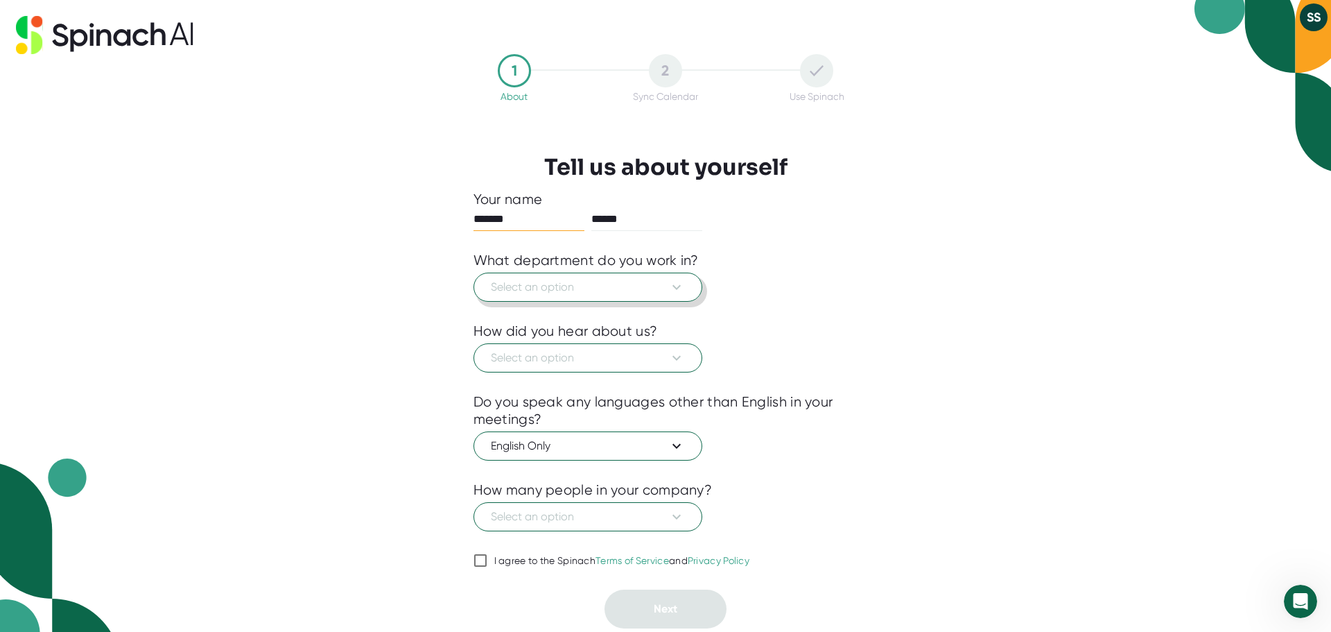
click at [687, 289] on button "Select an option" at bounding box center [587, 286] width 229 height 29
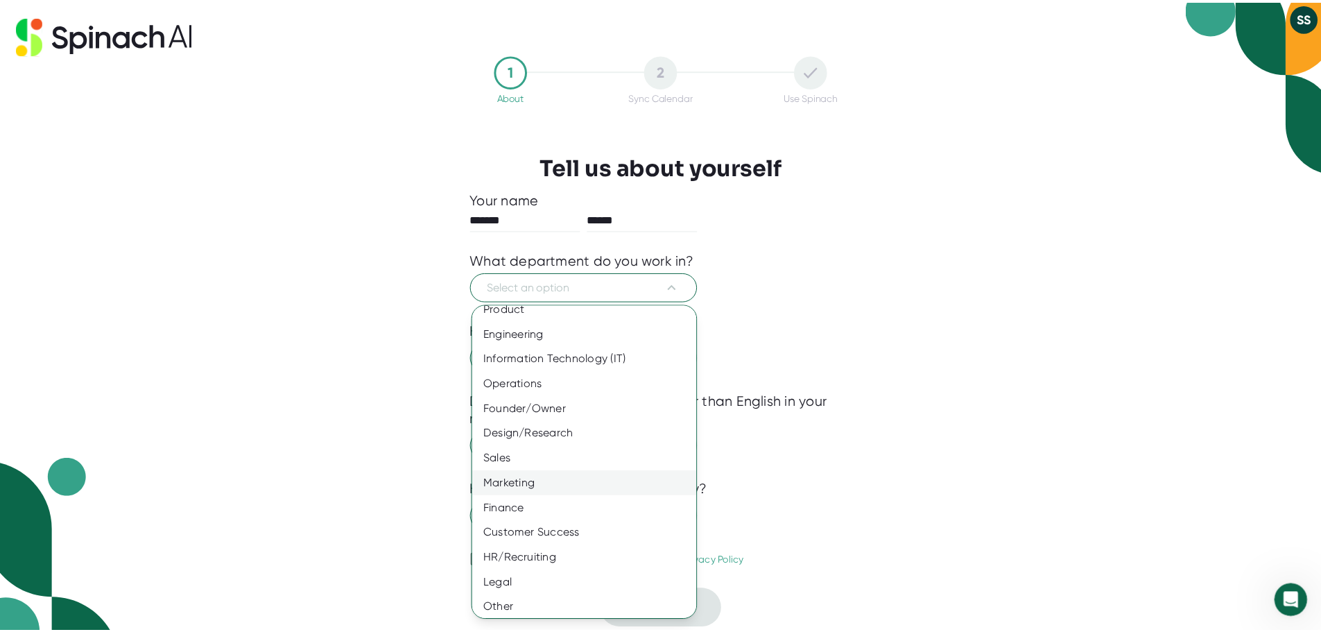
scroll to position [15, 0]
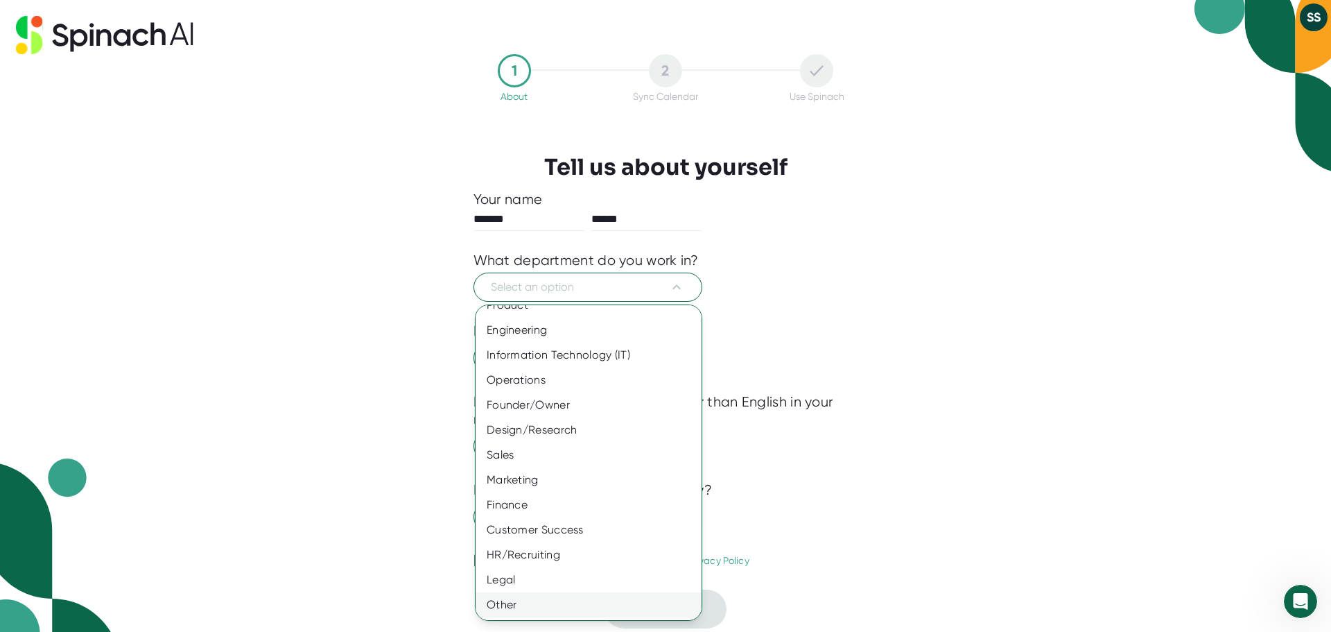
click at [514, 605] on div "Other" at bounding box center [594, 604] width 236 height 25
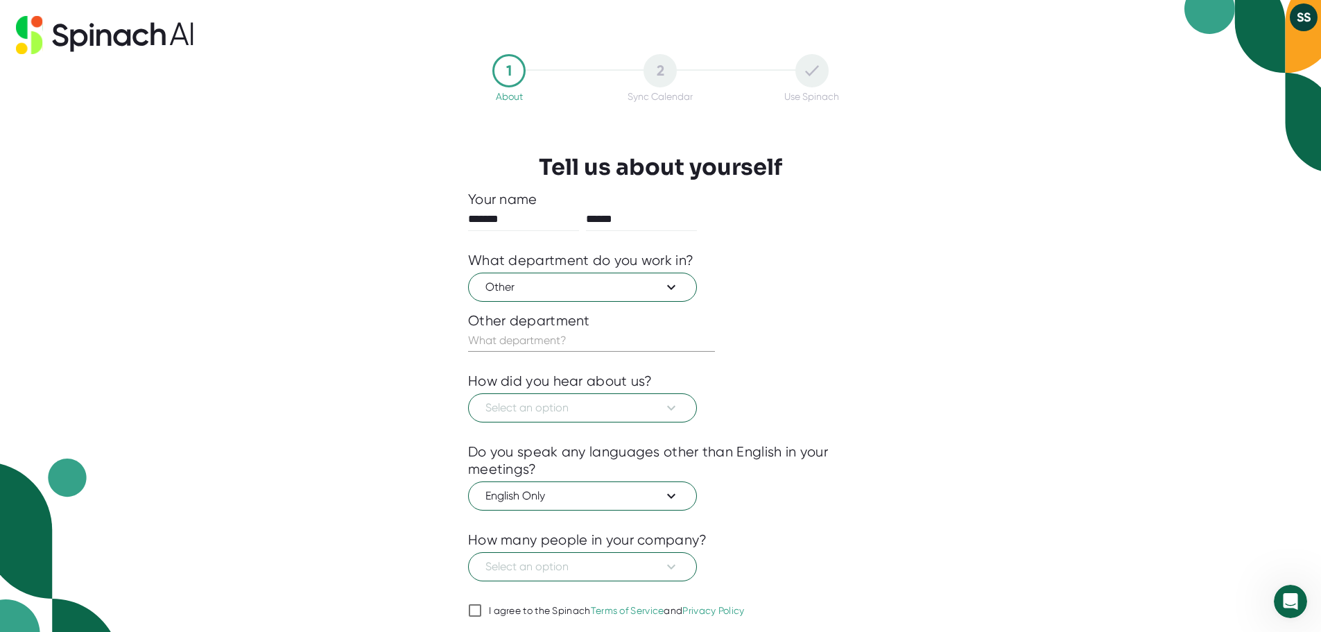
click at [639, 342] on input "text" at bounding box center [591, 340] width 247 height 22
type input "i"
type input "IFU"
click at [673, 407] on icon at bounding box center [671, 407] width 17 height 17
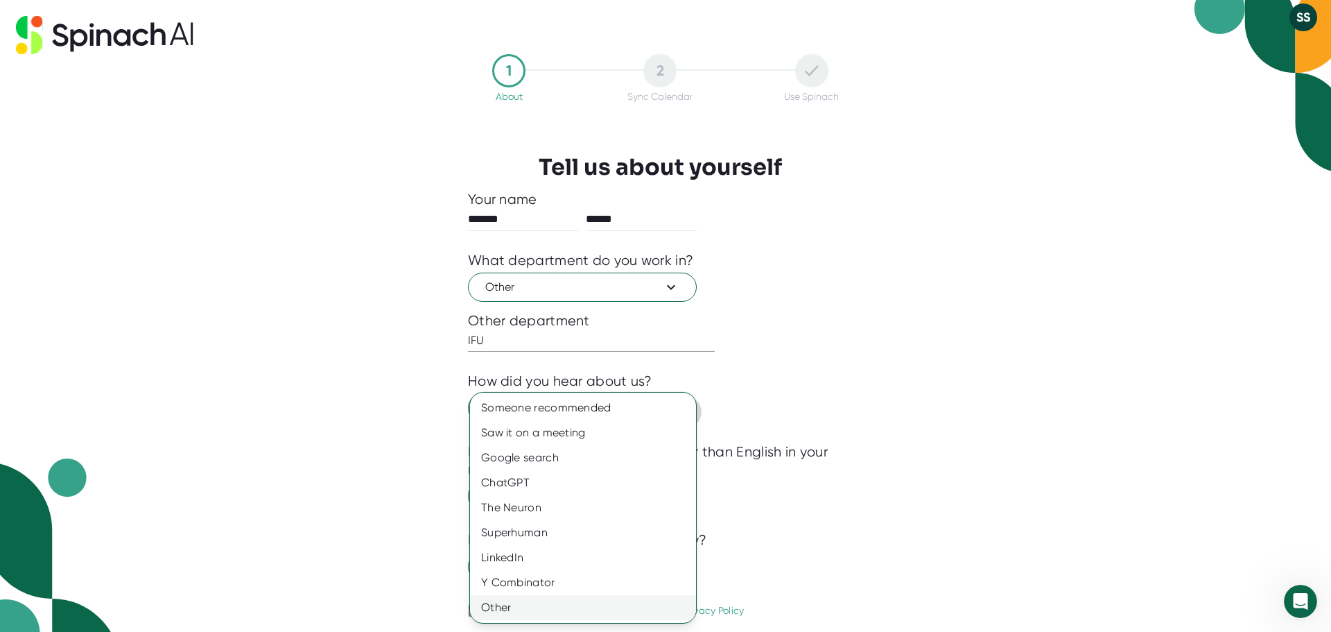
click at [503, 603] on div "Other" at bounding box center [583, 607] width 226 height 25
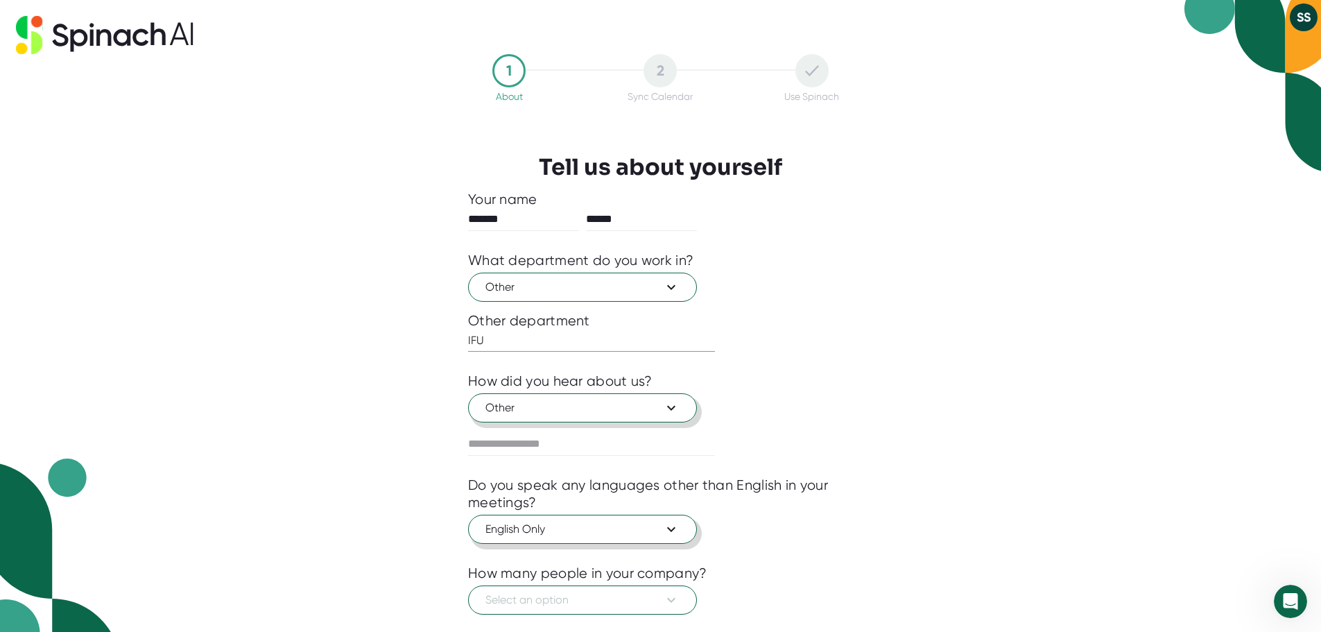
click at [679, 529] on icon at bounding box center [671, 529] width 17 height 17
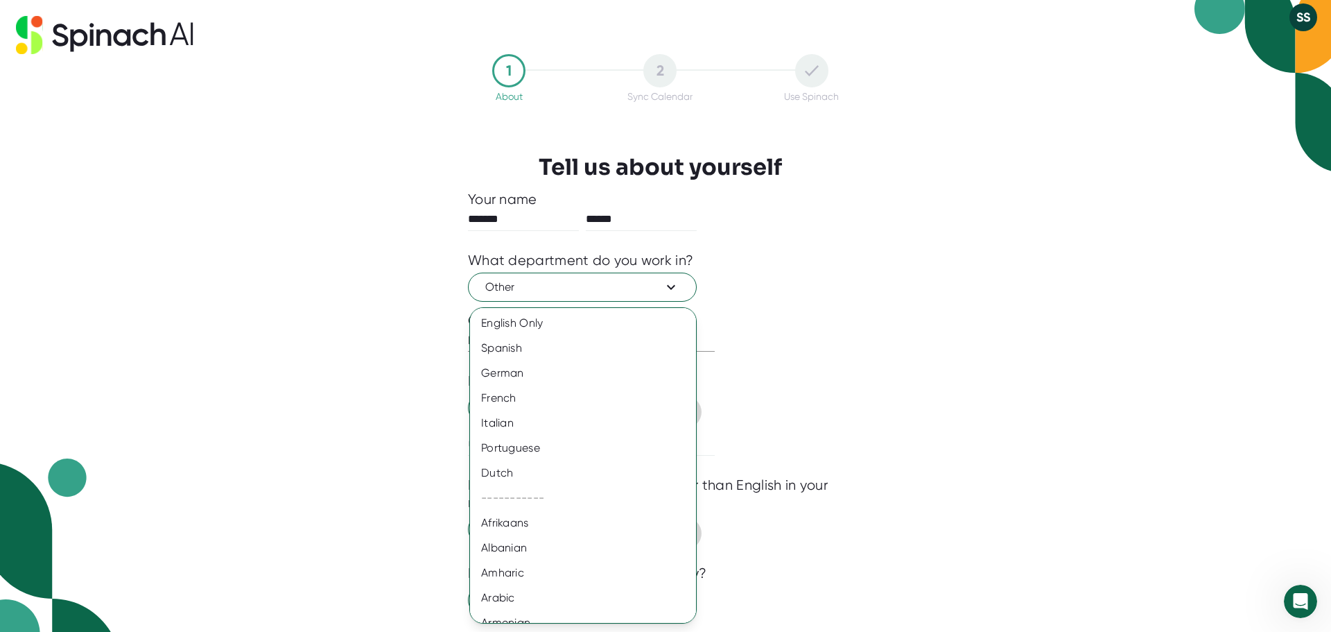
click at [810, 510] on div at bounding box center [665, 316] width 1331 height 632
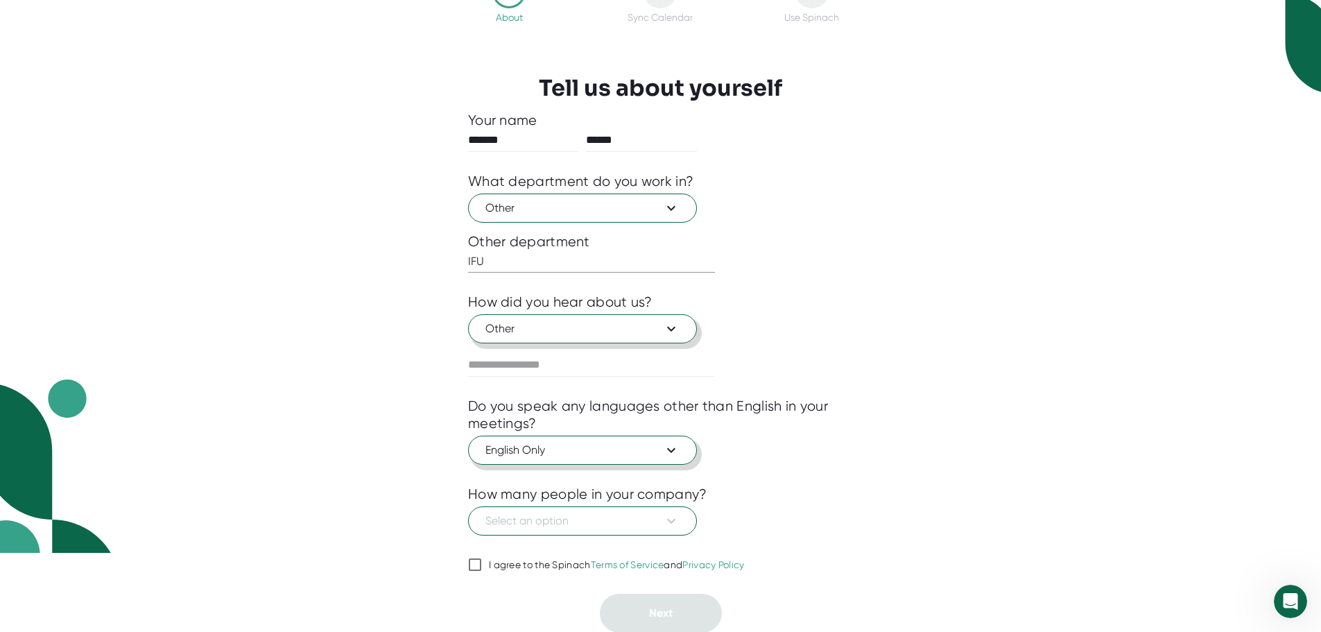
scroll to position [80, 0]
click at [680, 522] on button "Select an option" at bounding box center [582, 519] width 229 height 29
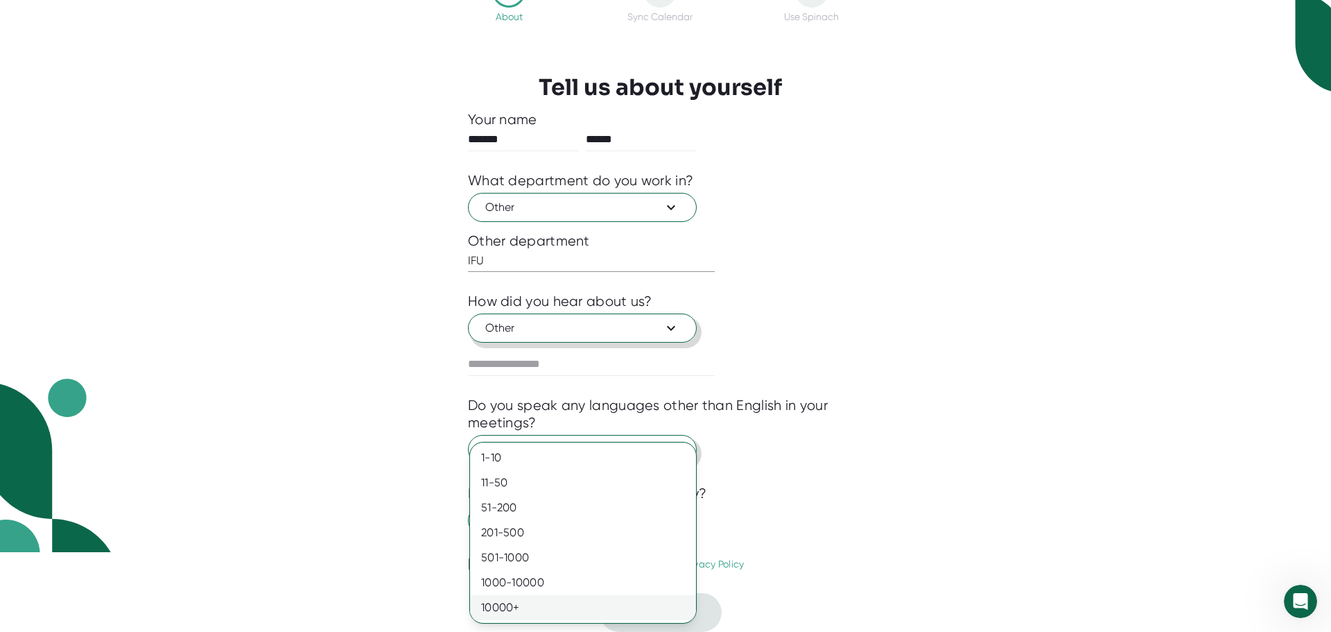
click at [503, 607] on div "10000+" at bounding box center [583, 607] width 226 height 25
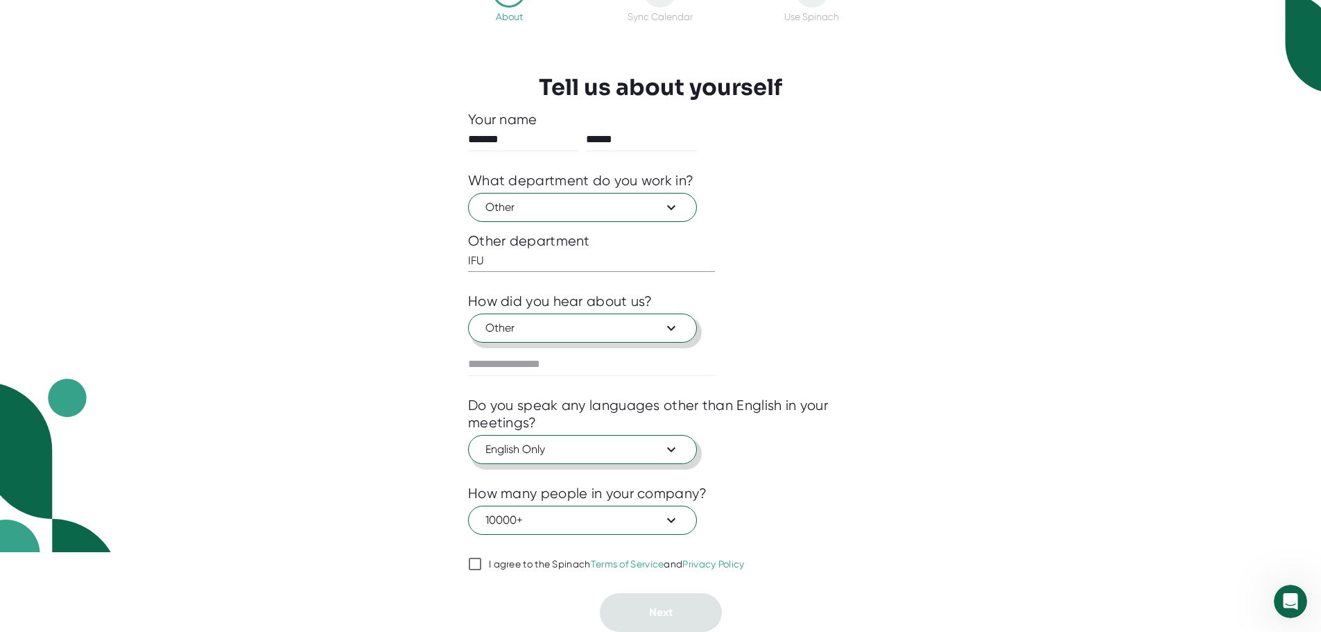
click at [472, 564] on input "I agree to the Spinach Terms of Service and Privacy Policy" at bounding box center [475, 563] width 14 height 17
checkbox input "true"
click at [667, 618] on span "Next" at bounding box center [661, 611] width 24 height 13
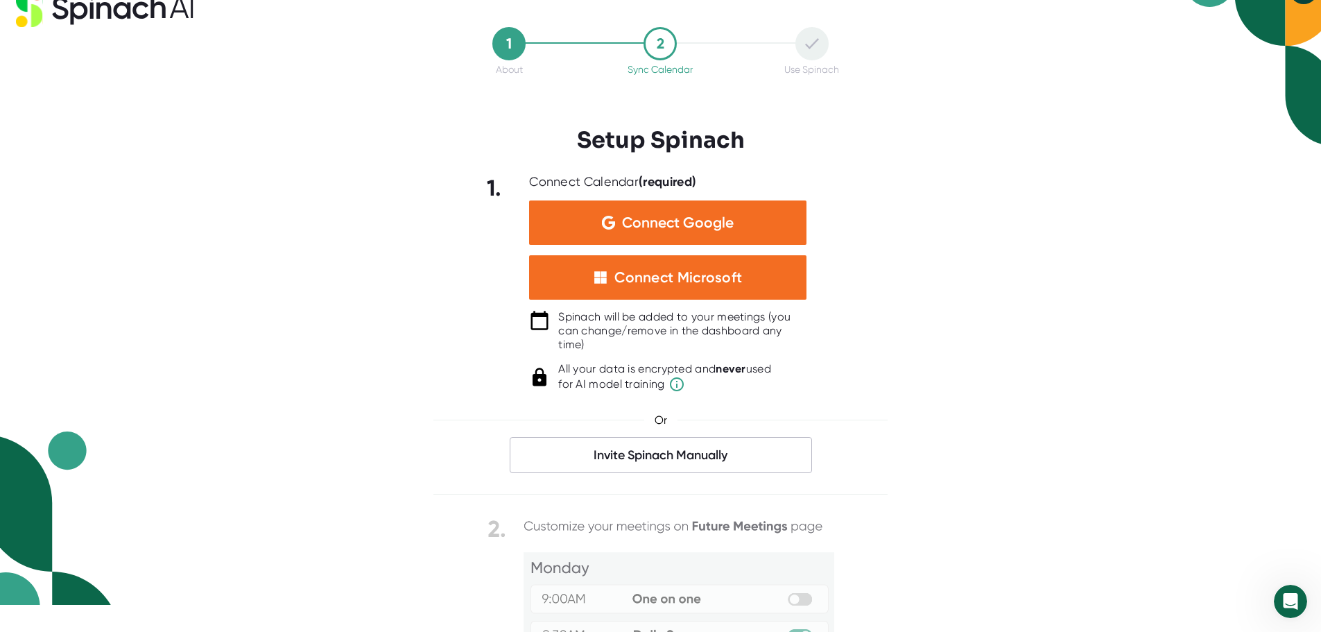
scroll to position [53, 0]
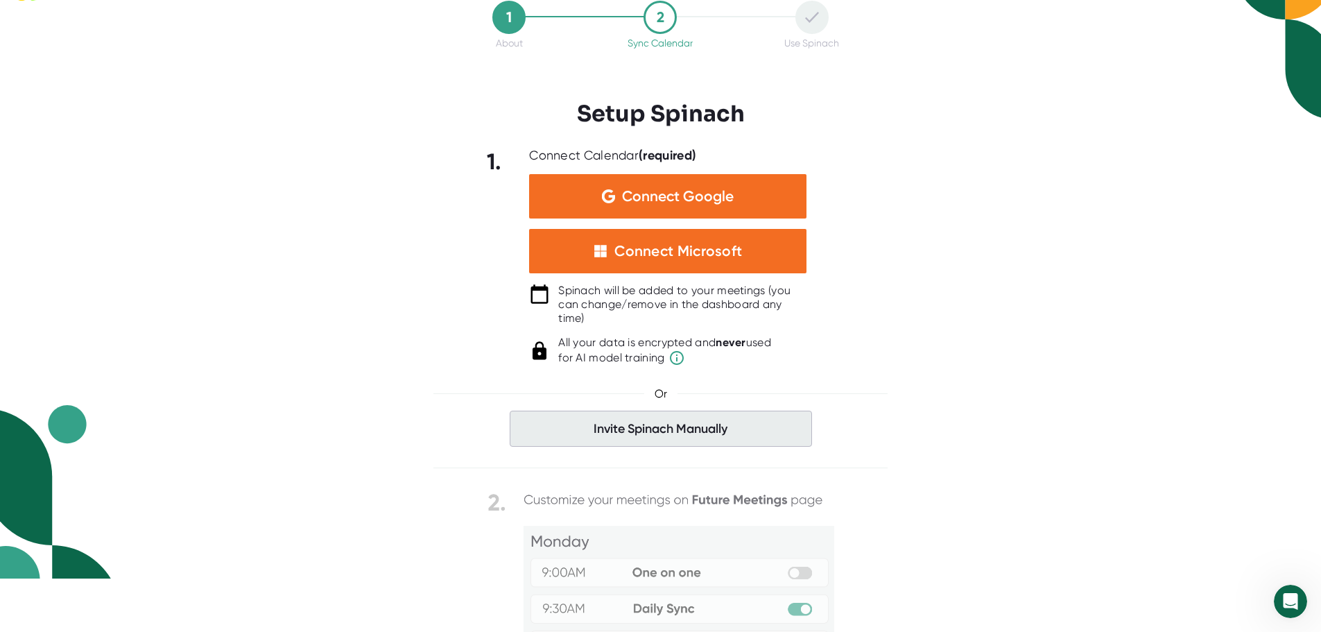
click at [705, 426] on span "Invite Spinach Manually" at bounding box center [661, 428] width 302 height 36
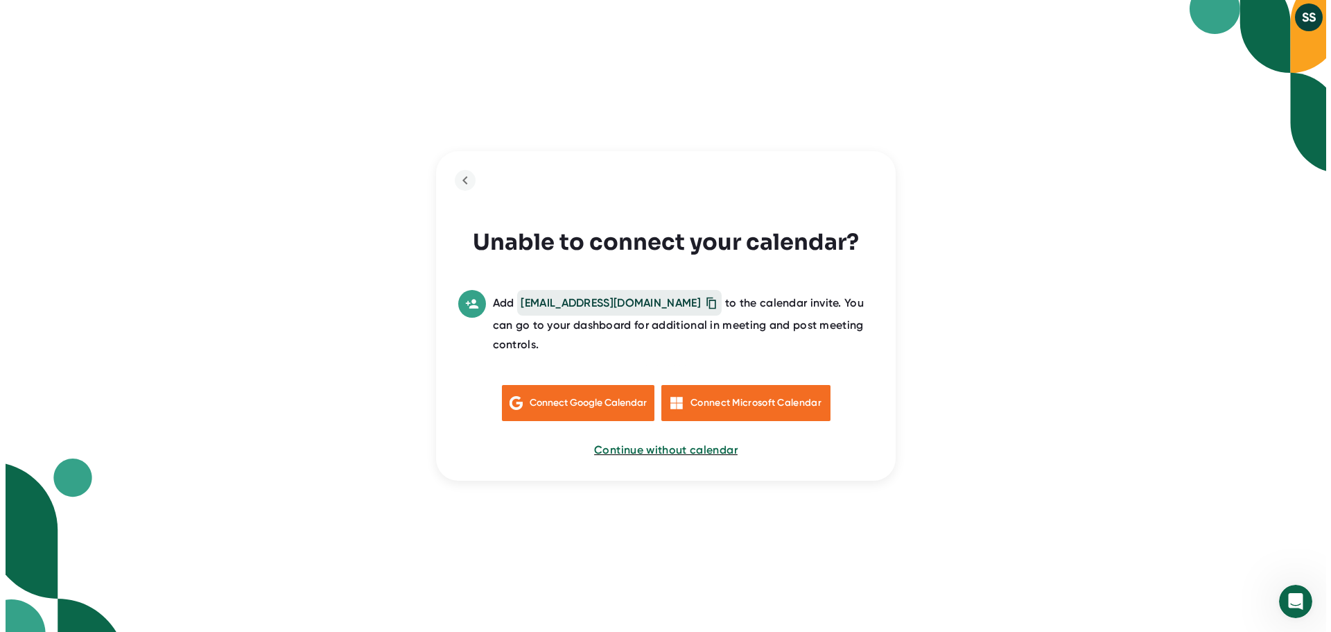
scroll to position [0, 0]
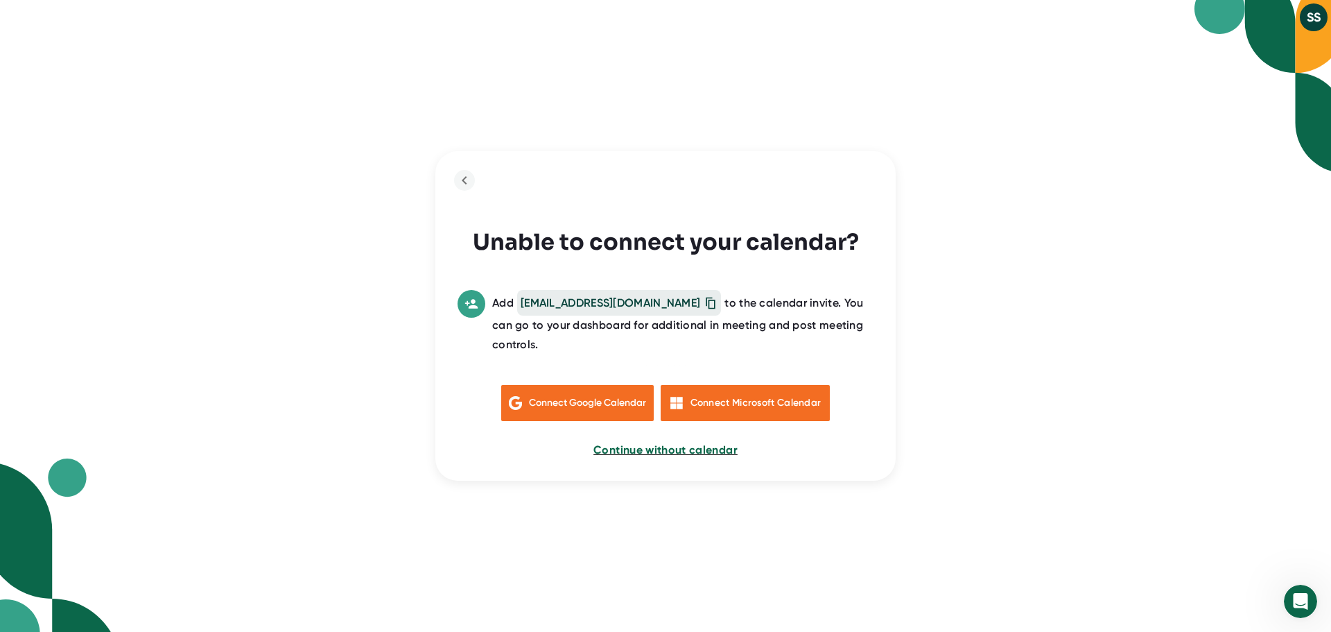
click at [673, 443] on span "Continue without calendar" at bounding box center [665, 449] width 144 height 13
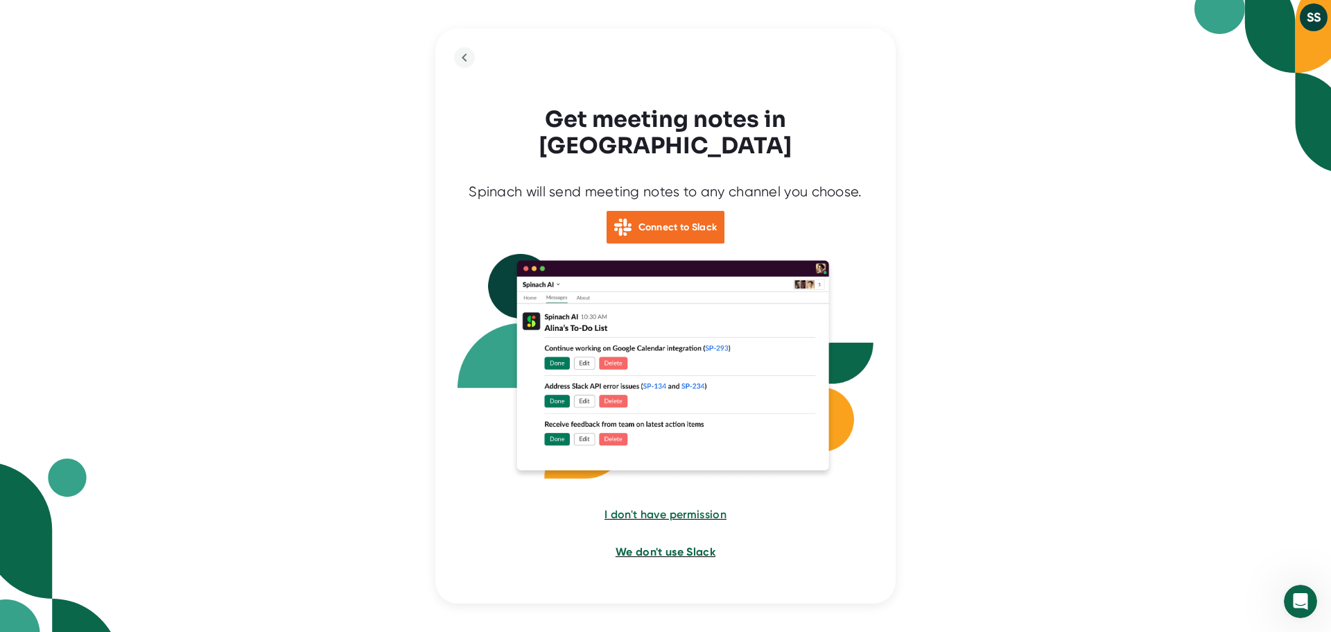
click at [699, 545] on span "We don't use Slack" at bounding box center [666, 551] width 100 height 13
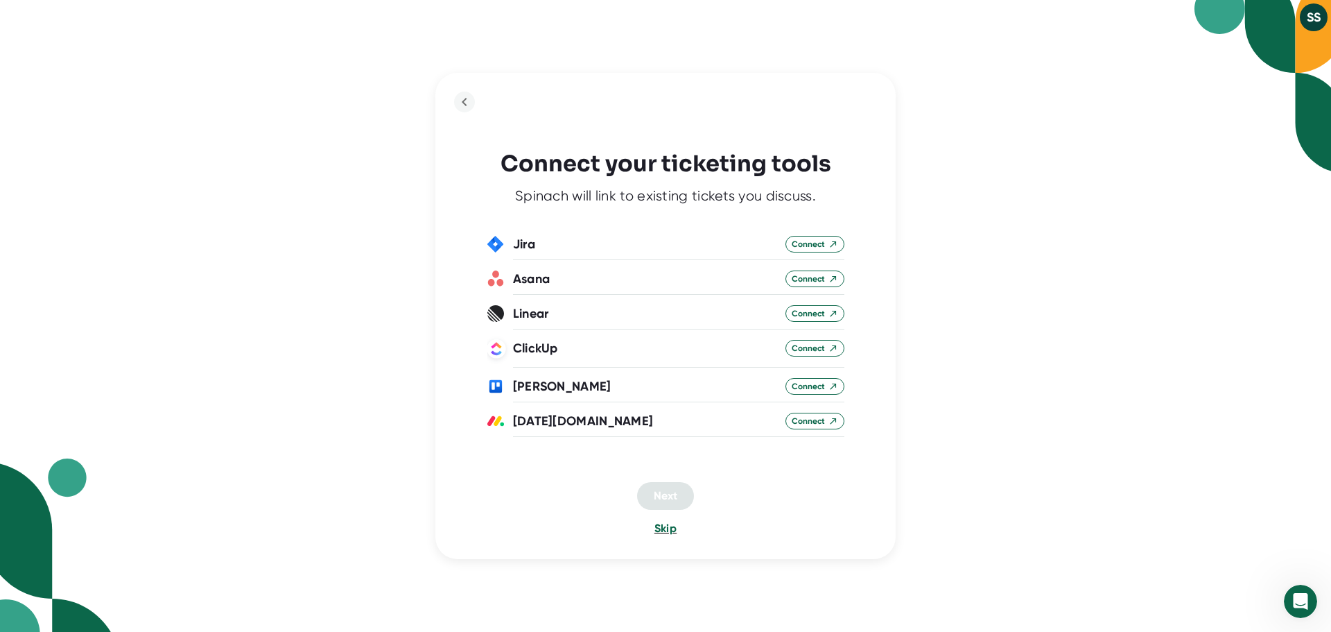
click at [672, 530] on span "Skip" at bounding box center [665, 527] width 22 height 13
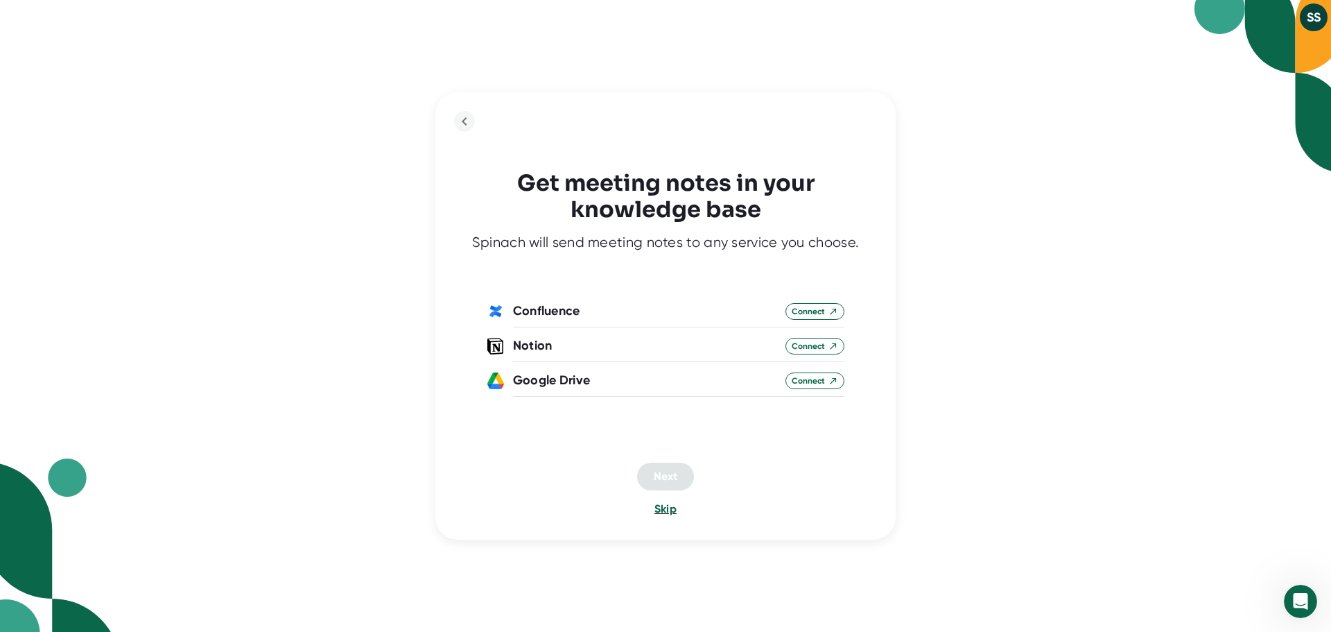
click at [668, 510] on span "Skip" at bounding box center [665, 508] width 22 height 13
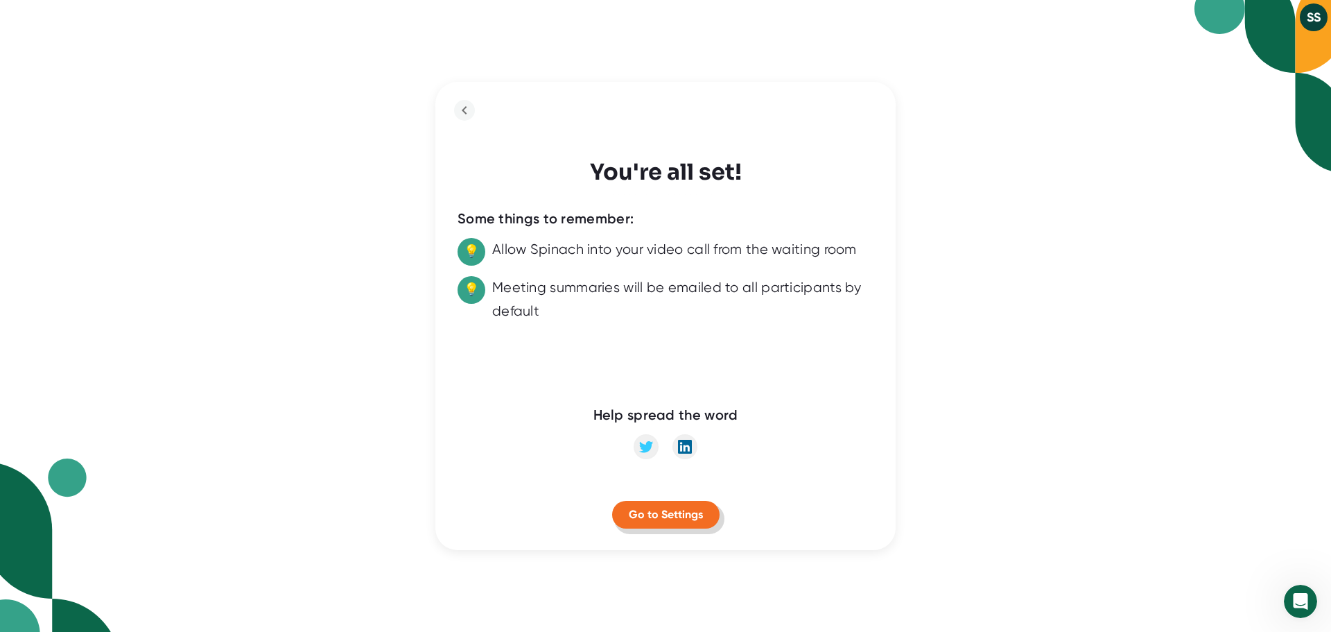
click at [668, 517] on span "Go to Settings" at bounding box center [666, 513] width 74 height 13
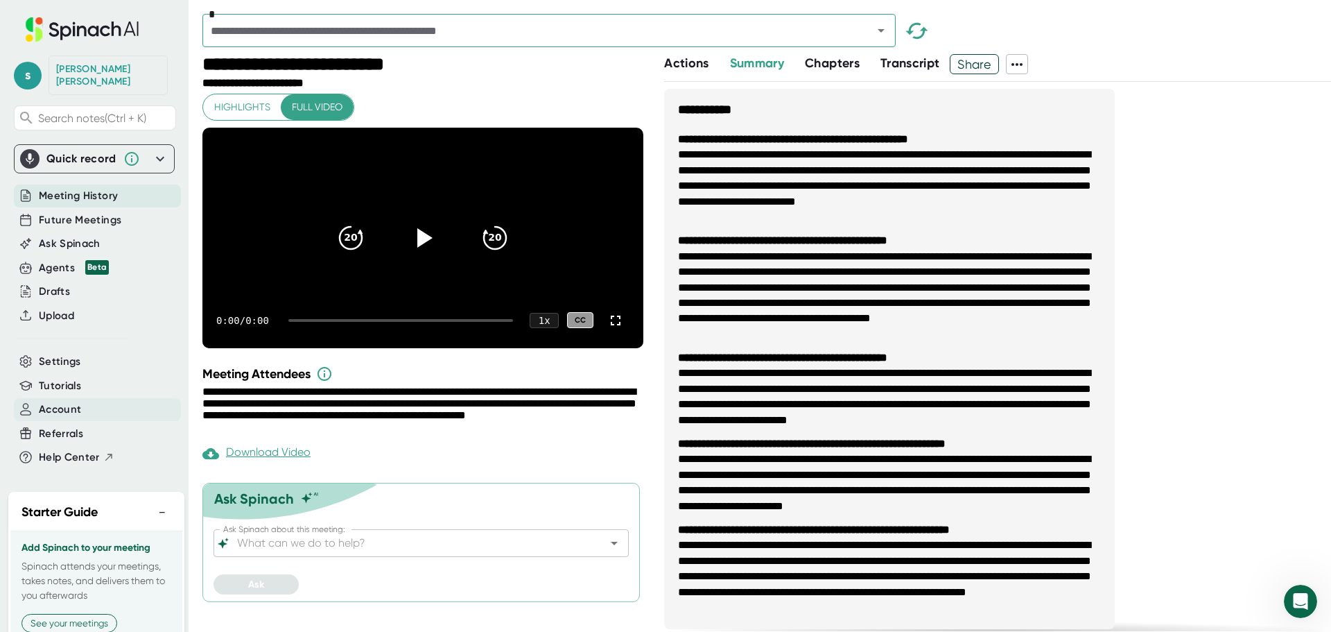
click at [60, 401] on span "Account" at bounding box center [60, 409] width 42 height 16
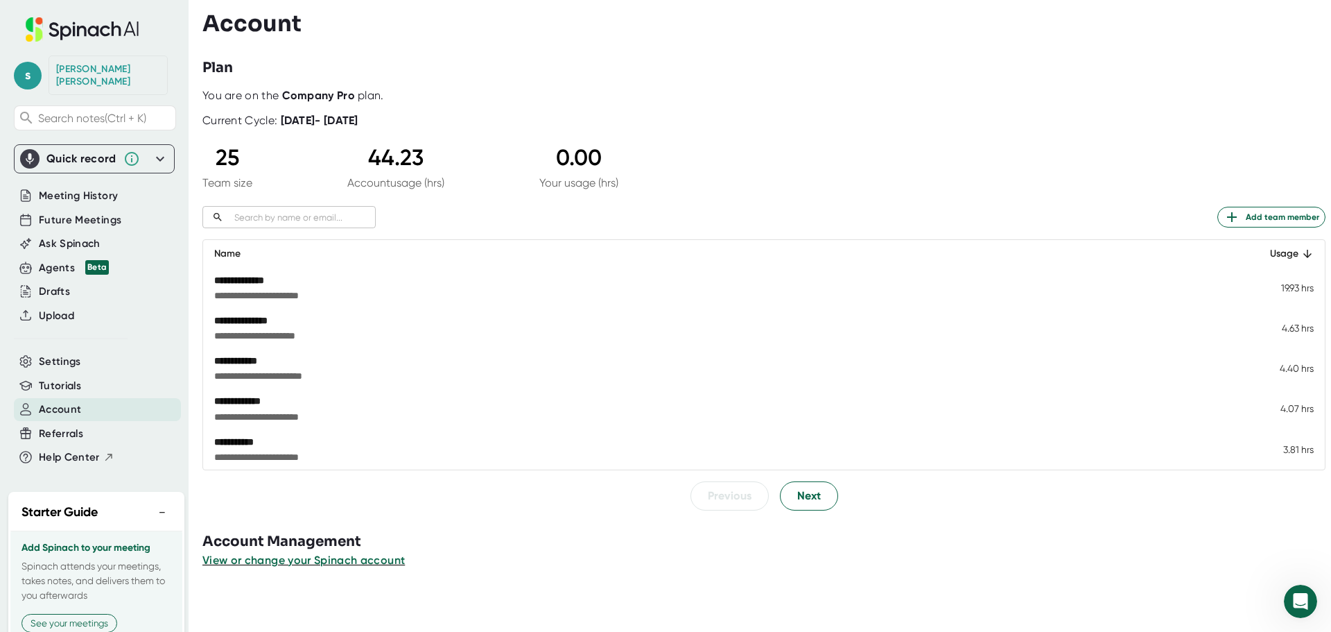
click at [92, 67] on div "[PERSON_NAME]" at bounding box center [108, 75] width 104 height 24
click at [27, 69] on span "s" at bounding box center [28, 76] width 28 height 28
click at [76, 126] on b "Edit Profile" at bounding box center [67, 131] width 45 height 12
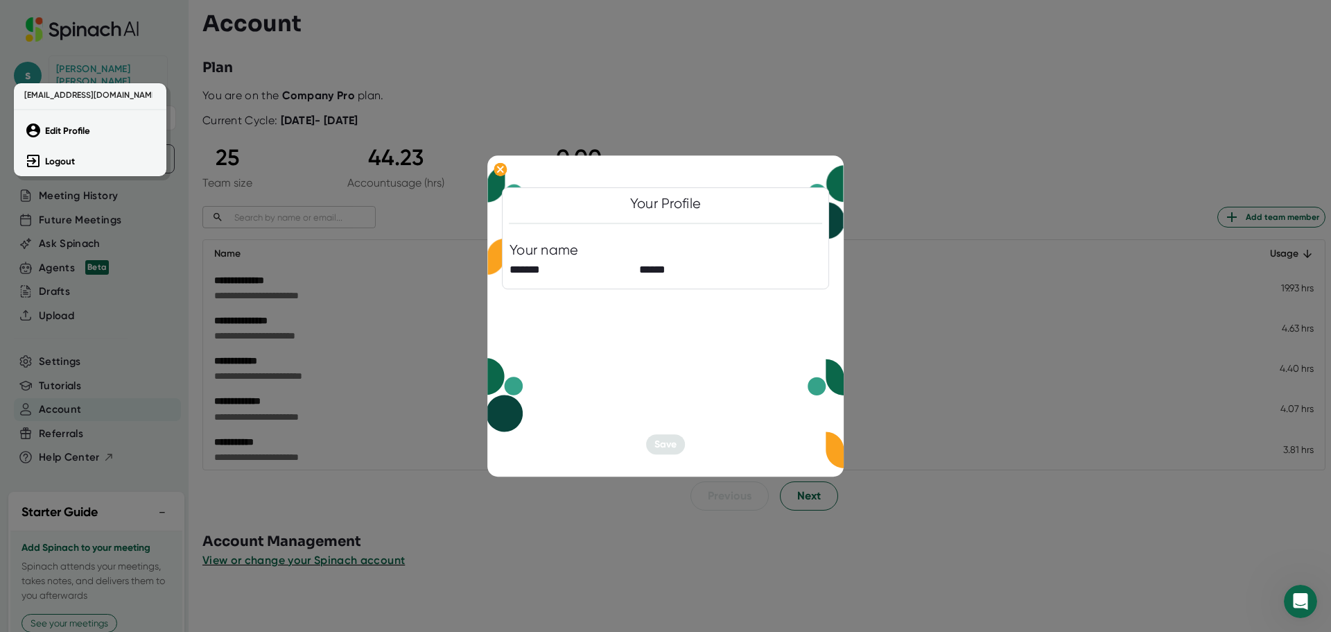
click at [704, 272] on div at bounding box center [665, 316] width 1331 height 632
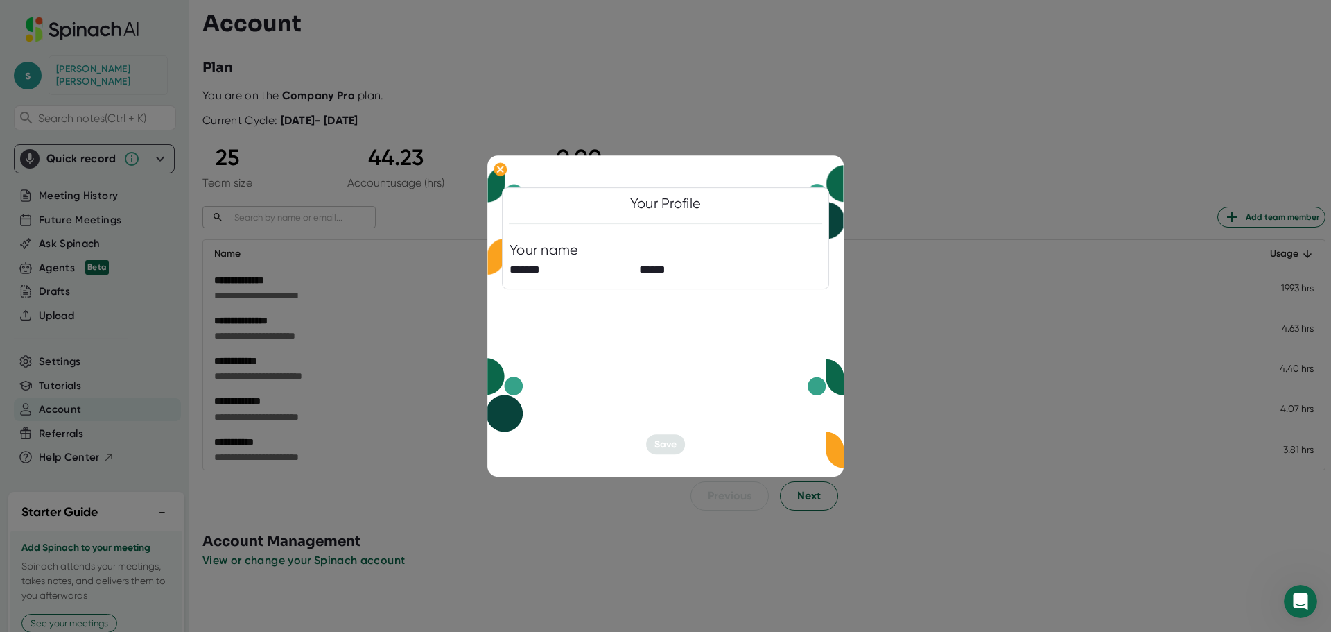
click at [929, 131] on div at bounding box center [665, 316] width 1331 height 632
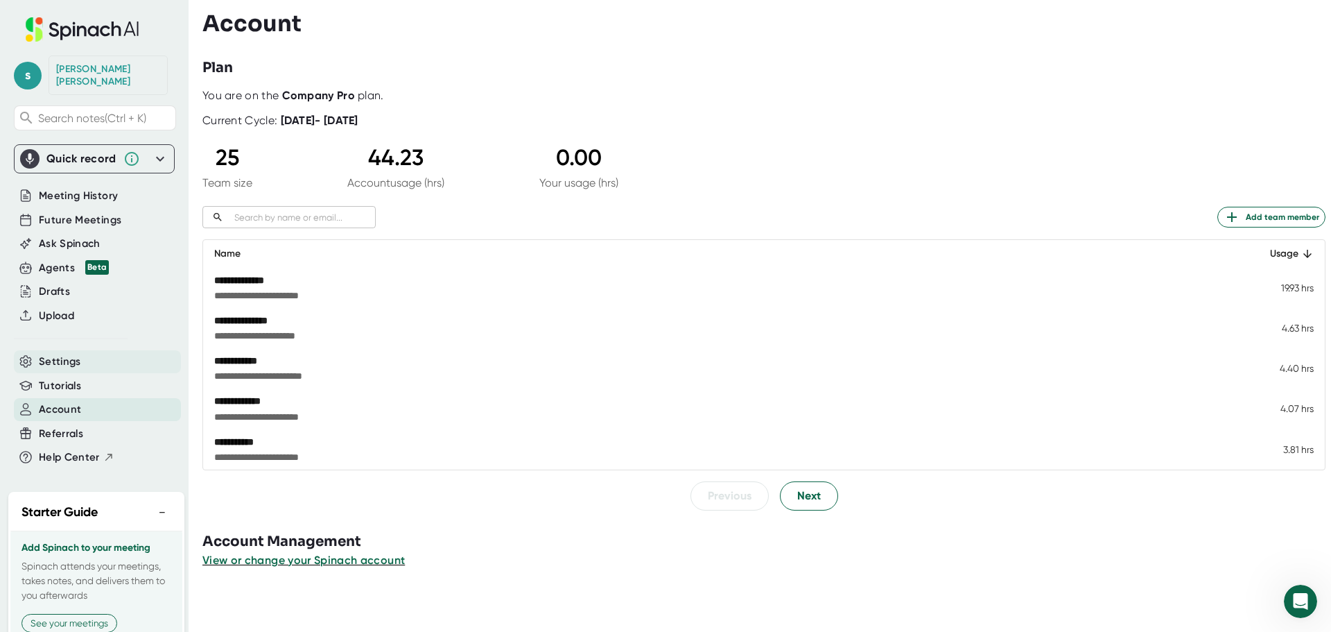
click at [74, 354] on span "Settings" at bounding box center [60, 362] width 42 height 16
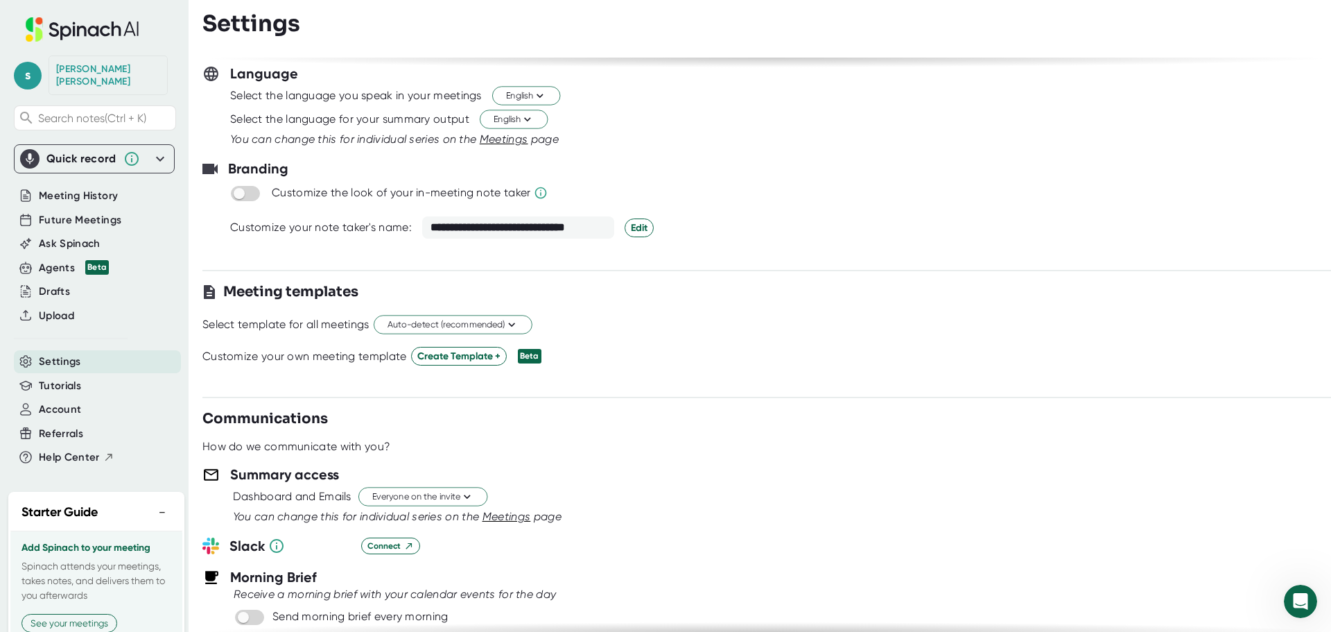
scroll to position [139, 0]
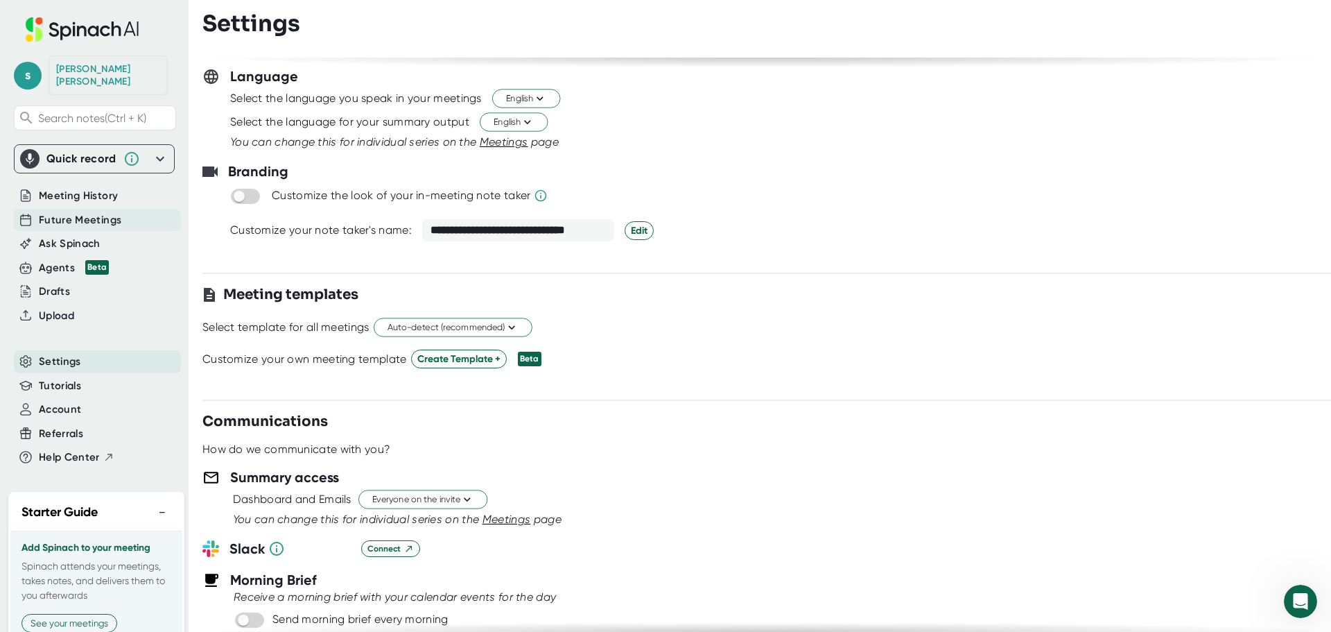
click at [66, 212] on span "Future Meetings" at bounding box center [80, 220] width 82 height 16
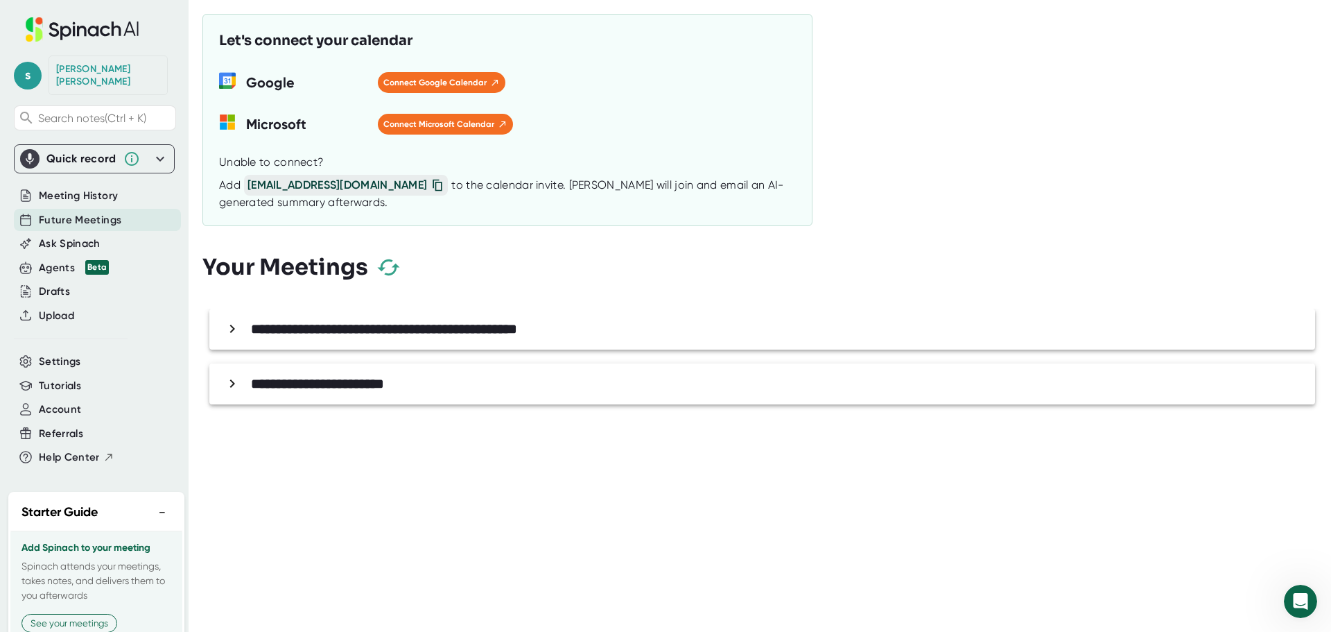
click at [328, 186] on span "[EMAIL_ADDRESS][DOMAIN_NAME]" at bounding box center [346, 185] width 204 height 21
click at [431, 186] on icon at bounding box center [438, 185] width 14 height 14
click at [261, 189] on span "[EMAIL_ADDRESS][DOMAIN_NAME]" at bounding box center [346, 185] width 204 height 21
click at [303, 181] on span "[EMAIL_ADDRESS][DOMAIN_NAME]" at bounding box center [346, 185] width 204 height 21
click at [271, 180] on span "[EMAIL_ADDRESS][DOMAIN_NAME]" at bounding box center [346, 185] width 204 height 21
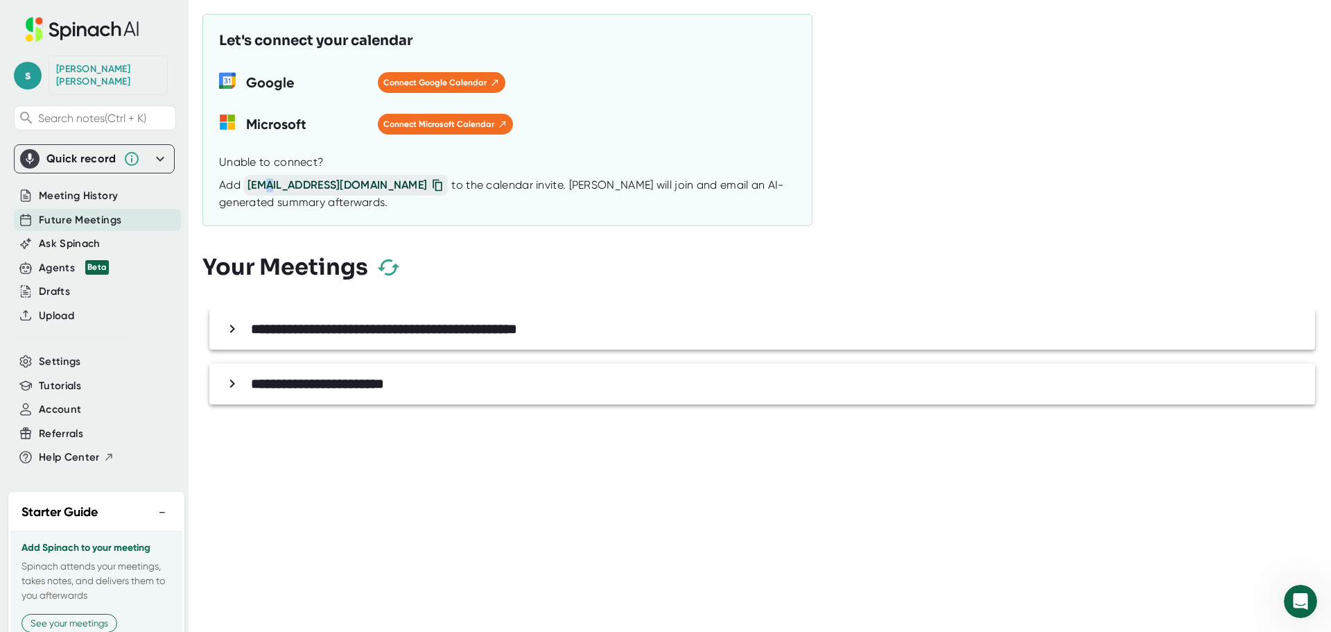
click at [271, 180] on span "[EMAIL_ADDRESS][DOMAIN_NAME]" at bounding box center [346, 185] width 204 height 21
copy span "@"
click at [275, 182] on span "[EMAIL_ADDRESS][DOMAIN_NAME]" at bounding box center [346, 185] width 204 height 21
click at [275, 184] on span "[EMAIL_ADDRESS][DOMAIN_NAME]" at bounding box center [346, 185] width 204 height 21
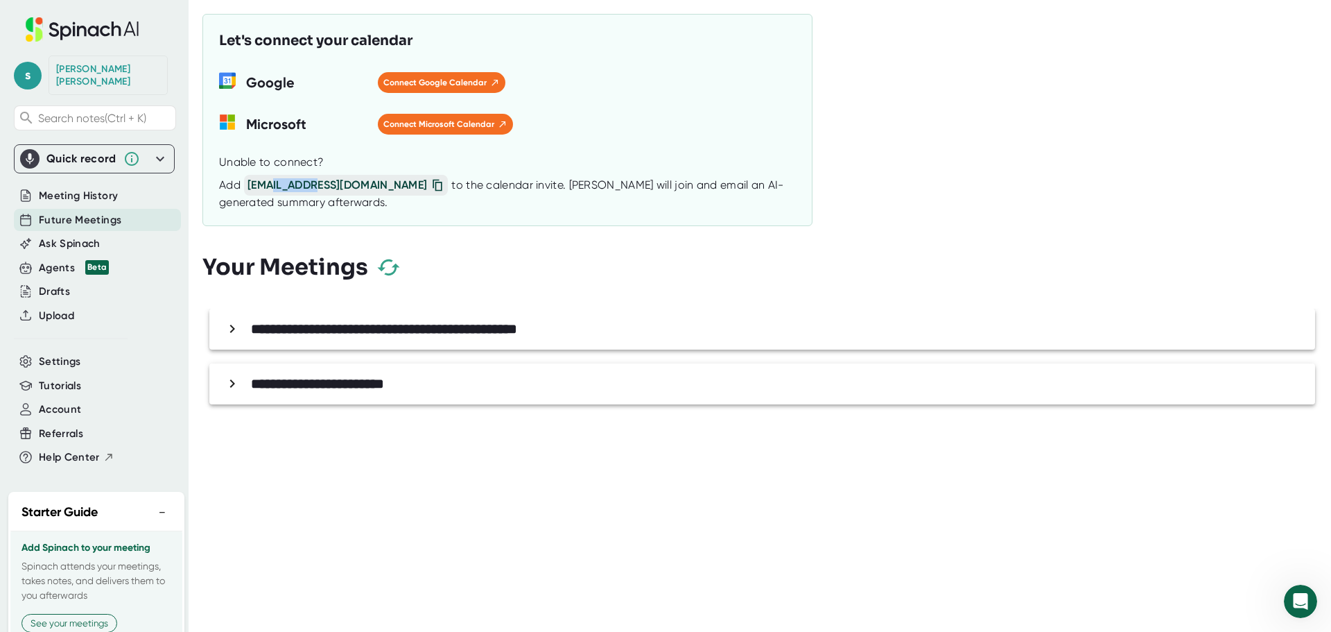
copy span "spinach"
click at [299, 184] on span "[EMAIL_ADDRESS][DOMAIN_NAME]" at bounding box center [346, 185] width 204 height 21
click at [431, 183] on icon at bounding box center [438, 185] width 14 height 14
click at [431, 185] on icon at bounding box center [438, 185] width 14 height 14
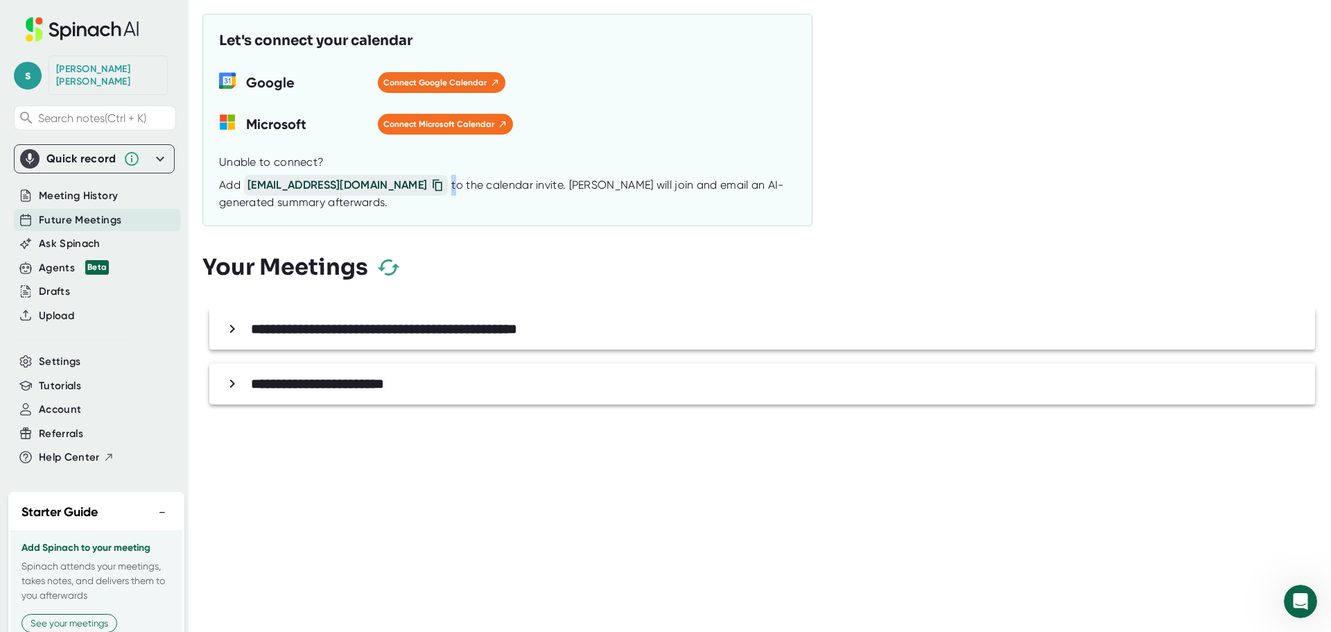
copy div
click at [58, 212] on span "Future Meetings" at bounding box center [80, 220] width 82 height 16
click at [53, 354] on span "Settings" at bounding box center [60, 362] width 42 height 16
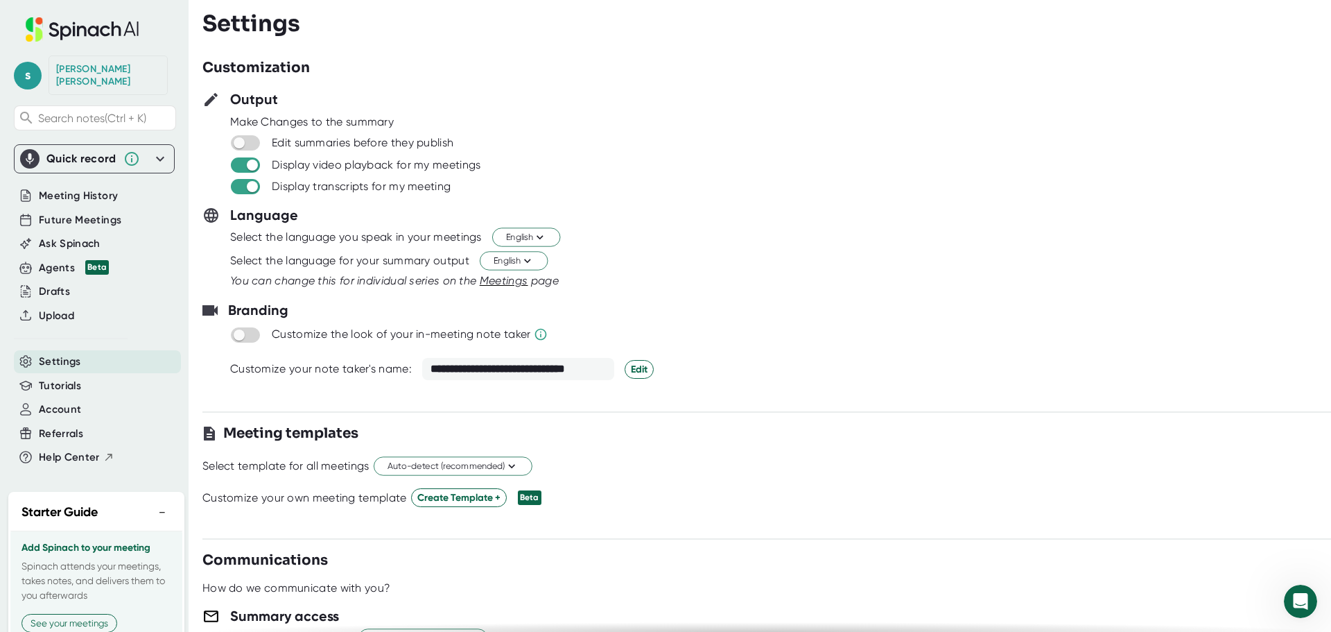
scroll to position [139, 0]
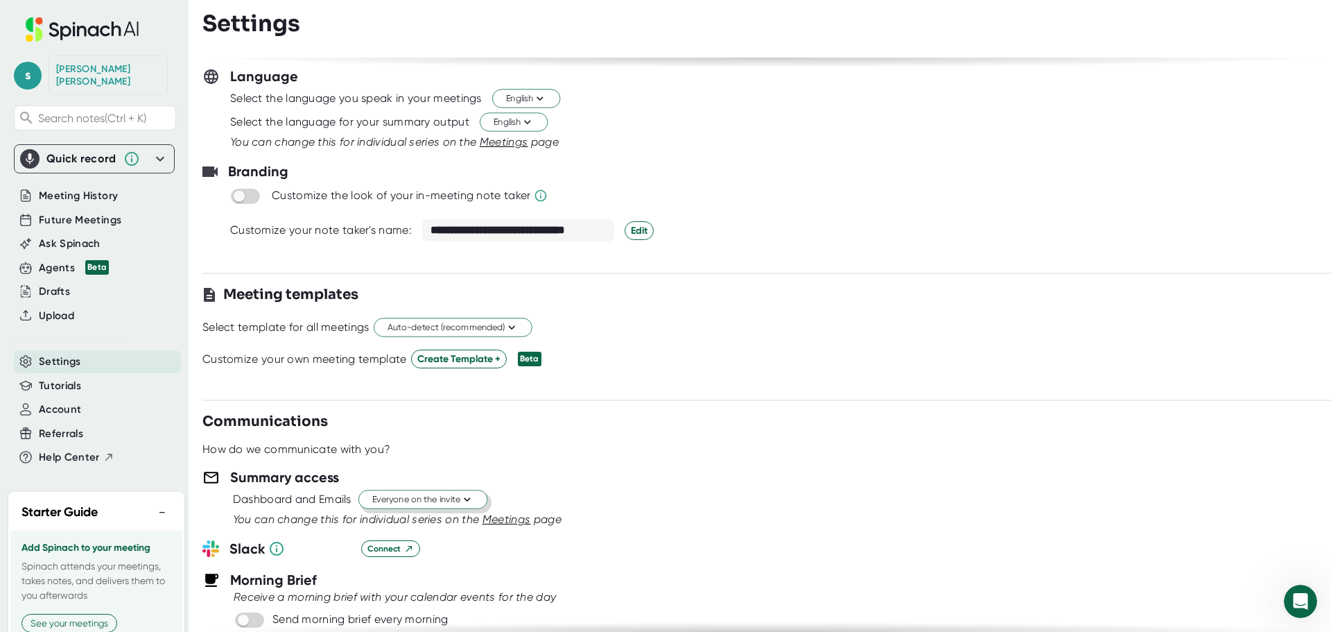
click at [430, 498] on span "Everyone on the invite" at bounding box center [422, 499] width 101 height 13
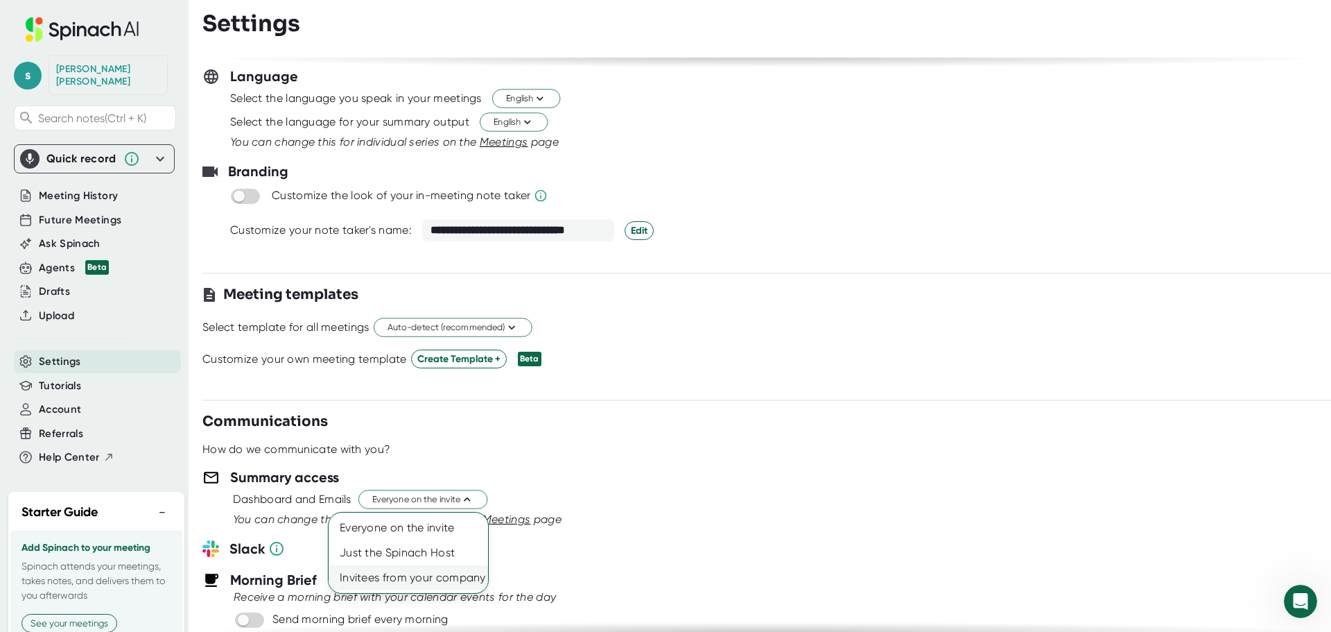
click at [423, 573] on div "Invitees from your company" at bounding box center [408, 577] width 159 height 25
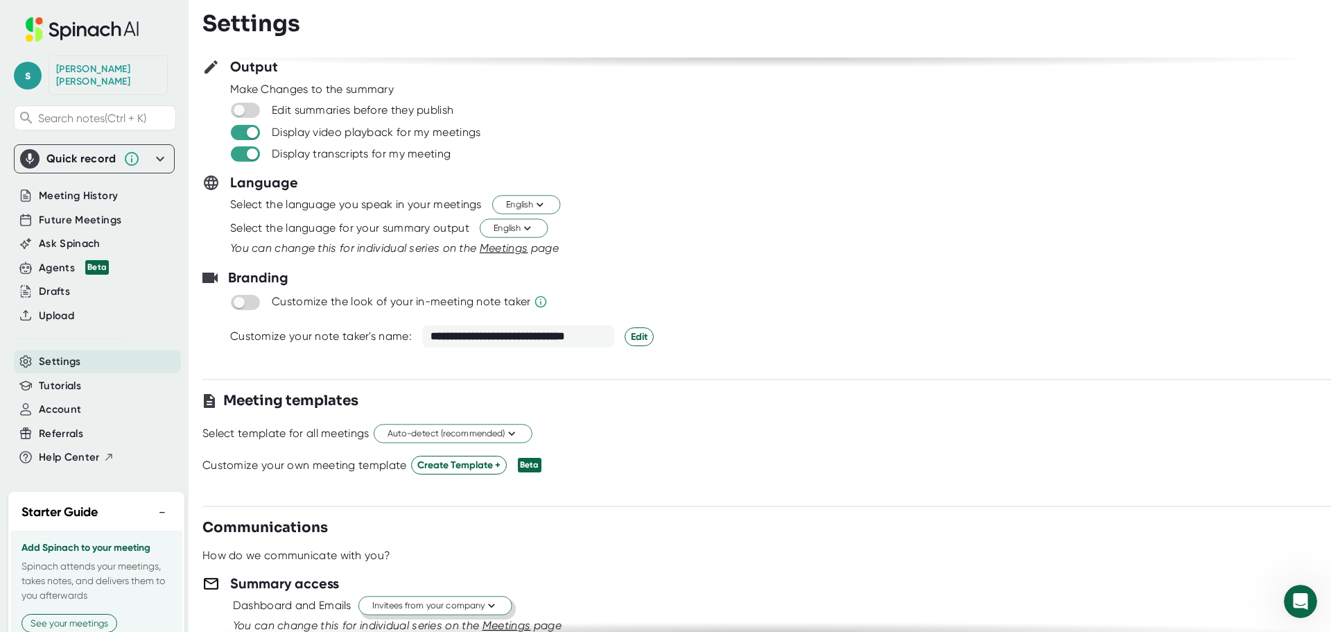
scroll to position [0, 0]
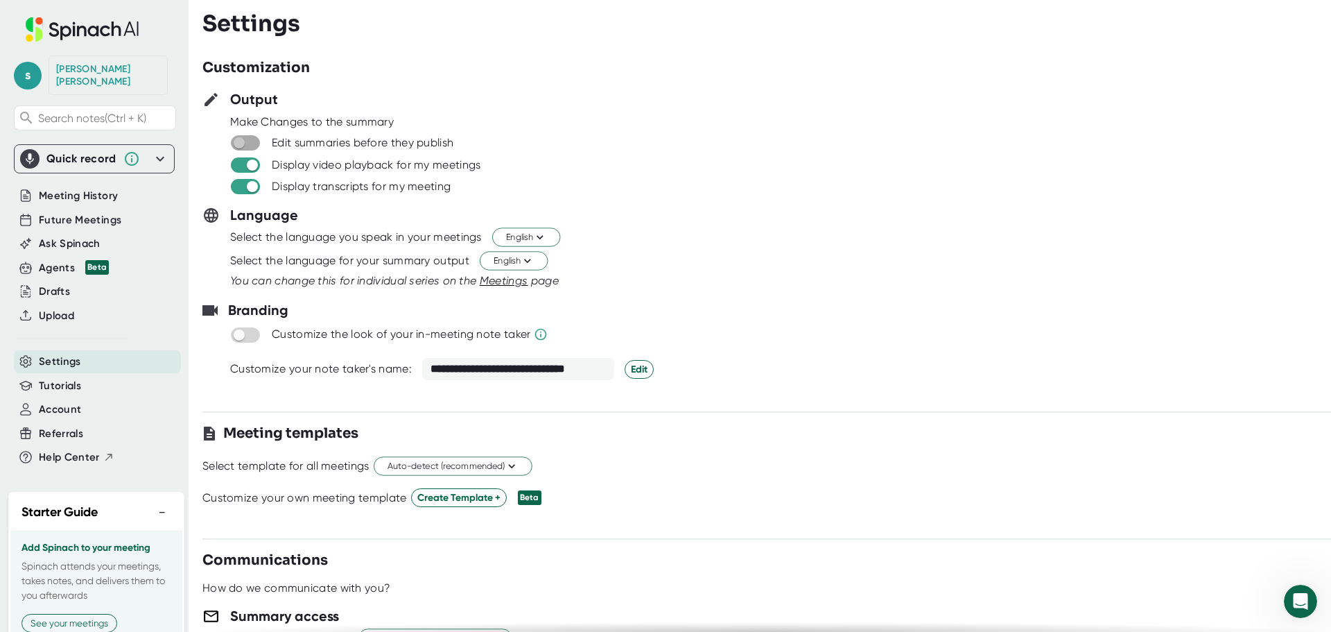
click at [239, 143] on input "checkbox" at bounding box center [239, 143] width 40 height 12
checkbox input "true"
click at [83, 209] on div "Future Meetings" at bounding box center [97, 220] width 167 height 23
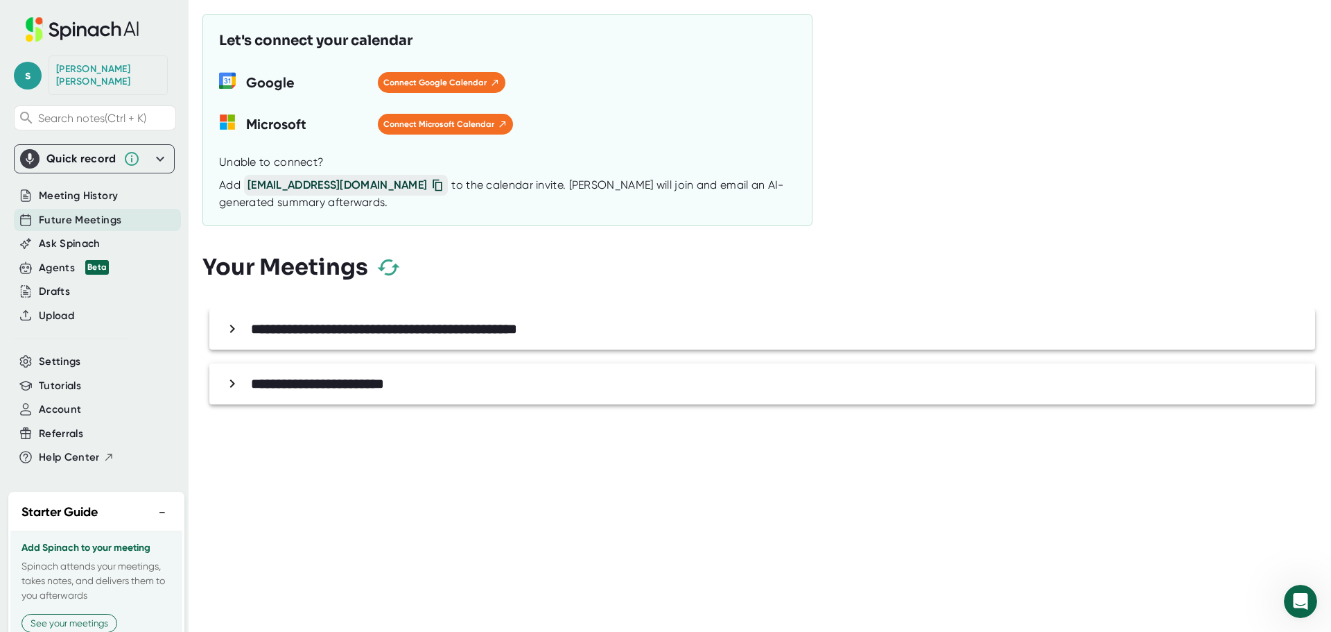
click at [230, 187] on div "Add [EMAIL_ADDRESS][DOMAIN_NAME] to the calendar invite. [PERSON_NAME] will joi…" at bounding box center [507, 192] width 577 height 35
click at [236, 177] on div "Add [EMAIL_ADDRESS][DOMAIN_NAME] to the calendar invite. [PERSON_NAME] will joi…" at bounding box center [507, 192] width 577 height 35
click at [286, 189] on span "[EMAIL_ADDRESS][DOMAIN_NAME]" at bounding box center [346, 185] width 204 height 21
click at [300, 186] on span "[EMAIL_ADDRESS][DOMAIN_NAME]" at bounding box center [346, 185] width 204 height 21
click at [433, 185] on icon at bounding box center [437, 185] width 9 height 12
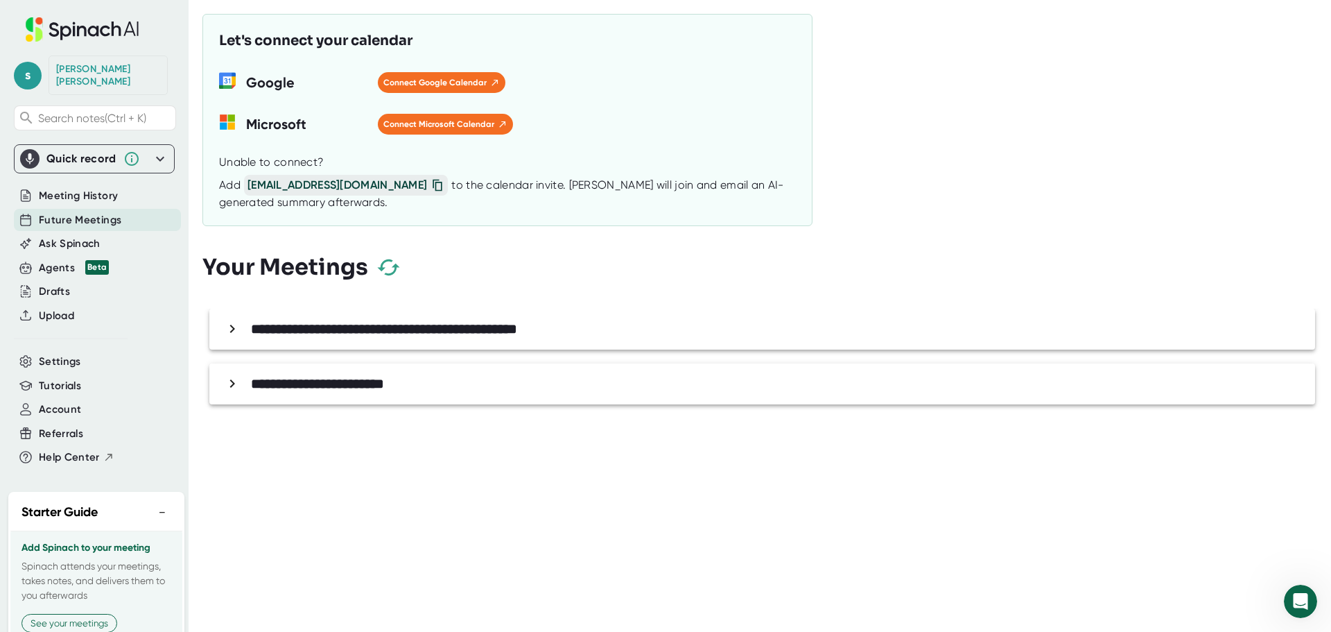
click at [433, 185] on icon at bounding box center [437, 185] width 9 height 12
click at [431, 186] on icon at bounding box center [438, 185] width 14 height 14
copy div
click at [298, 186] on span "[EMAIL_ADDRESS][DOMAIN_NAME]" at bounding box center [346, 185] width 204 height 21
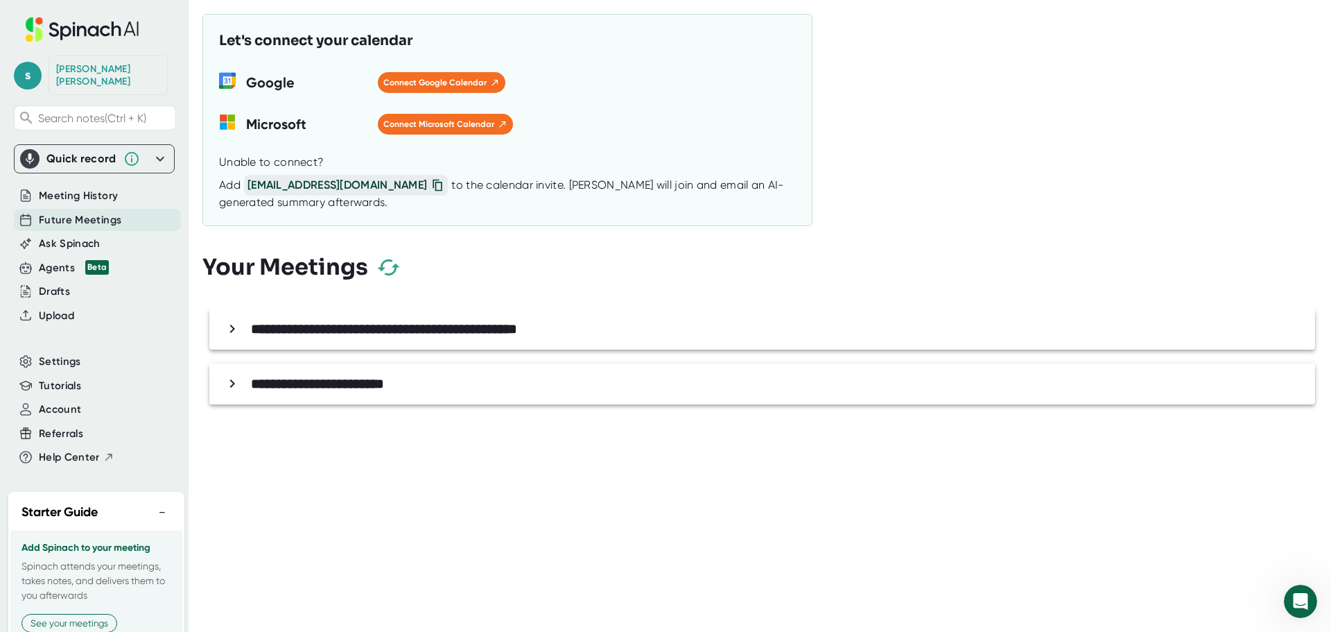
click at [229, 381] on icon at bounding box center [232, 383] width 17 height 17
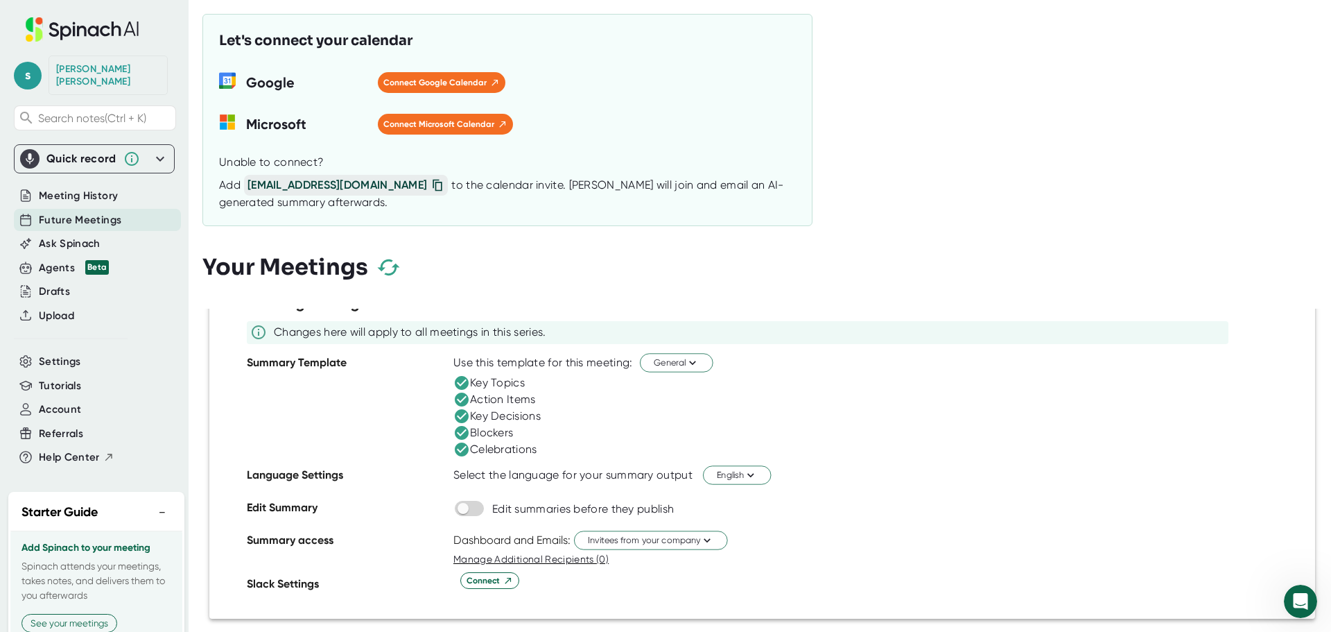
scroll to position [59, 0]
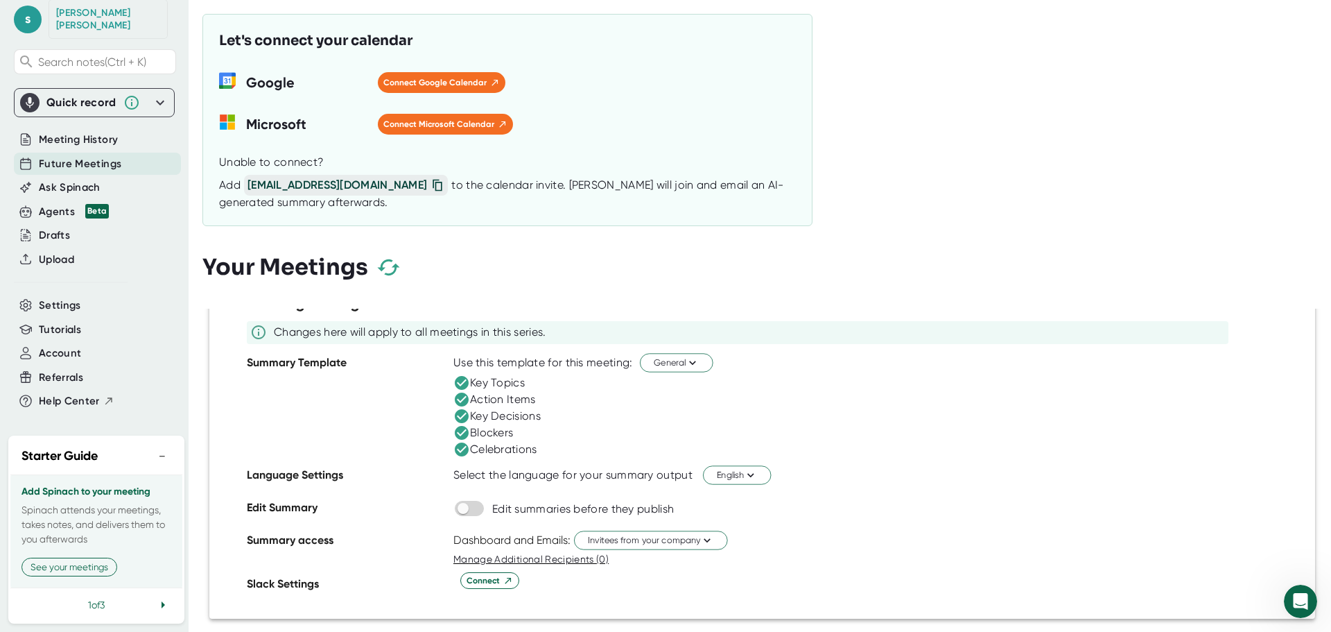
click at [153, 446] on button "−" at bounding box center [162, 456] width 18 height 20
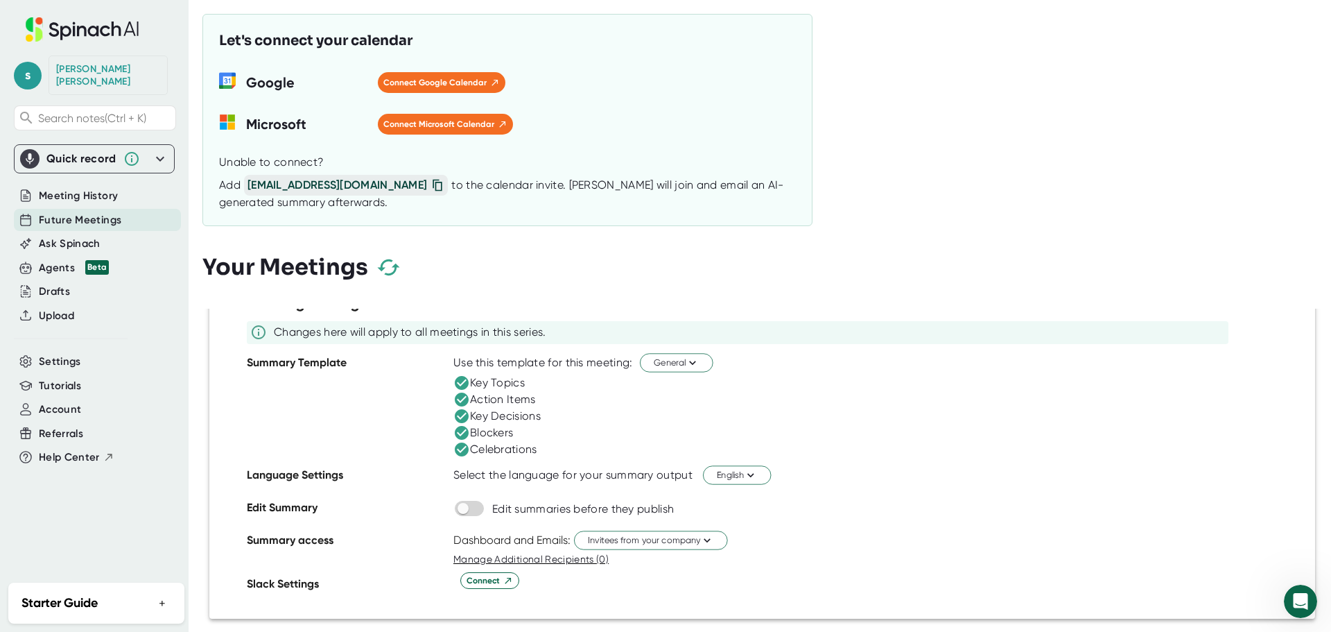
click at [64, 212] on span "Future Meetings" at bounding box center [80, 220] width 82 height 16
click at [73, 188] on span "Meeting History" at bounding box center [78, 196] width 79 height 16
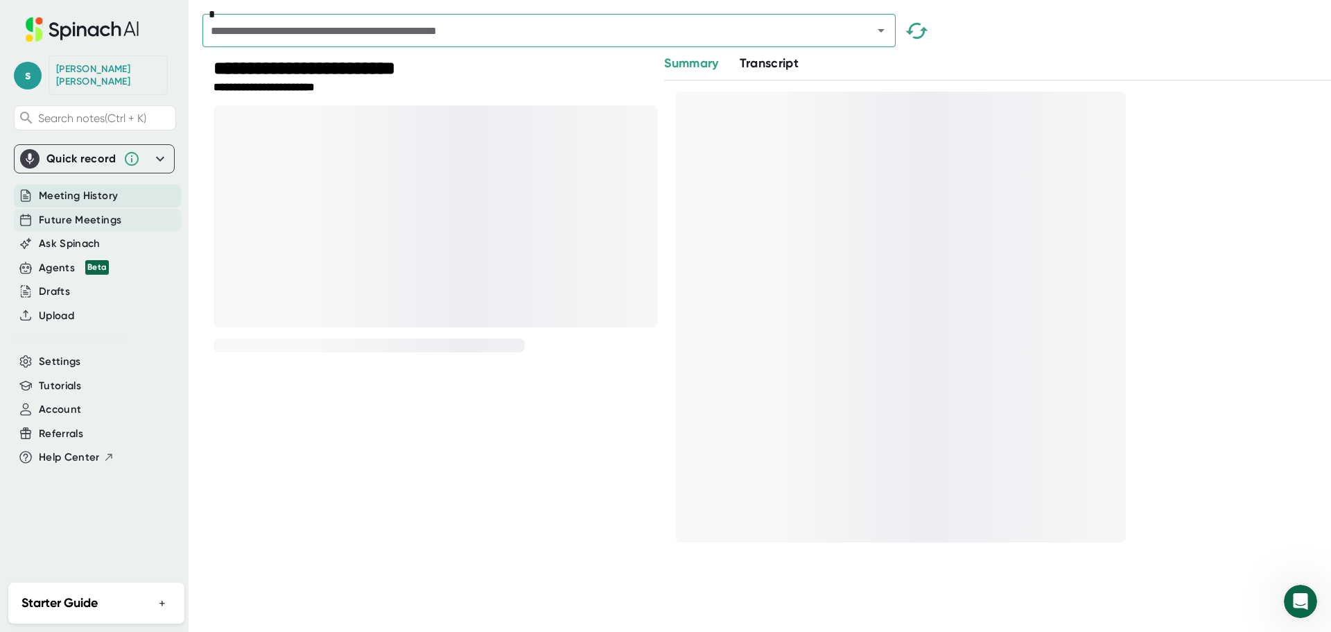
click at [71, 212] on span "Future Meetings" at bounding box center [80, 220] width 82 height 16
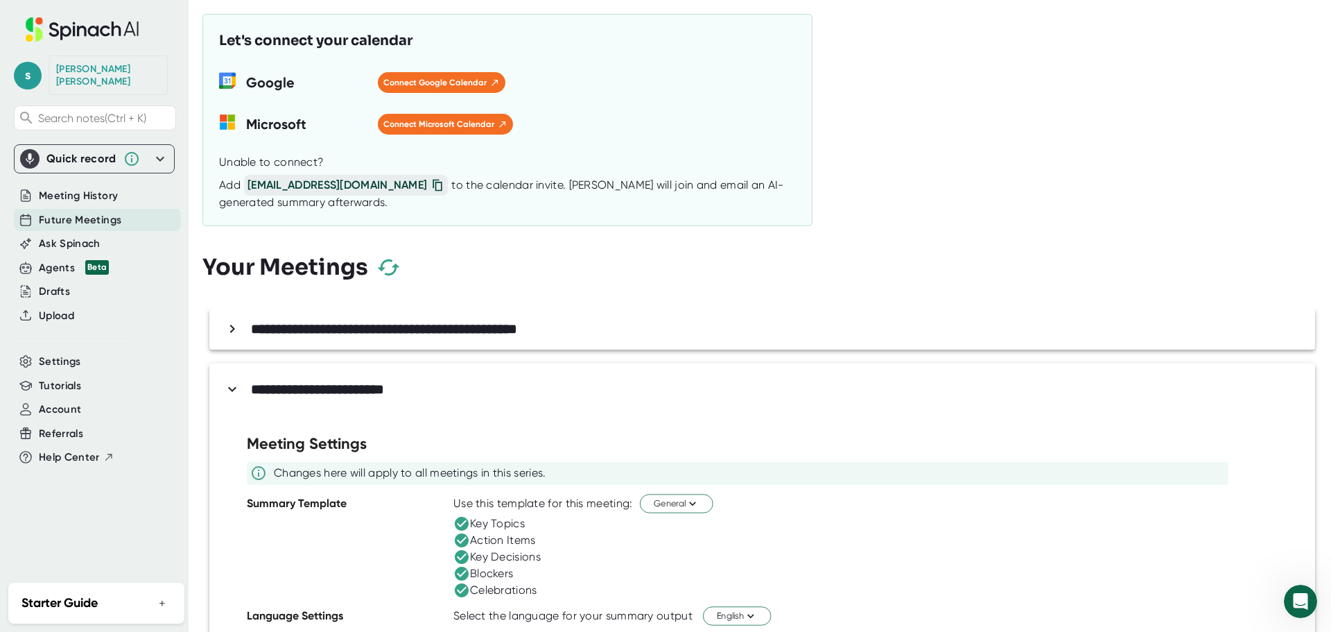
click at [161, 595] on button "+" at bounding box center [162, 603] width 18 height 20
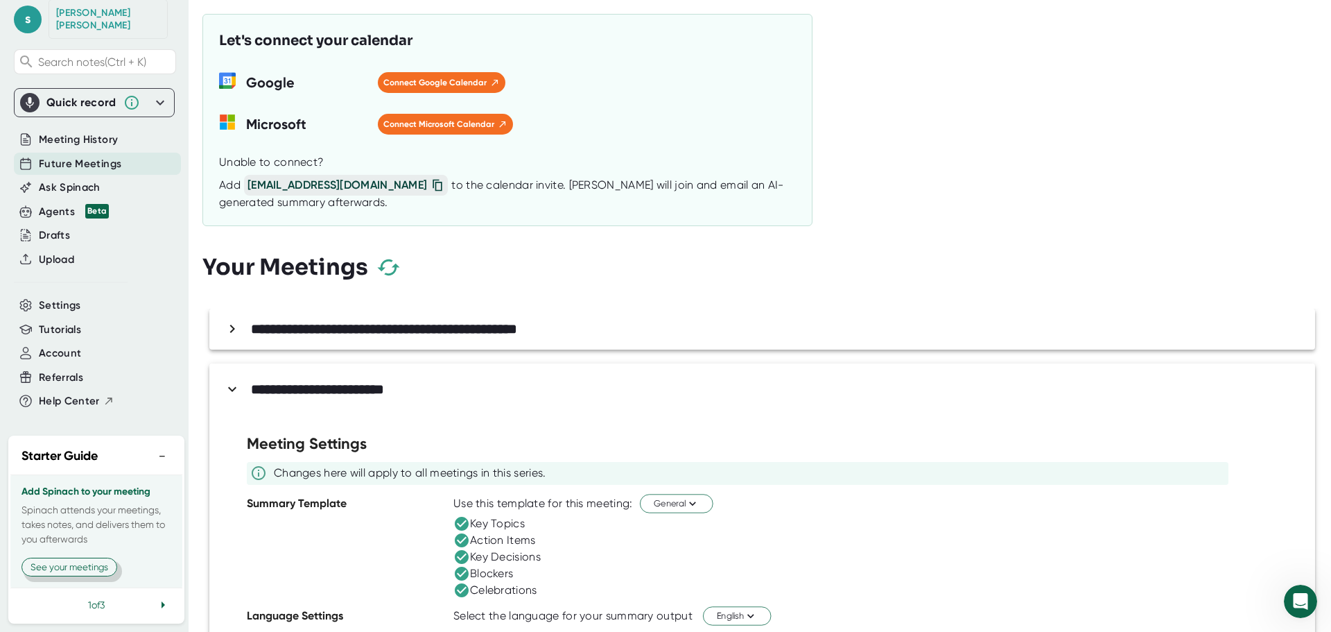
click at [87, 563] on button "See your meetings" at bounding box center [69, 566] width 96 height 19
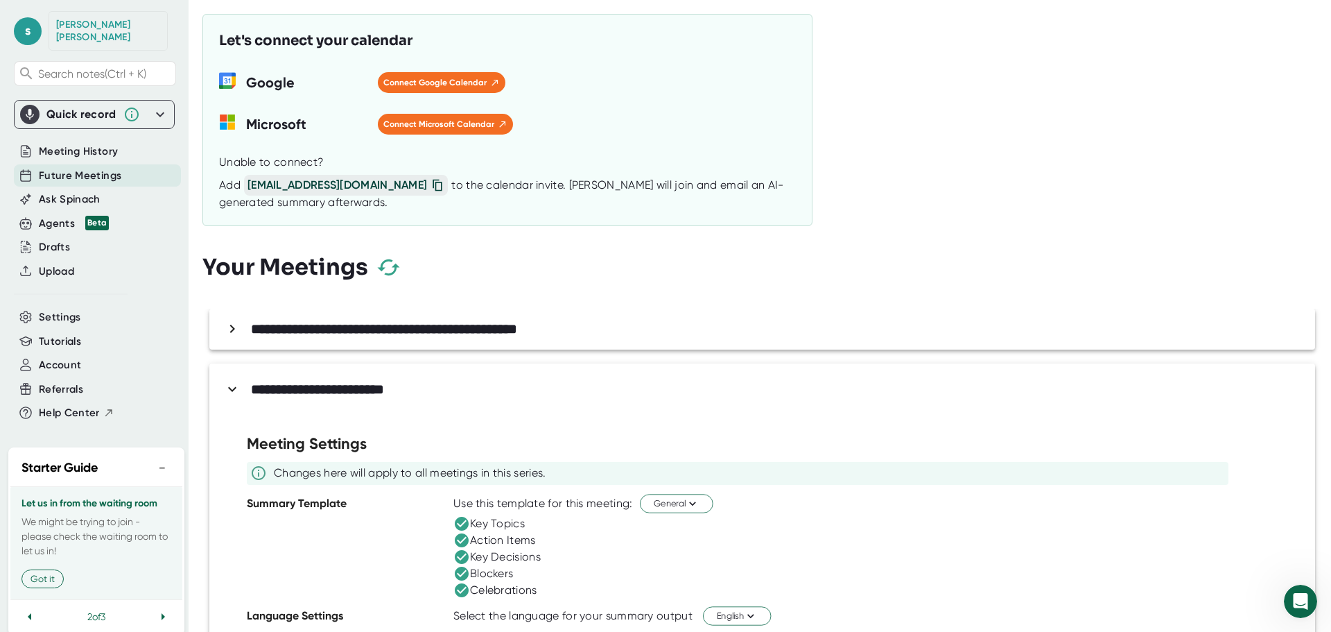
click at [152, 106] on icon at bounding box center [160, 114] width 17 height 17
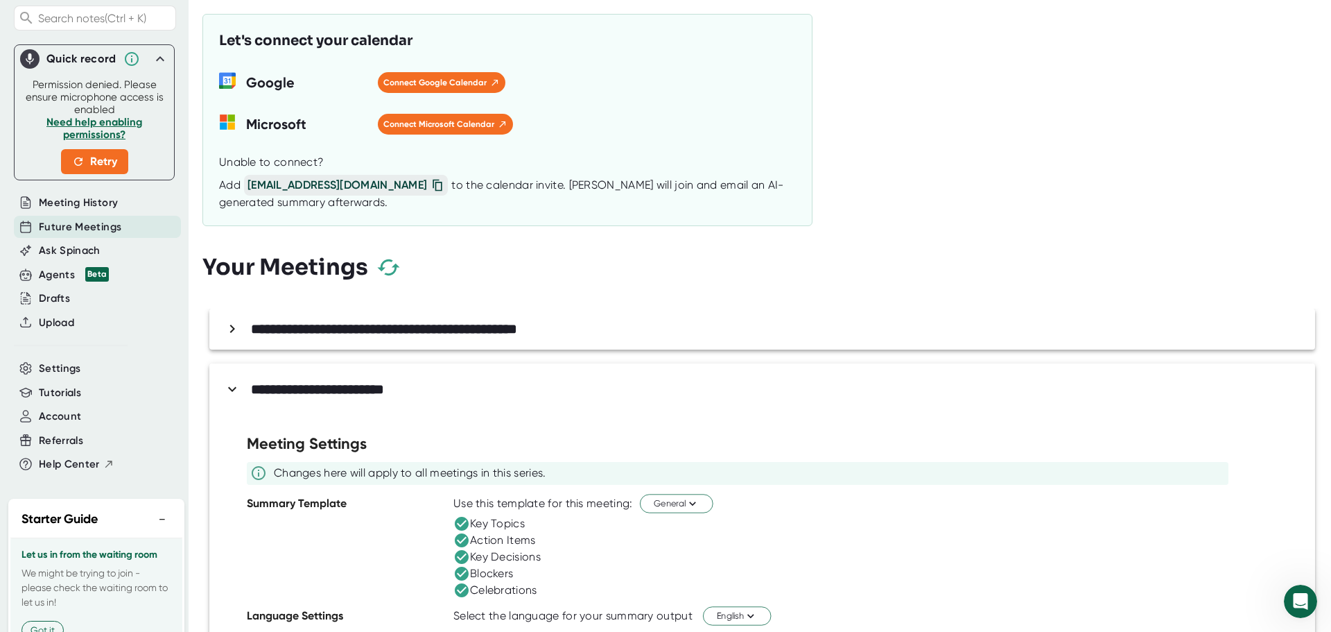
scroll to position [82, 0]
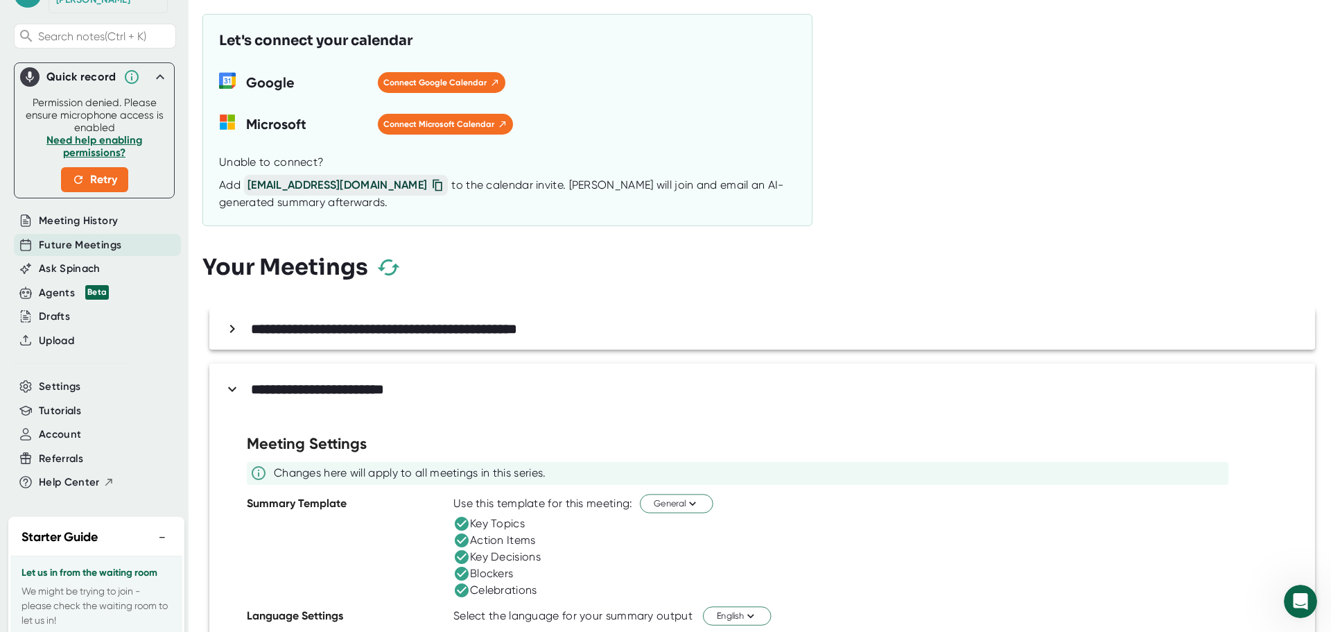
click at [289, 181] on span "[EMAIL_ADDRESS][DOMAIN_NAME]" at bounding box center [346, 185] width 204 height 21
click at [284, 188] on span "[EMAIL_ADDRESS][DOMAIN_NAME]" at bounding box center [346, 185] width 204 height 21
click at [271, 186] on span "[EMAIL_ADDRESS][DOMAIN_NAME]" at bounding box center [346, 185] width 204 height 21
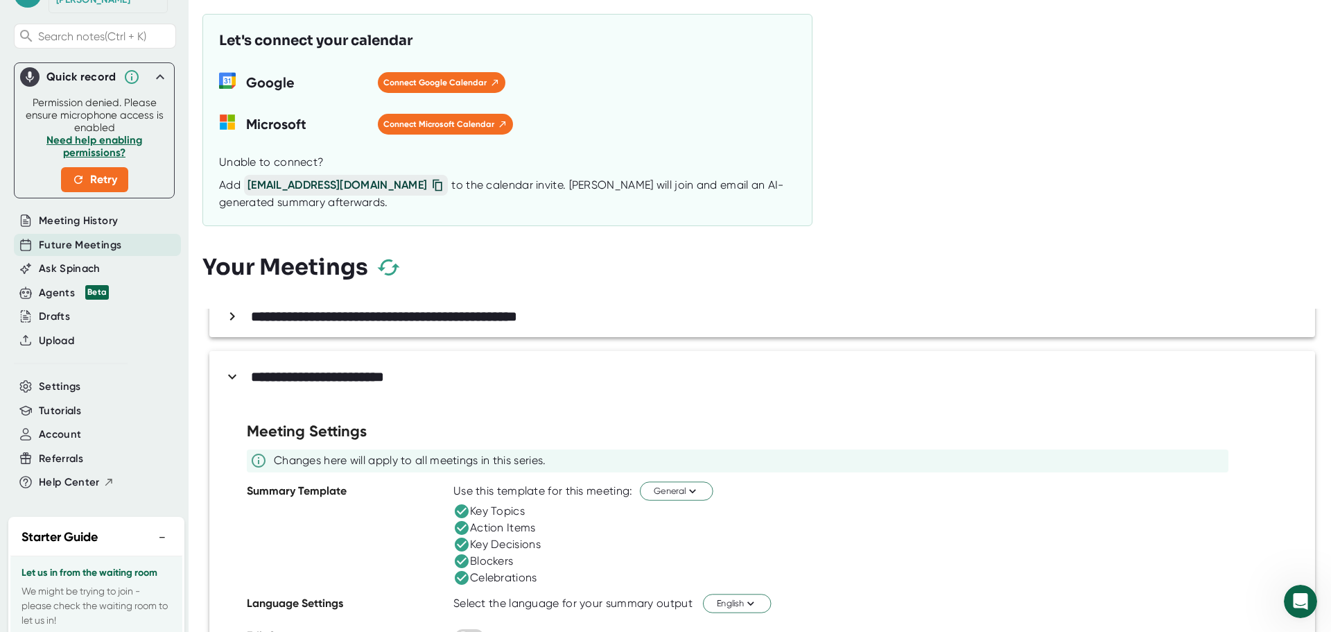
scroll to position [0, 0]
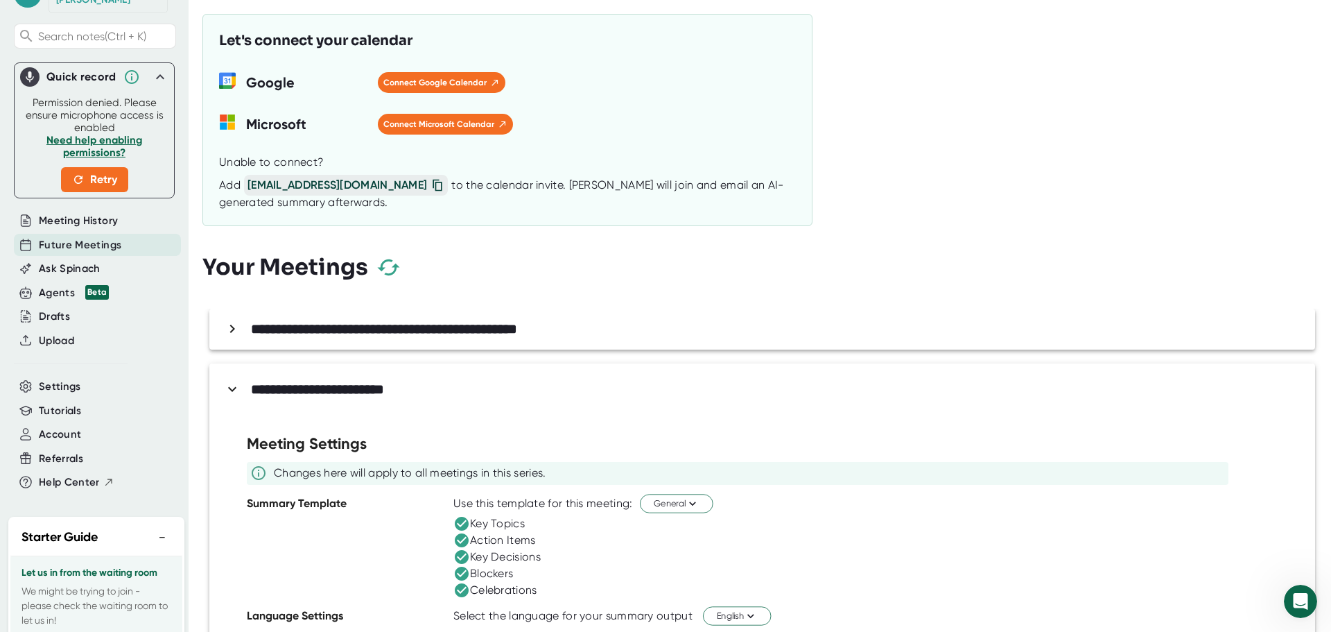
click at [49, 42] on div "s [PERSON_NAME] Search notes (Ctrl + K) Quick record Permission denied. Please …" at bounding box center [94, 213] width 189 height 590
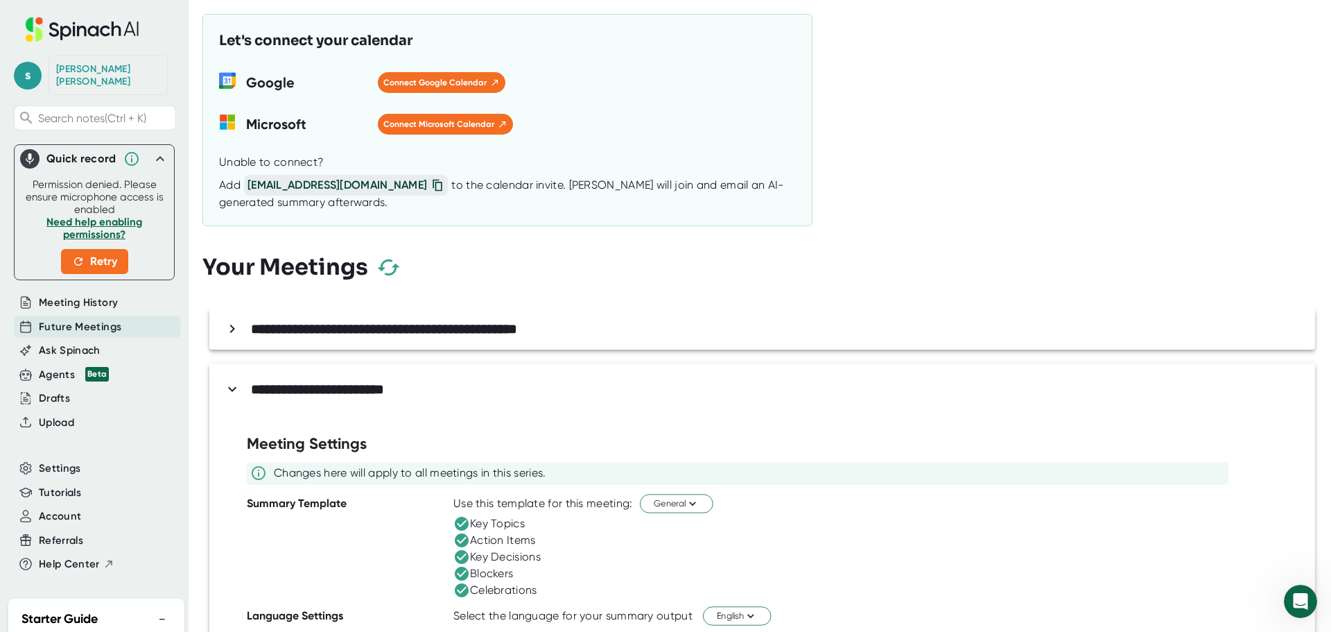
click at [100, 64] on div "[PERSON_NAME]" at bounding box center [108, 75] width 104 height 24
click at [24, 69] on span "s" at bounding box center [28, 76] width 28 height 28
click at [59, 125] on b "Edit Profile" at bounding box center [67, 131] width 45 height 12
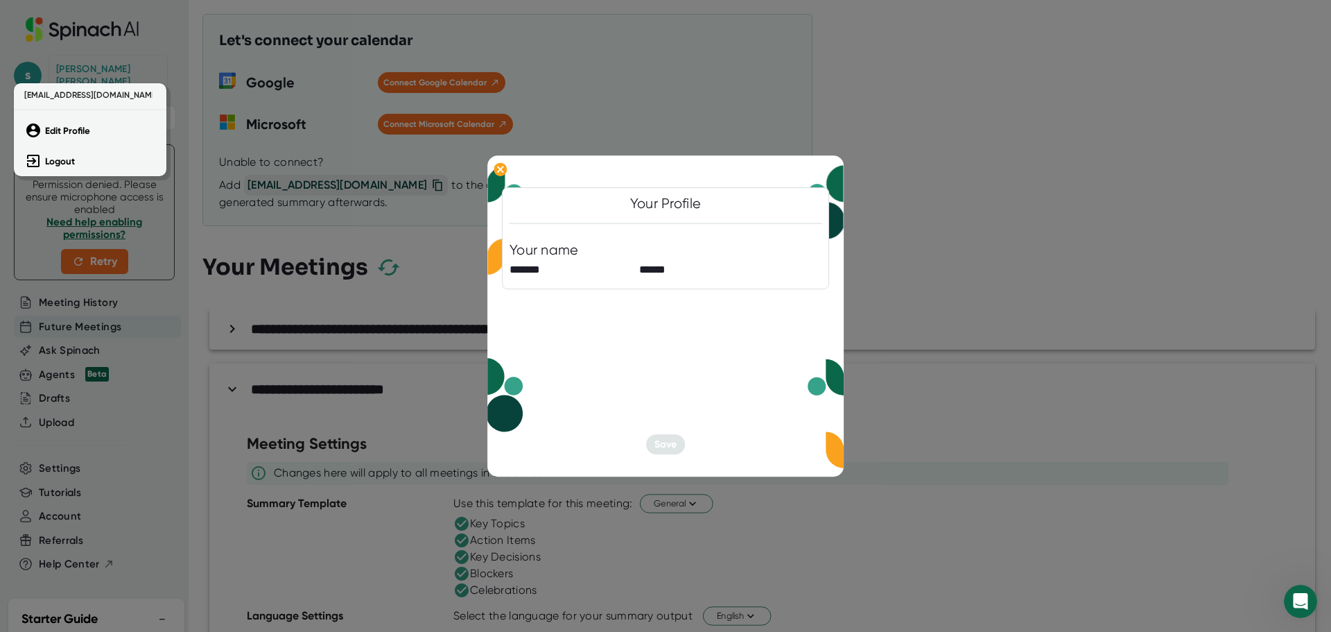
click at [763, 437] on div at bounding box center [665, 316] width 1331 height 632
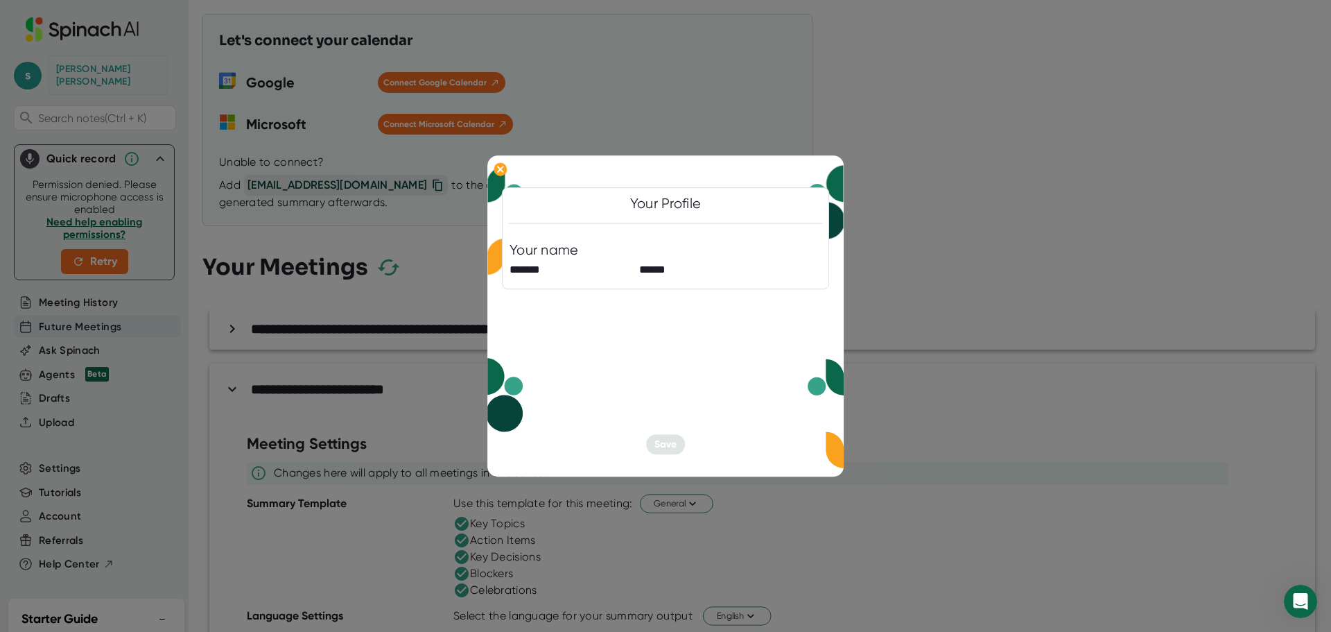
click at [959, 189] on div at bounding box center [665, 316] width 1331 height 632
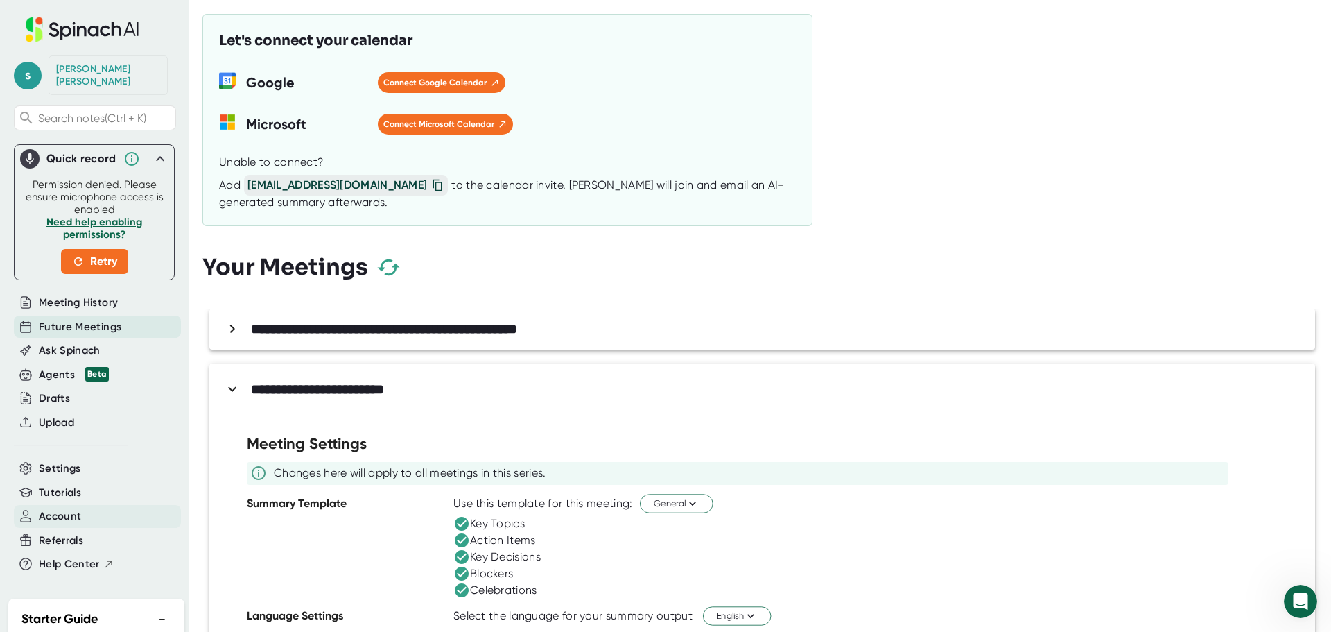
click at [46, 508] on span "Account" at bounding box center [60, 516] width 42 height 16
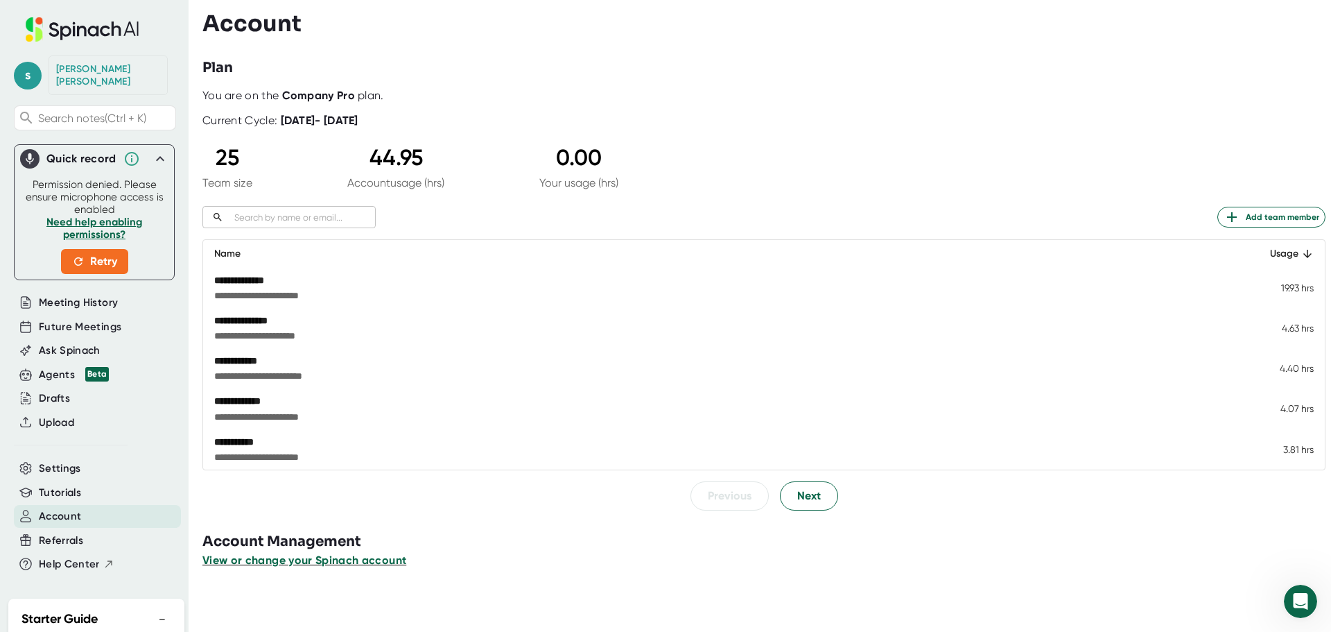
click at [280, 562] on span "View or change your Spinach account" at bounding box center [304, 559] width 204 height 13
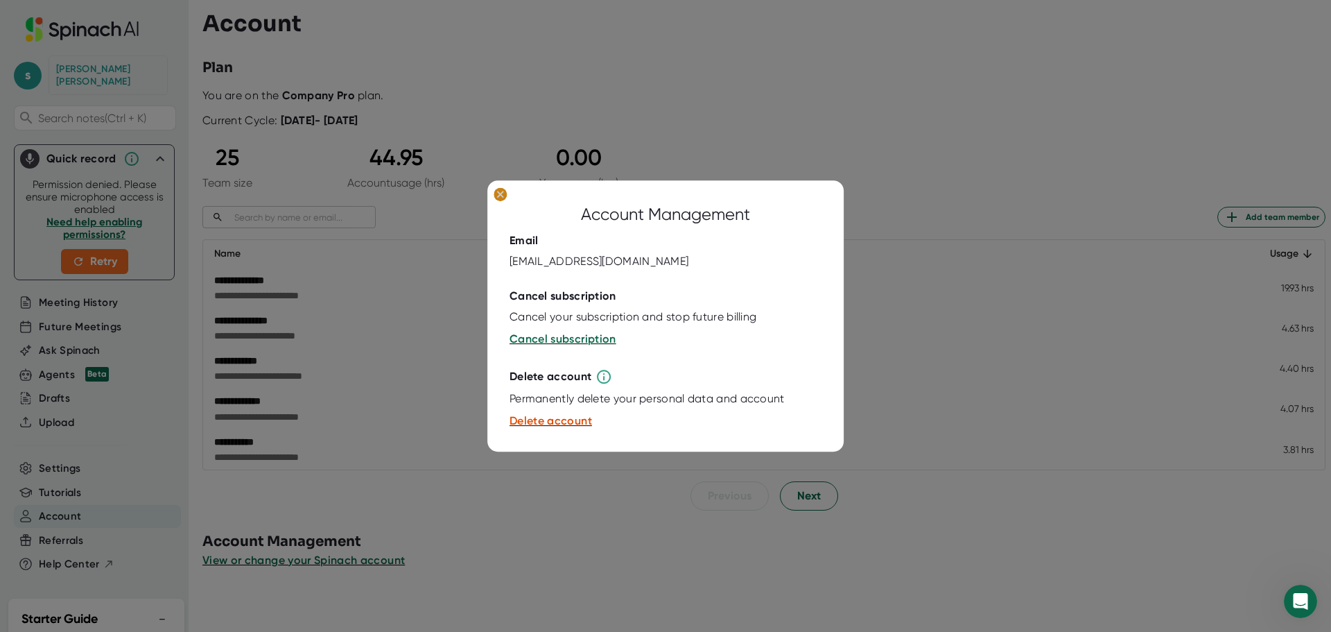
click at [498, 196] on icon at bounding box center [500, 194] width 6 height 6
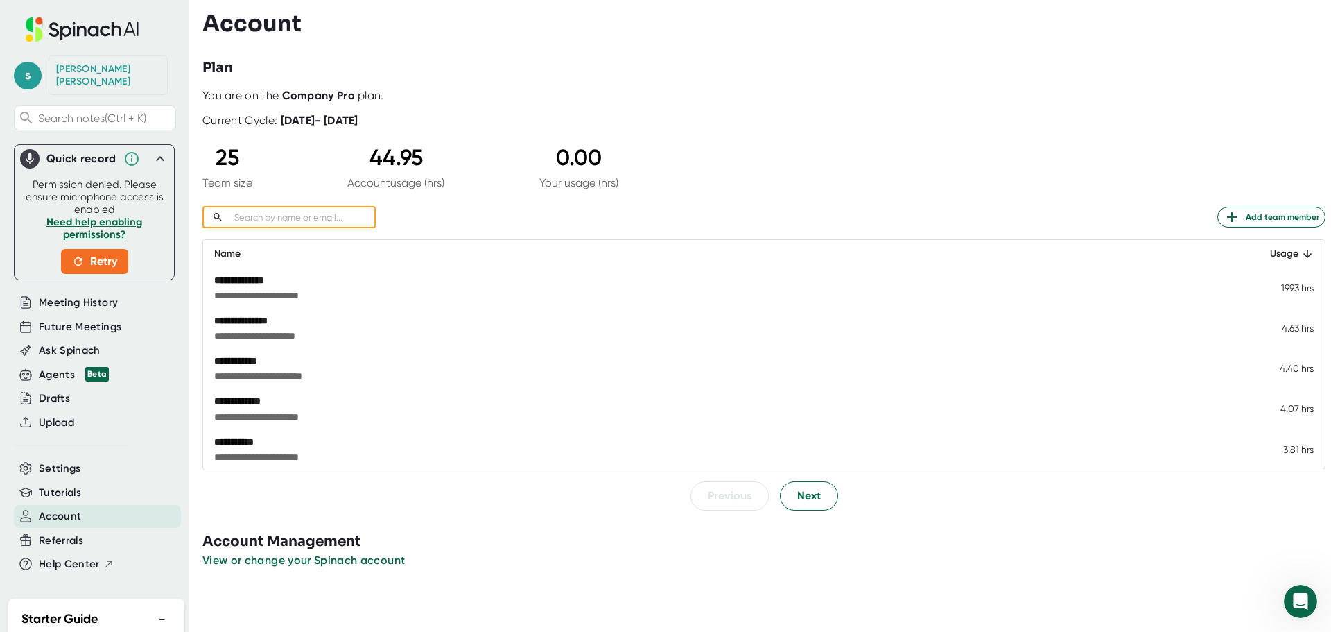
click at [237, 221] on input "text" at bounding box center [302, 217] width 147 height 16
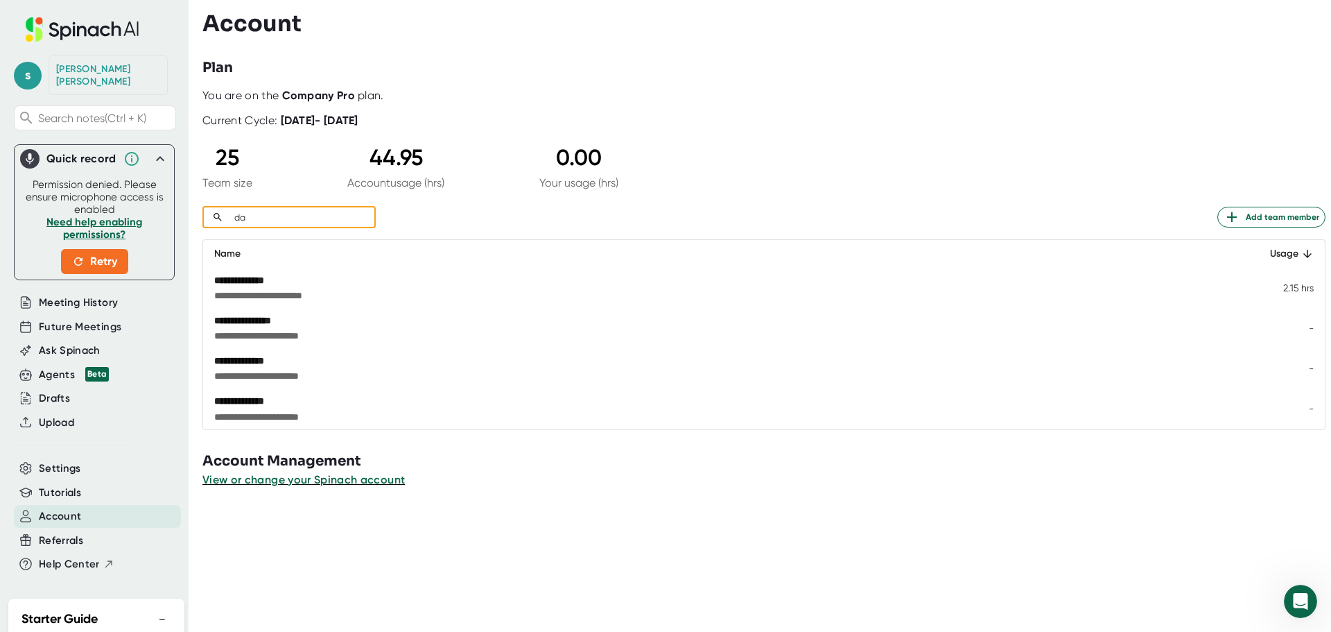
type input "da"
click at [259, 399] on div "**********" at bounding box center [588, 401] width 748 height 14
click at [247, 413] on span "**********" at bounding box center [588, 417] width 748 height 14
click at [218, 401] on div "**********" at bounding box center [588, 401] width 748 height 14
click at [254, 218] on input "da" at bounding box center [302, 217] width 147 height 16
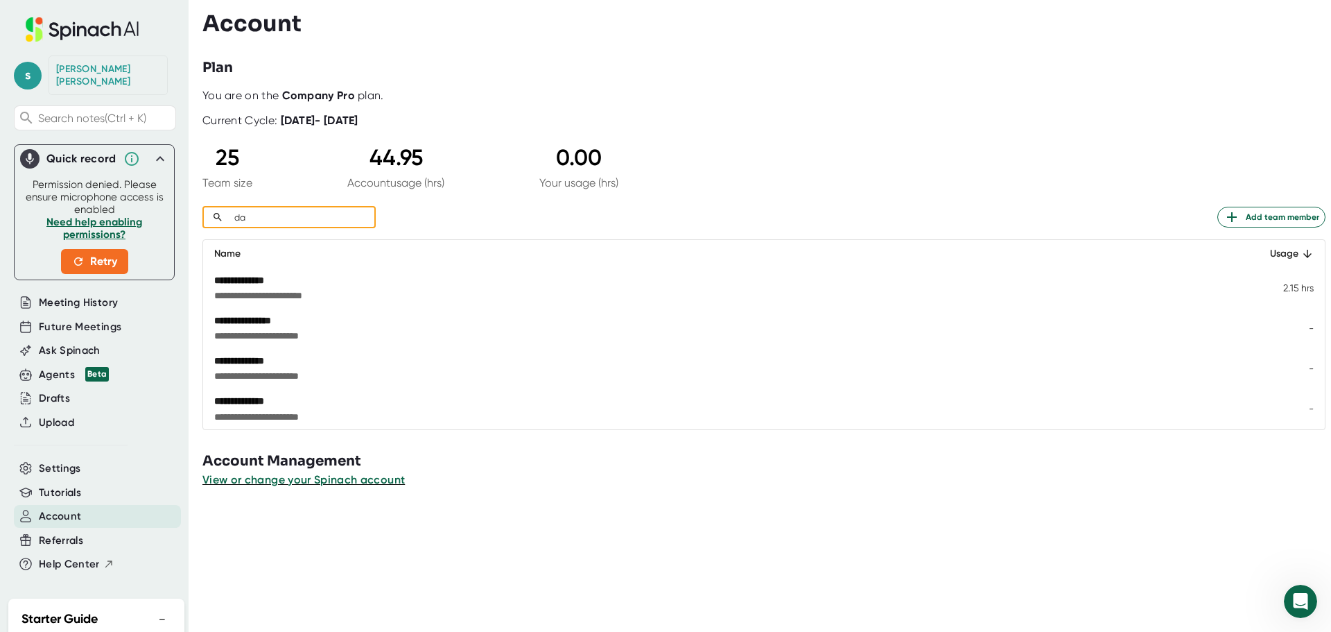
drag, startPoint x: 254, startPoint y: 218, endPoint x: 217, endPoint y: 216, distance: 36.8
click at [217, 216] on div "da ​" at bounding box center [288, 217] width 173 height 22
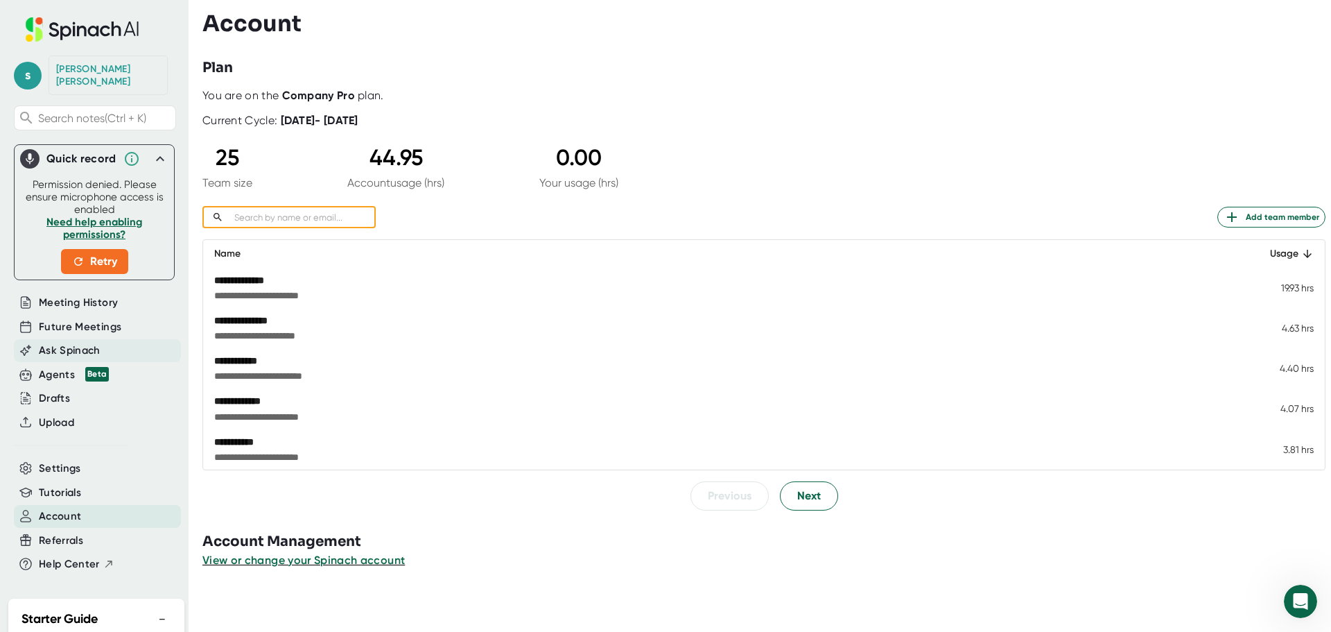
click at [49, 342] on span "Ask Spinach" at bounding box center [70, 350] width 62 height 16
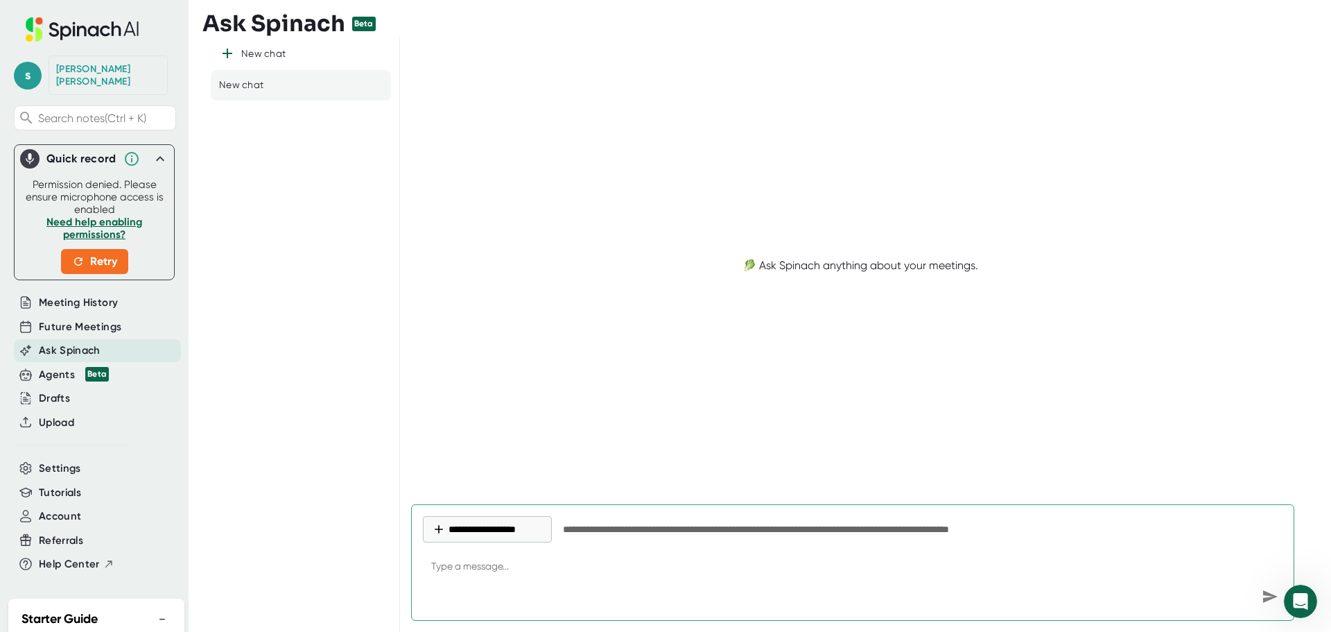
type textarea "x"
click at [516, 582] on textarea at bounding box center [853, 566] width 860 height 33
type textarea "h"
type textarea "x"
type textarea "ho"
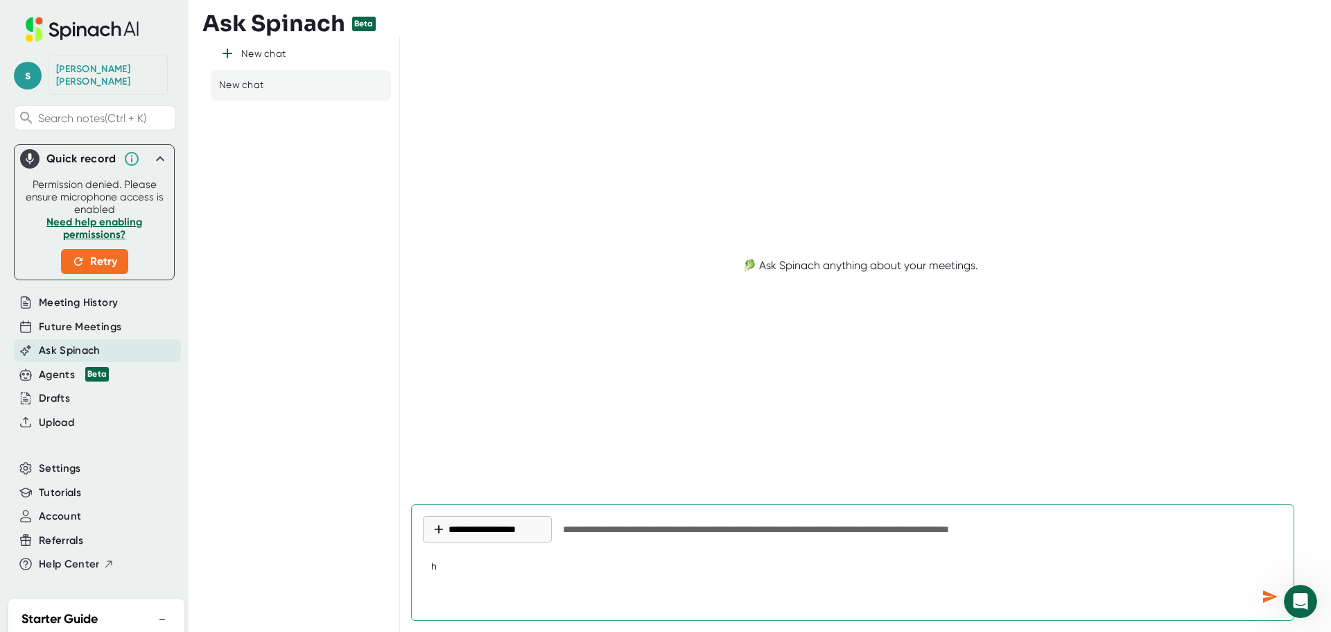
type textarea "x"
type textarea "how"
type textarea "x"
type textarea "how"
type textarea "x"
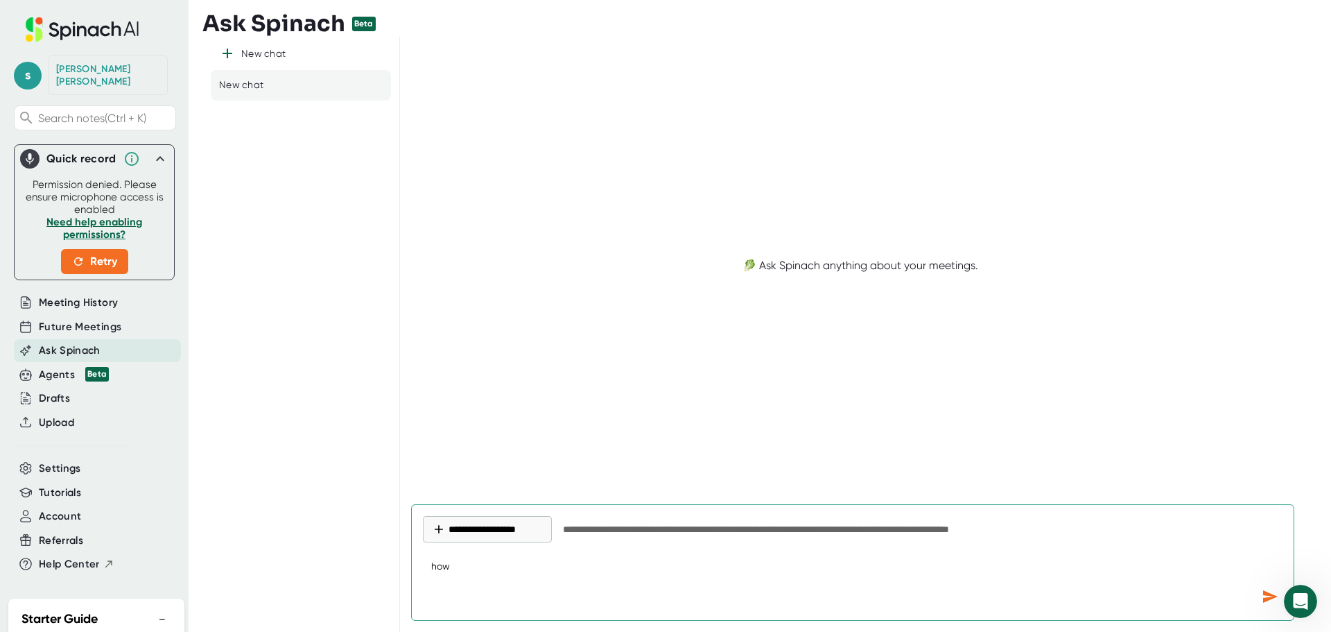
type textarea "how d"
type textarea "x"
type textarea "how do"
type textarea "x"
type textarea "how do"
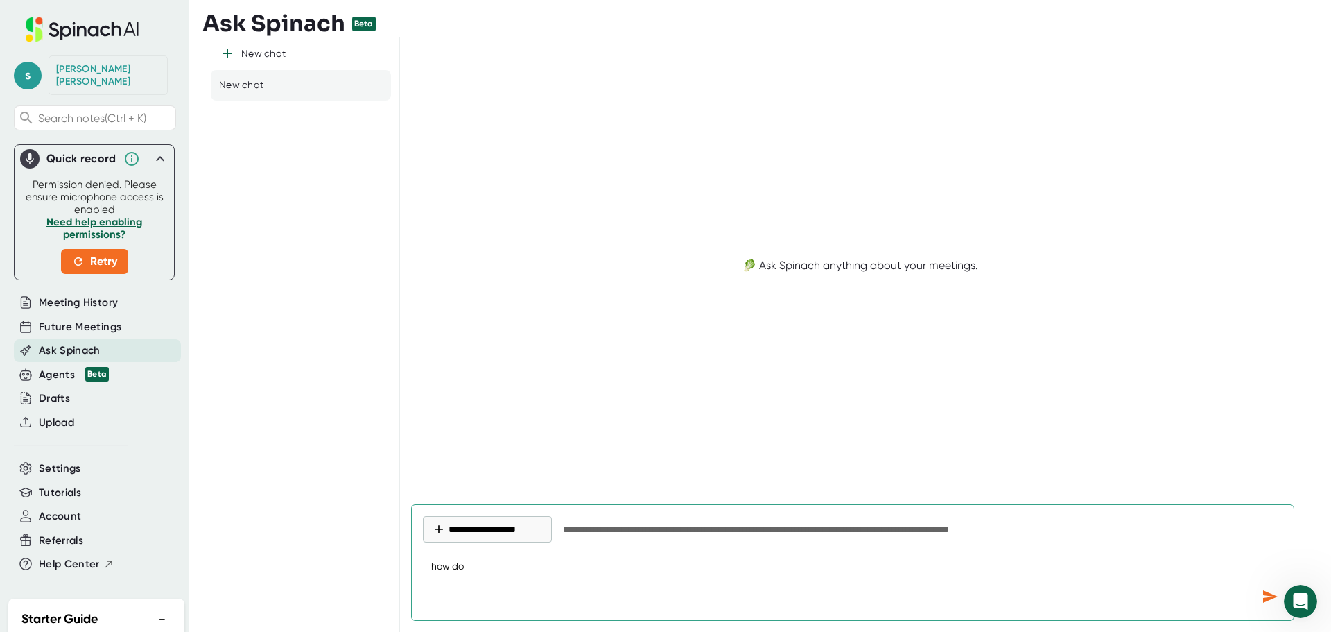
type textarea "x"
type textarea "how do i"
type textarea "x"
type textarea "how do i"
type textarea "x"
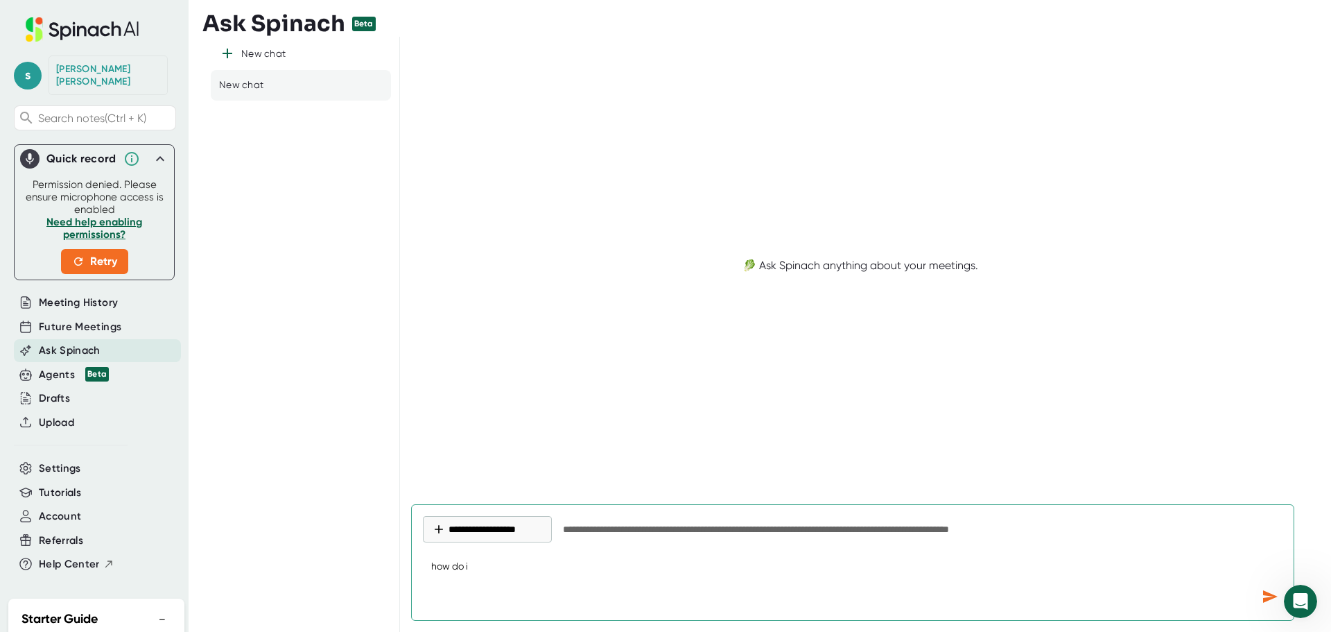
type textarea "how do i f"
type textarea "x"
type textarea "how do i fi"
type textarea "x"
type textarea "how do i fin"
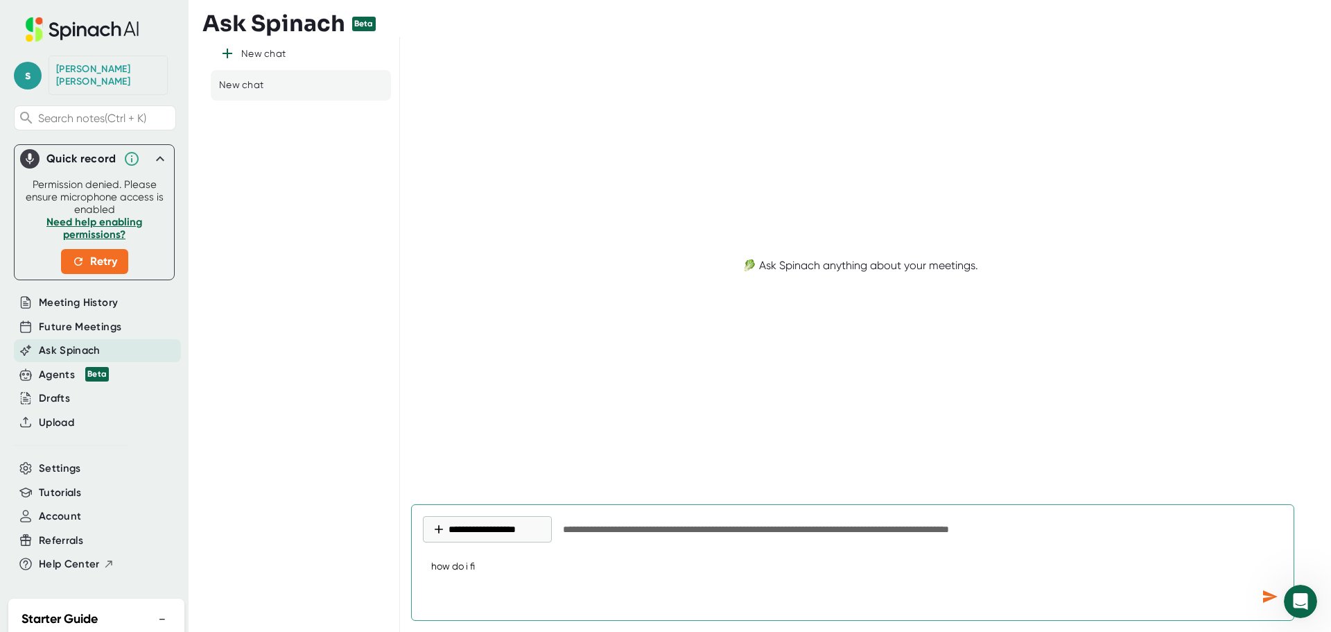
type textarea "x"
type textarea "how do i find"
type textarea "x"
type textarea "how do i find"
type textarea "x"
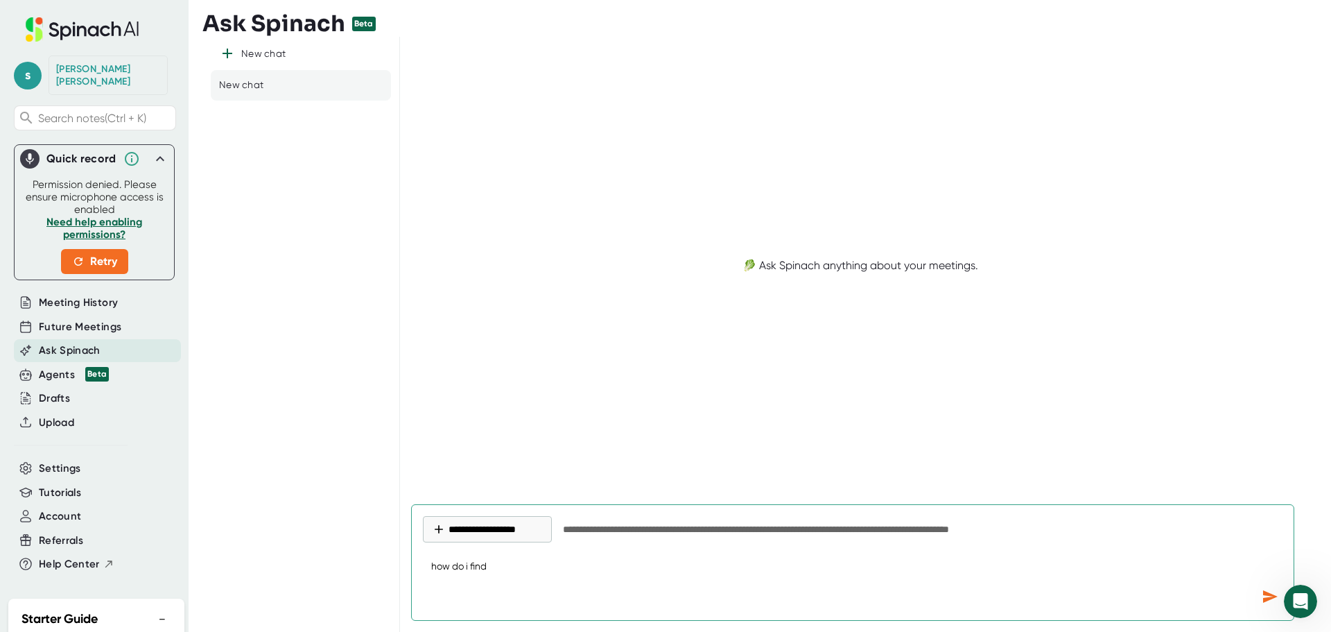
type textarea "how do i find o"
type textarea "x"
type textarea "how do i find ou"
type textarea "x"
type textarea "how do i find out"
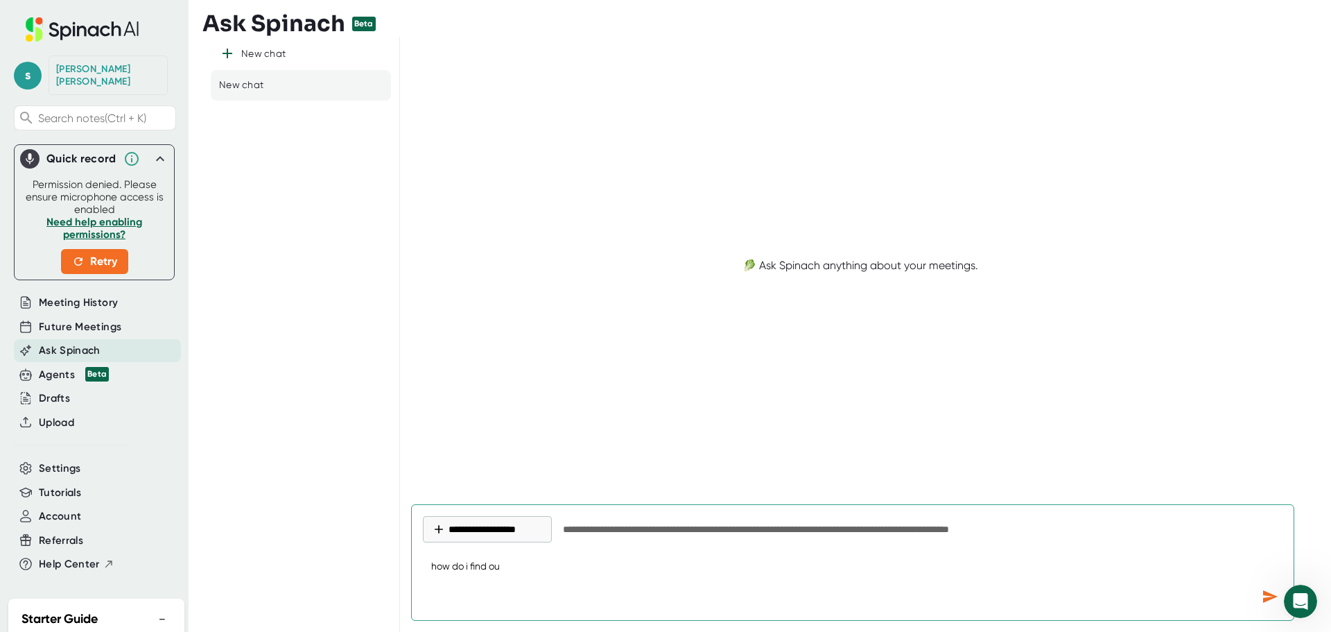
type textarea "x"
type textarea "how do i find out"
type textarea "x"
type textarea "how do i find out m"
type textarea "x"
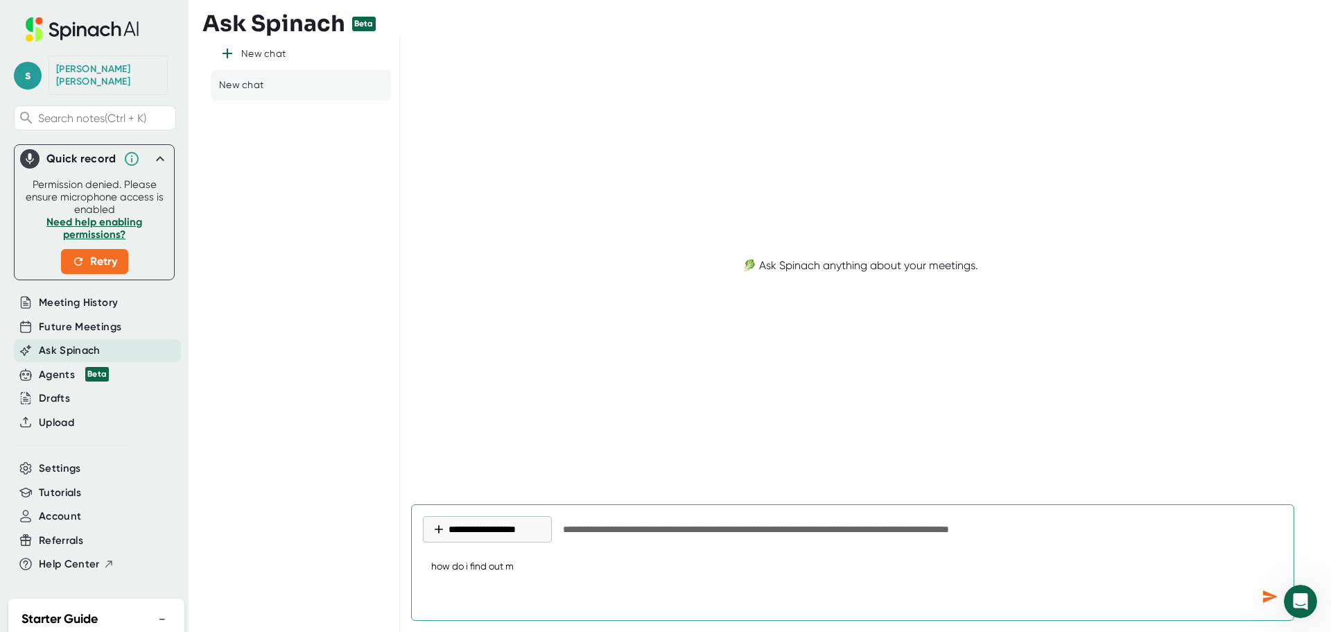
type textarea "how do i find out"
type textarea "x"
type textarea "how do i find out y"
type textarea "x"
type textarea "how do i find out y"
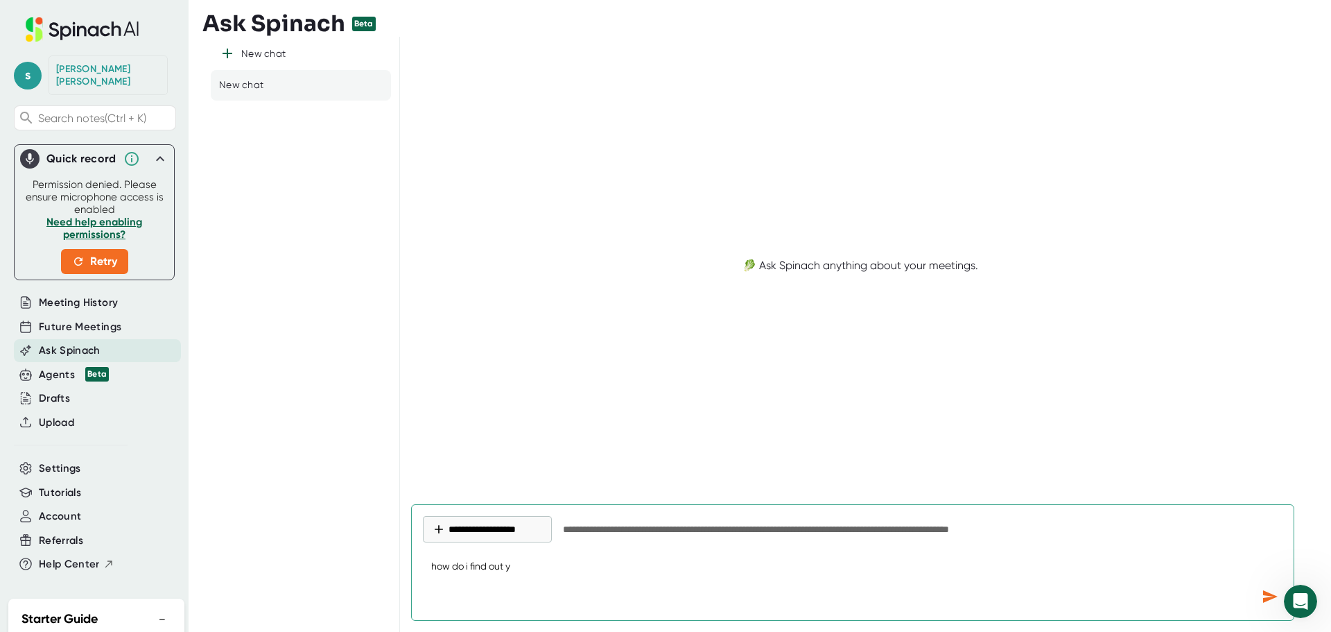
type textarea "x"
type textarea "how do i find out y"
type textarea "x"
type textarea "how do i find out"
type textarea "x"
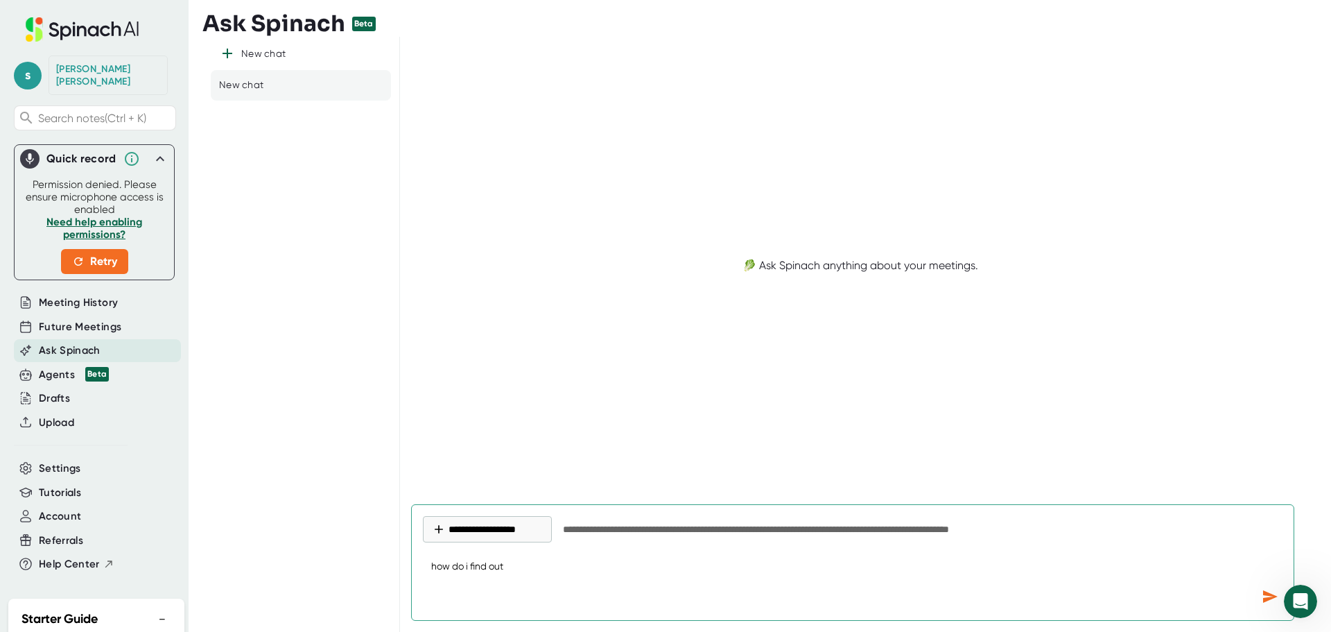
type textarea "how do i find out m"
type textarea "x"
type textarea "how do i find out my"
type textarea "x"
type textarea "how do i find out my"
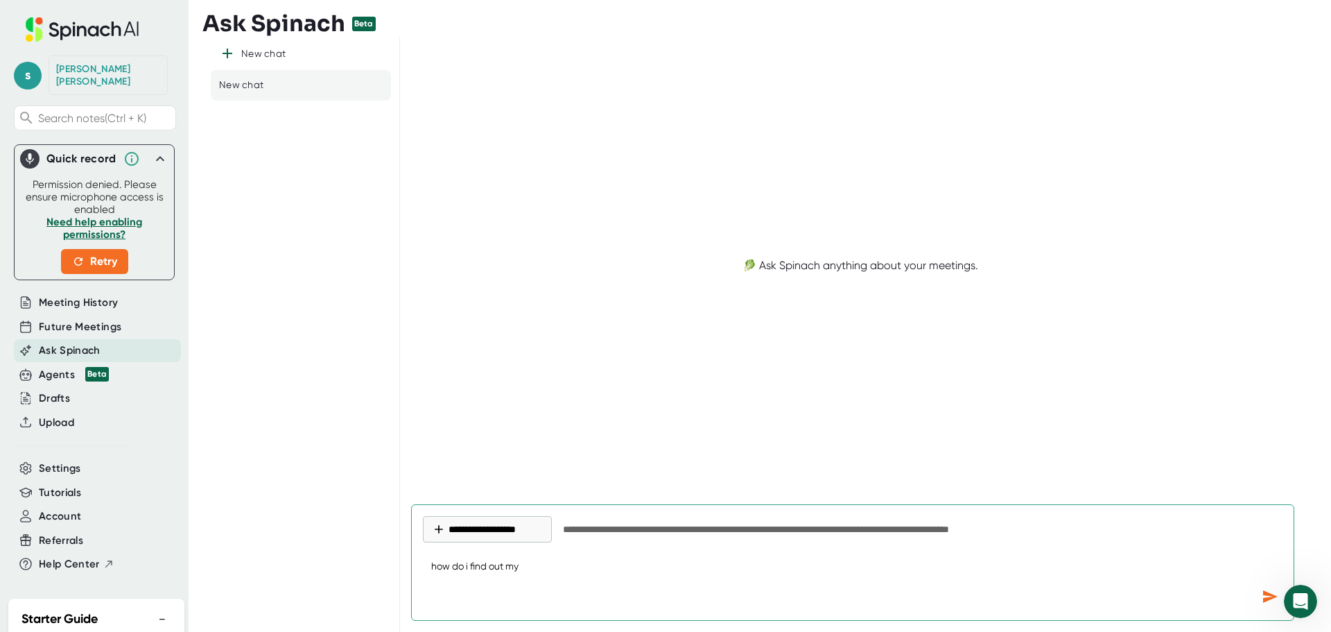
type textarea "x"
type textarea "how do i find out my s"
type textarea "x"
type textarea "how do i find out my sp"
type textarea "x"
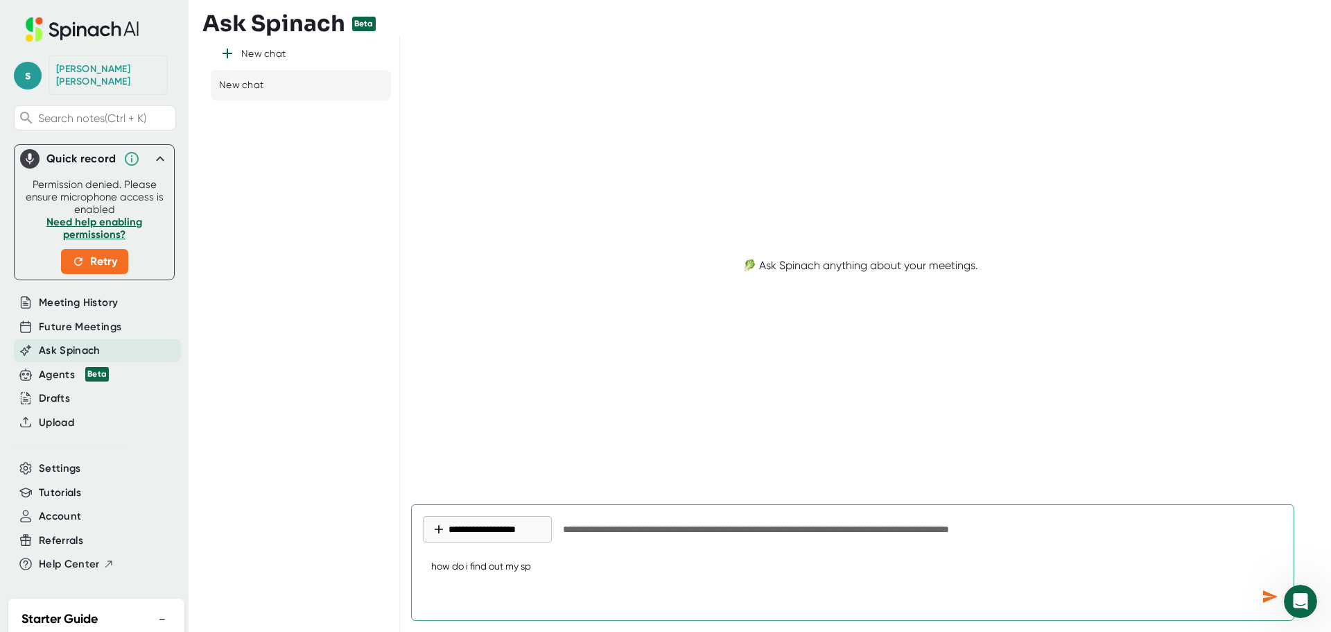
type textarea "how do i find out my spi"
type textarea "x"
type textarea "how do i find out my spin"
type textarea "x"
type textarea "how do i find out my spinc"
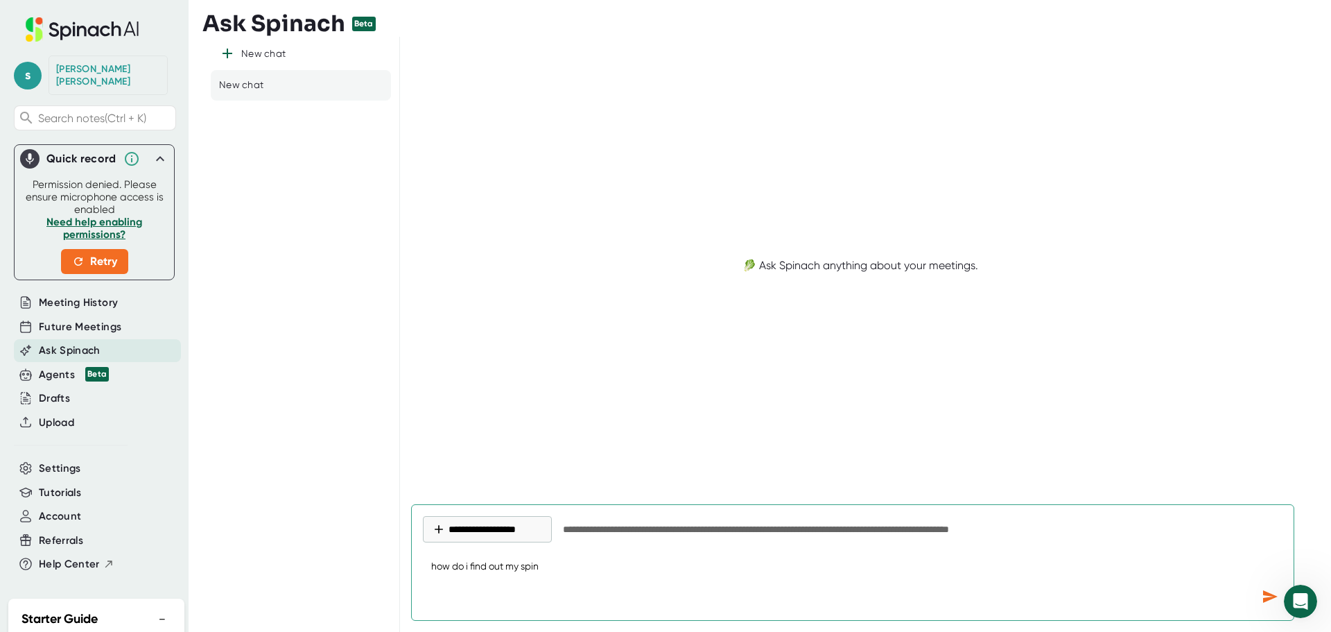
type textarea "x"
type textarea "how do i find out my spinch"
type textarea "x"
type textarea "how do i find out my spinch"
type textarea "x"
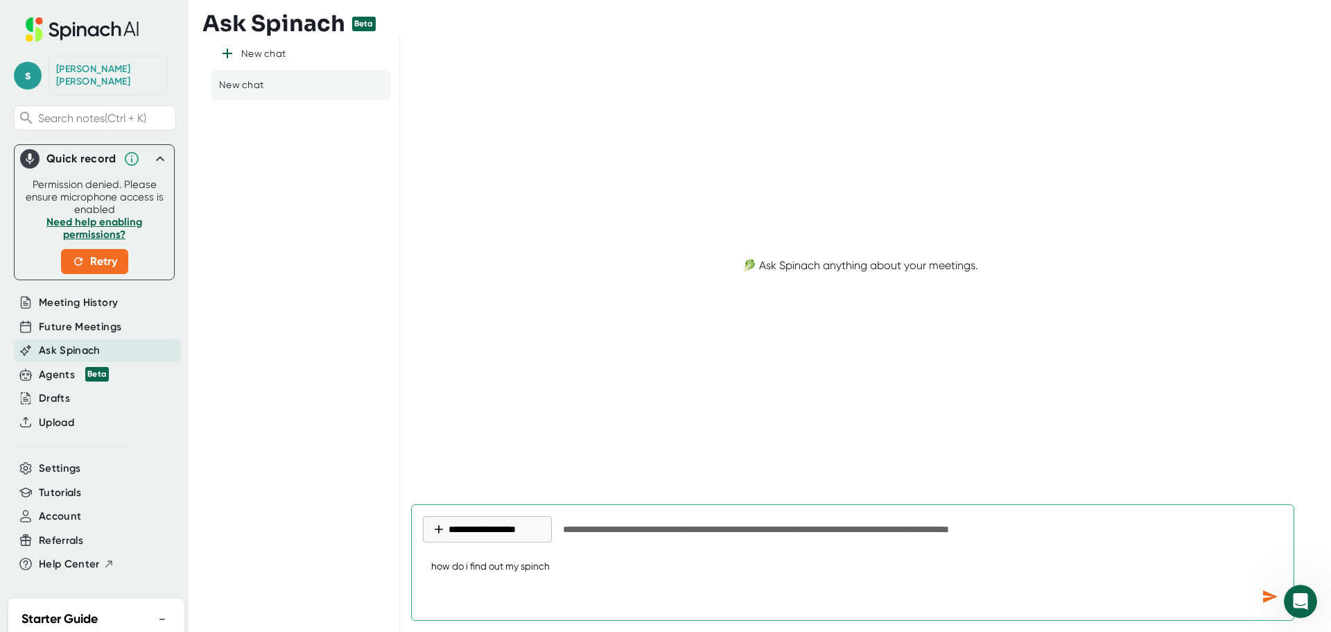
type textarea "how do i find out my spinch"
type textarea "x"
type textarea "how do i find out my spinc"
type textarea "x"
type textarea "how do i find out my spin"
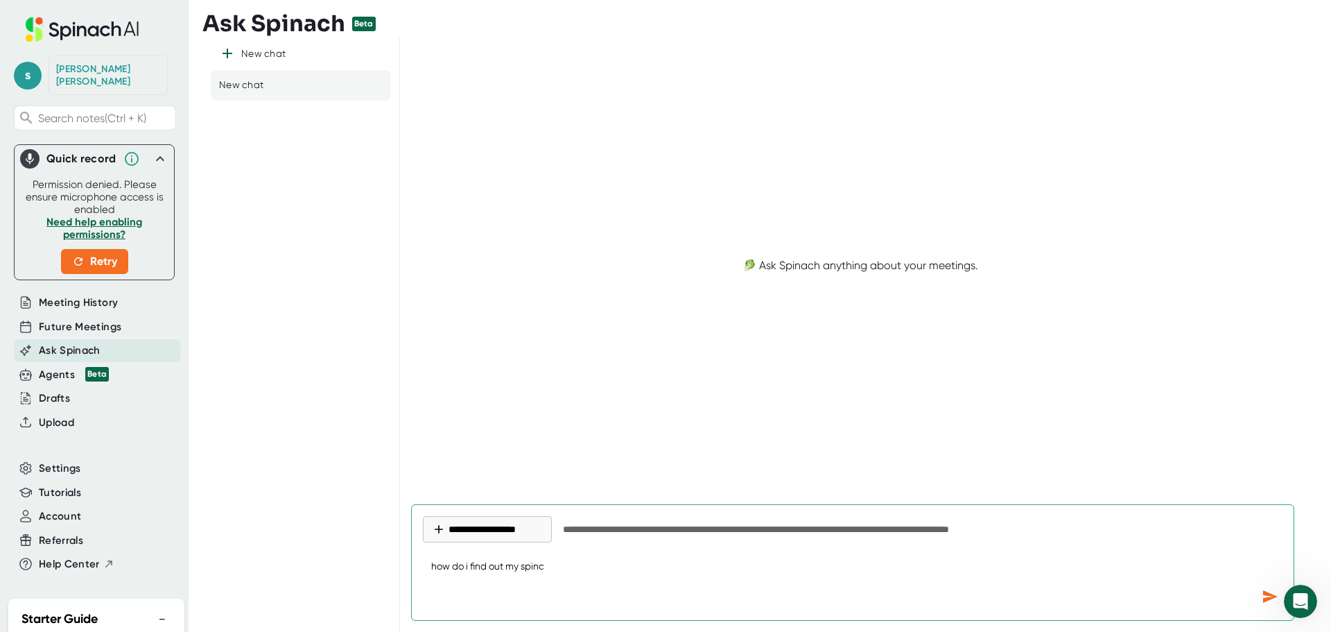
type textarea "x"
type textarea "how do i find out my [PERSON_NAME]"
type textarea "x"
type textarea "how do i find out my spinac"
type textarea "x"
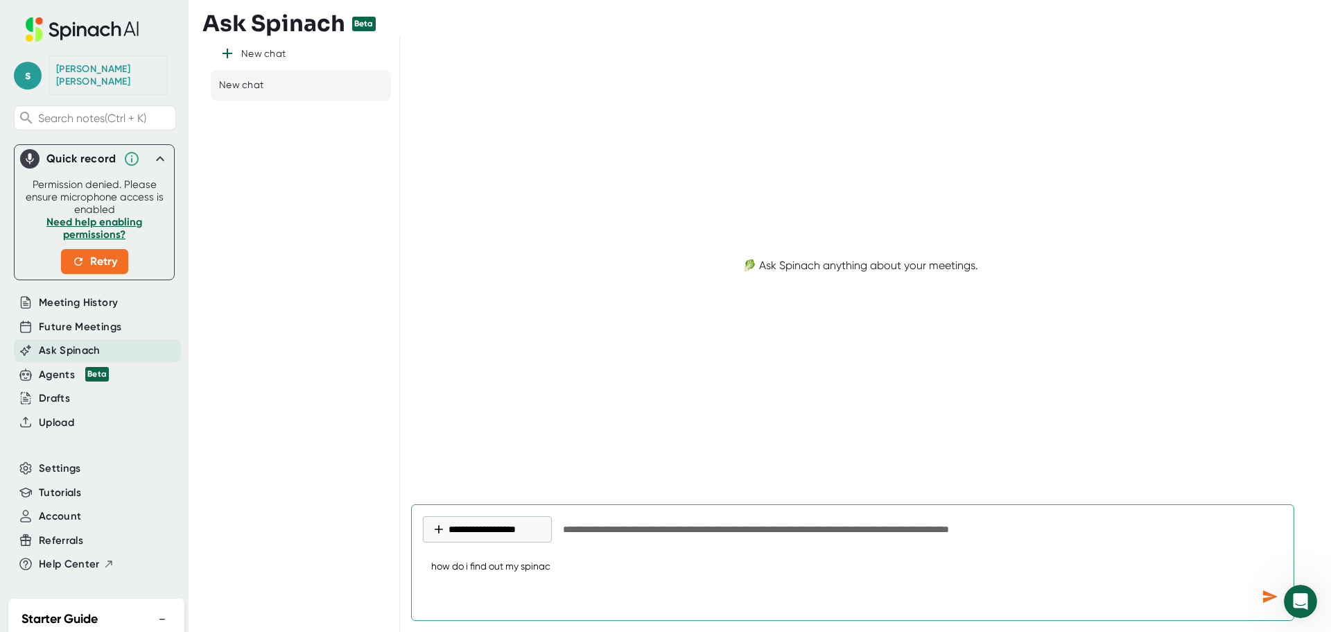
type textarea "how do i find out my spinach"
type textarea "x"
type textarea "how do i find out my spinach"
type textarea "x"
type textarea "how do i find out my spinach n"
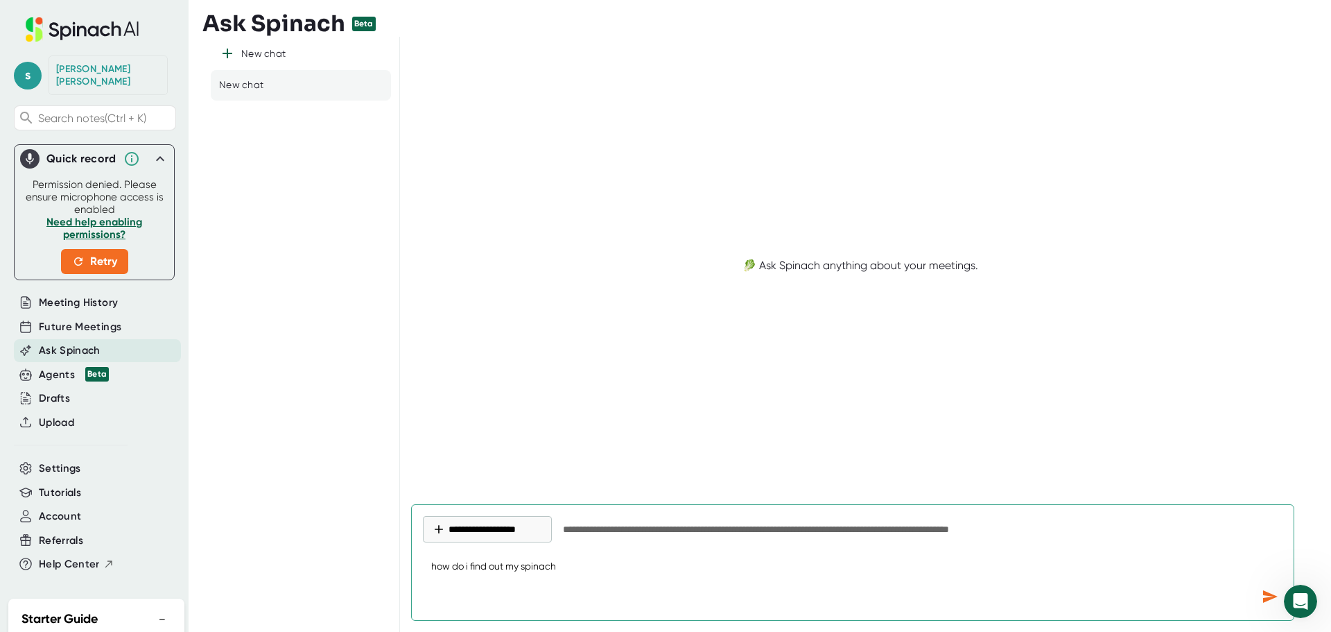
type textarea "x"
type textarea "how do i find out my spinach na"
type textarea "x"
type textarea "how do i find out my spinach nam"
type textarea "x"
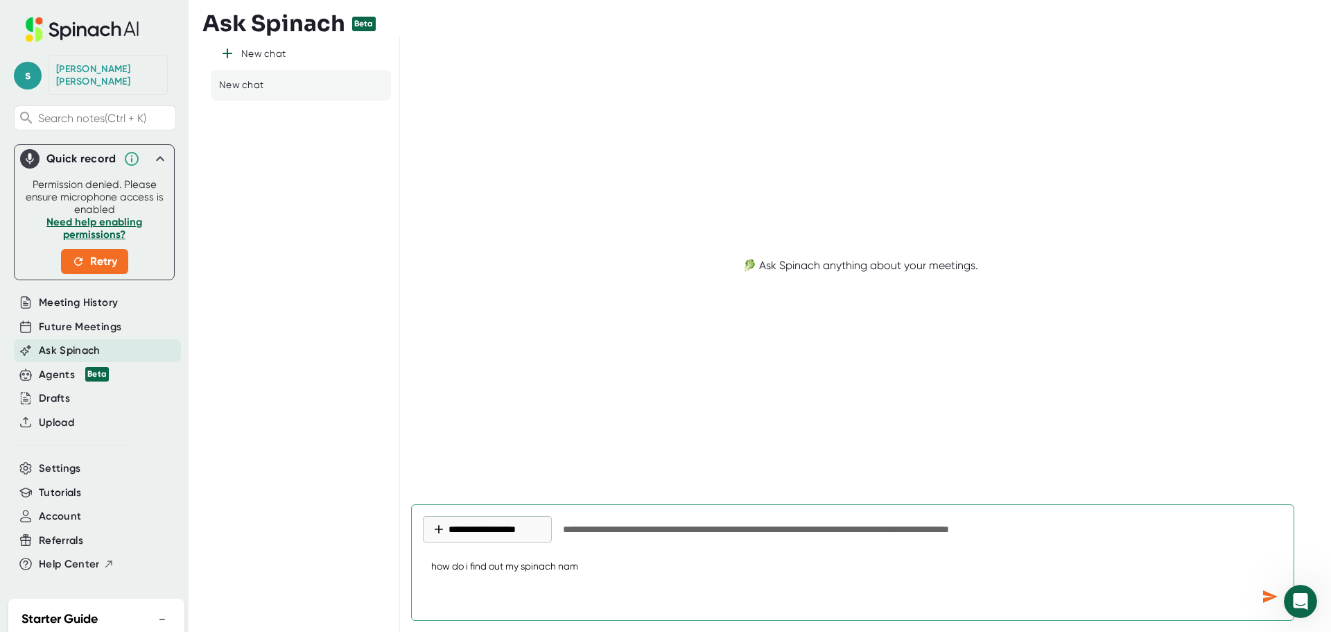
type textarea "how do i find out my spinach name"
type textarea "x"
type textarea "how do i find out my spinach name"
type textarea "x"
type textarea "how do i find out my spinach name t"
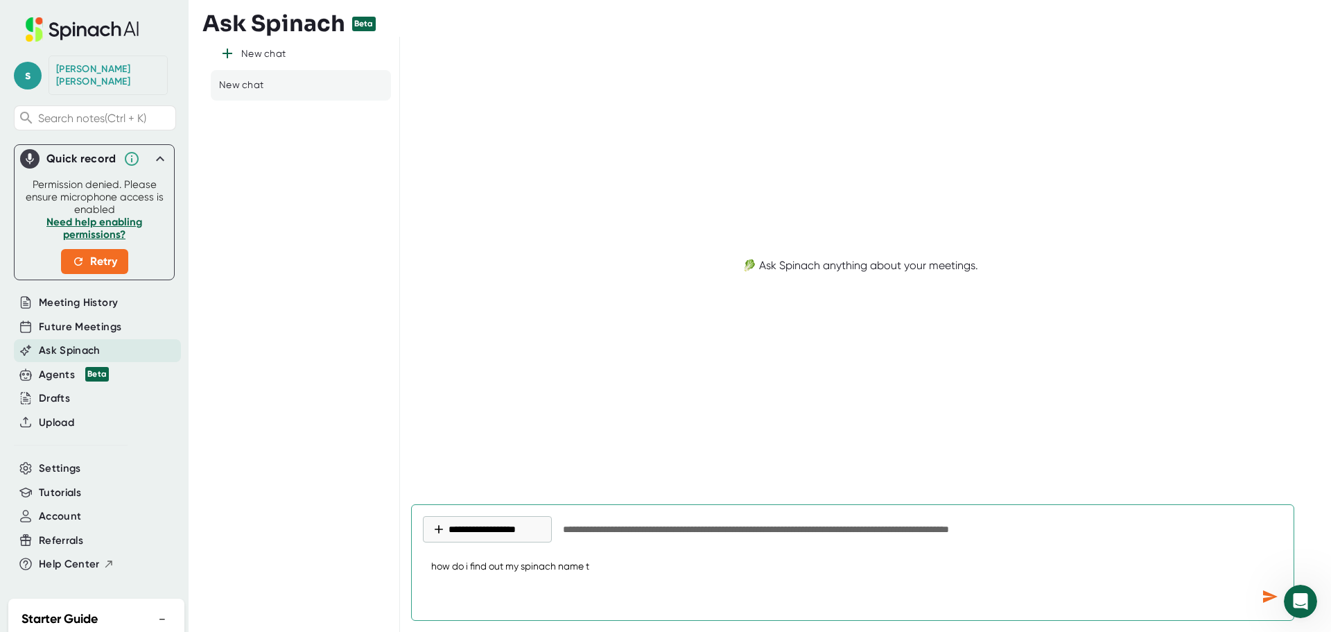
type textarea "x"
type textarea "how do i find out my spinach name to"
type textarea "x"
type textarea "how do i find out my spinach name to"
type textarea "x"
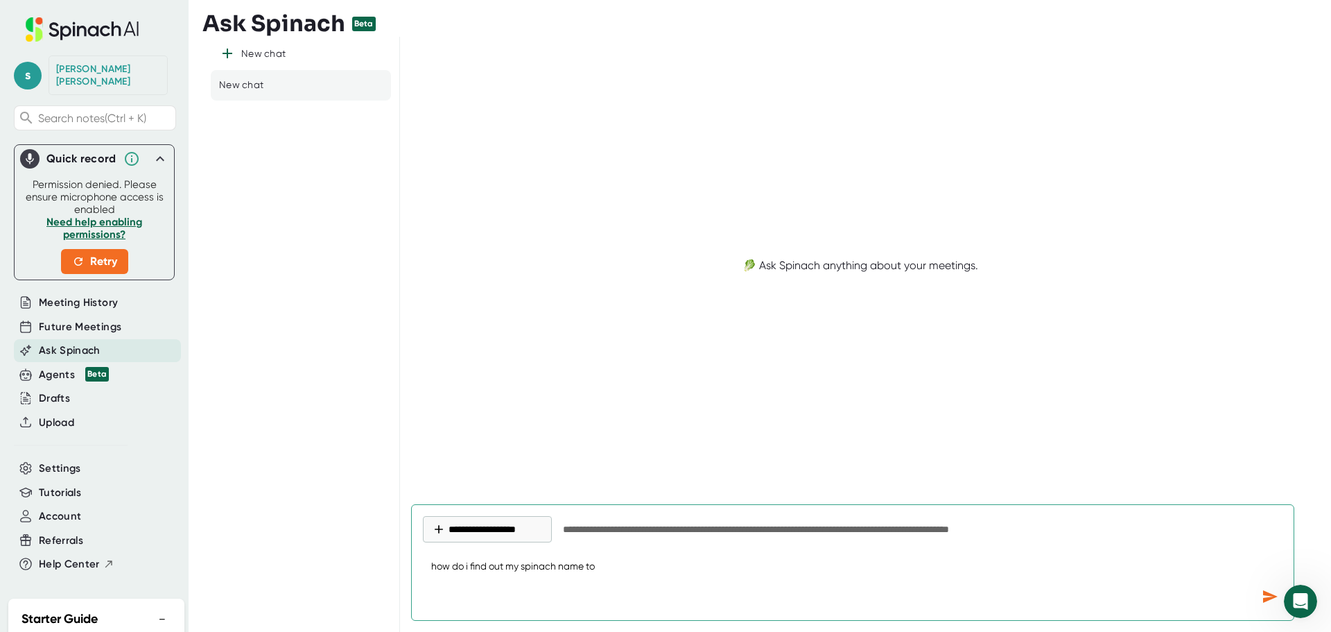
type textarea "how do i find out my spinach name to a"
type textarea "x"
type textarea "how do i find out my spinach name to ad"
type textarea "x"
type textarea "how do i find out my spinach name to add"
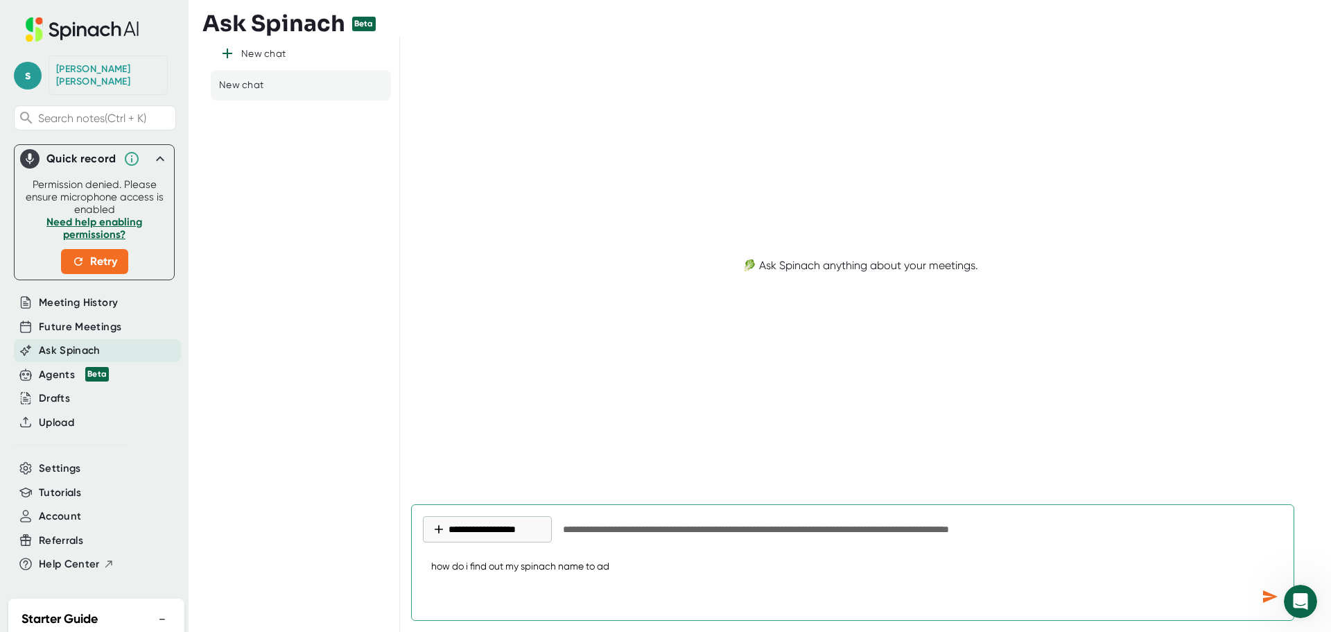
type textarea "x"
type textarea "how do i find out my spinach name to add"
type textarea "x"
type textarea "how do i find out my spinach name to add t"
type textarea "x"
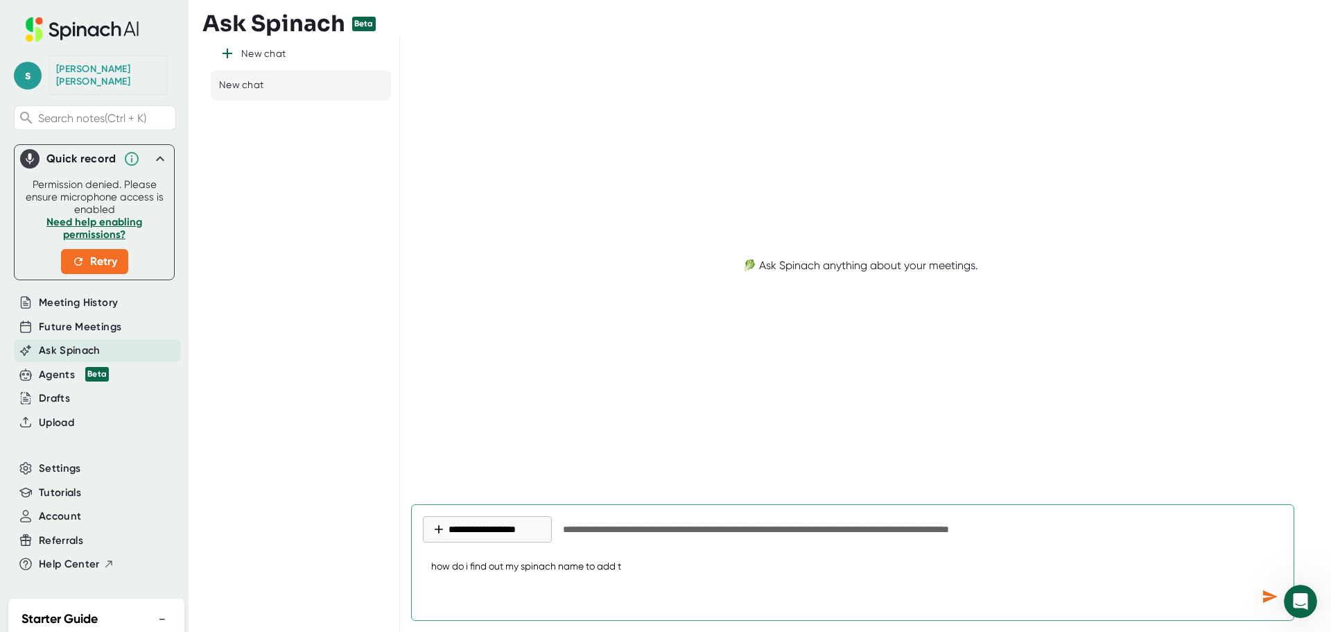
type textarea "how do i find out my spinach name to add to"
type textarea "x"
type textarea "how do i find out my spinach name to add to"
type textarea "x"
type textarea "how do i find out my spinach name to add to m"
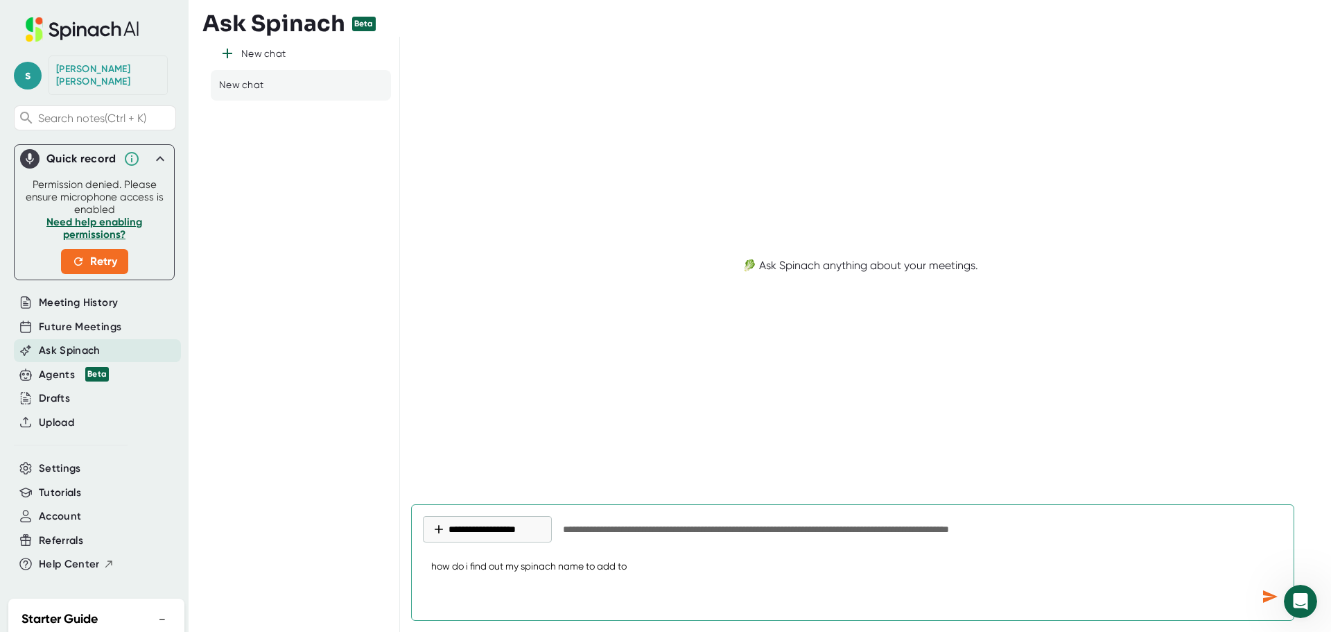
type textarea "x"
type textarea "how do i find out my spinach name to add to my"
type textarea "x"
type textarea "how do i find out my spinach name to add to my"
type textarea "x"
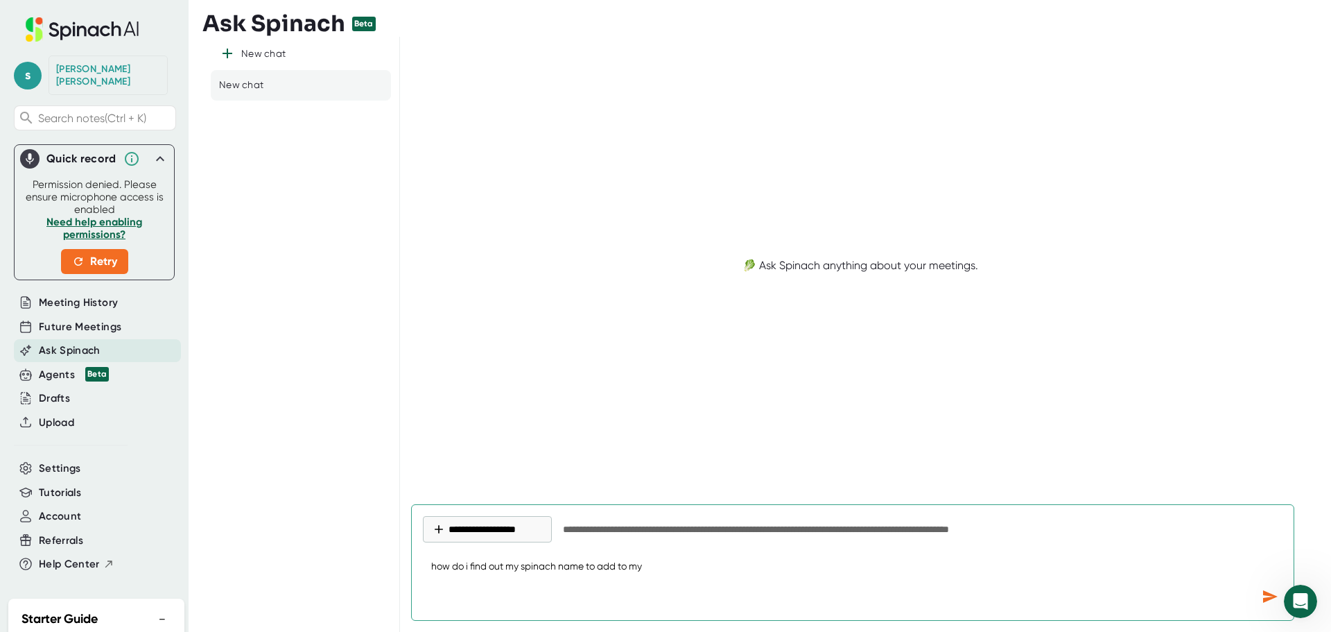
type textarea "how do i find out my spinach name to add to my m"
type textarea "x"
type textarea "how do i find out my spinach name to add to my me"
type textarea "x"
type textarea "how do i find out my spinach name to add to my mee"
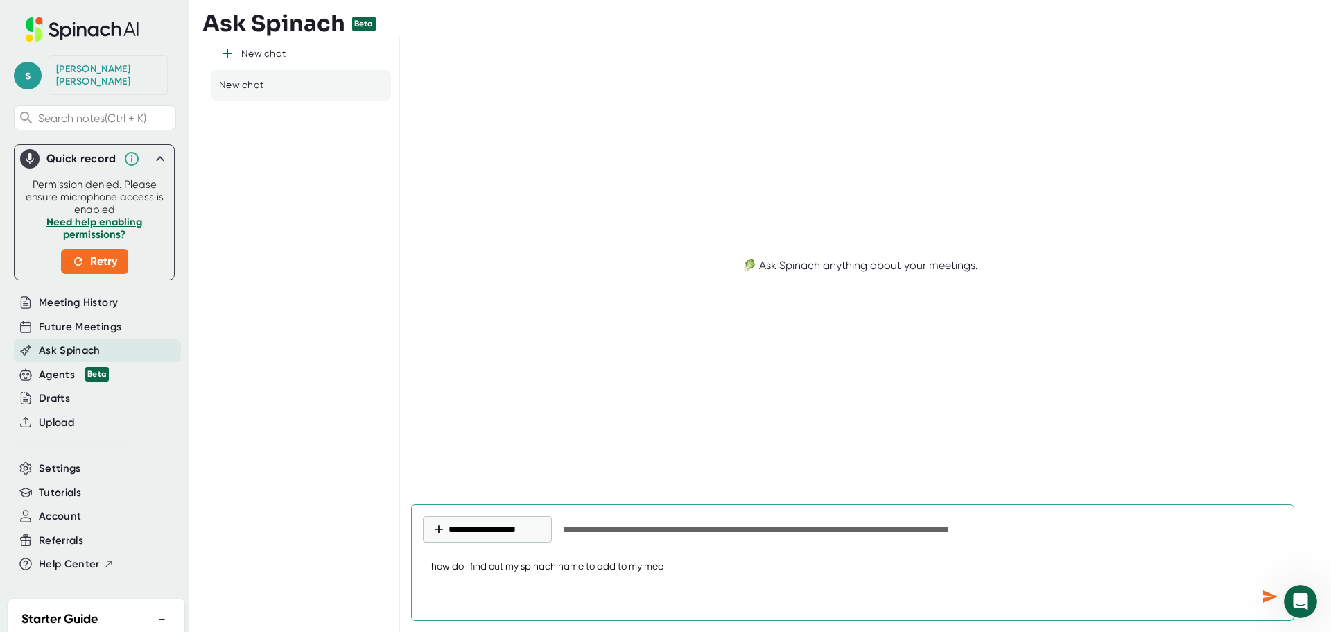
type textarea "x"
type textarea "how do i find out my spinach name to add to my meet"
type textarea "x"
type textarea "how do i find out my spinach name to add to my meeti"
type textarea "x"
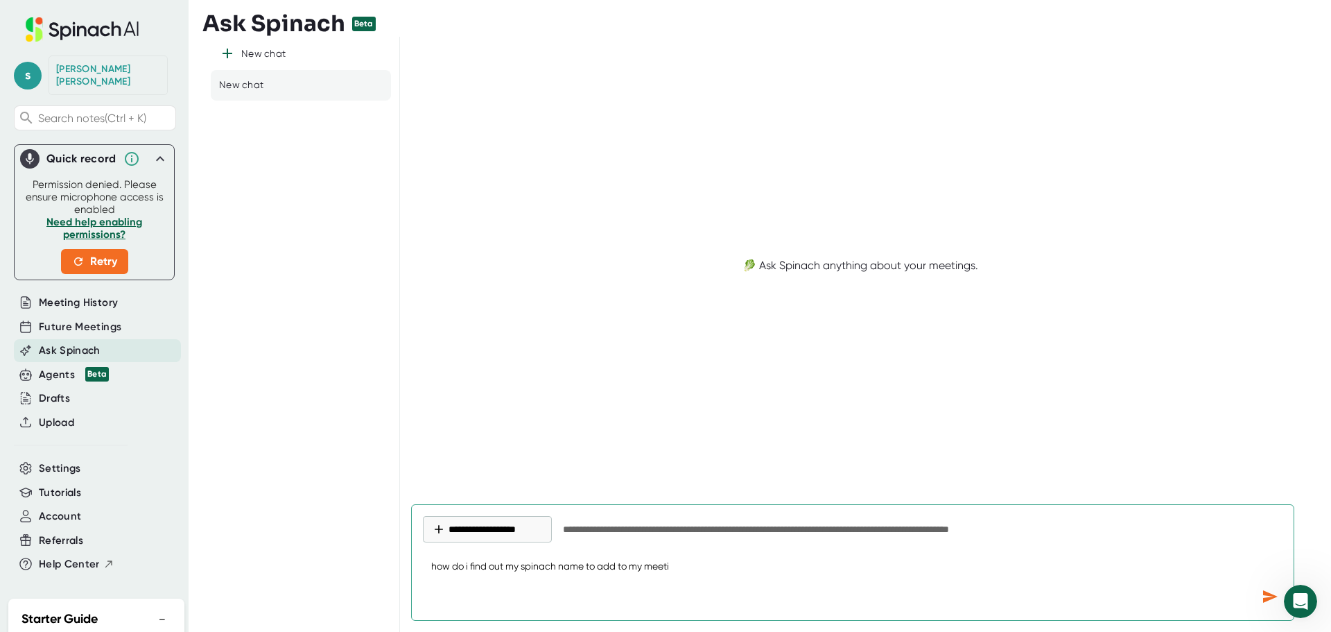
type textarea "how do i find out my spinach name to add to my meetin"
type textarea "x"
type textarea "how do i find out my spinach name to add to my meeting"
type textarea "x"
type textarea "how do i find out my spinach name to add to my meetings"
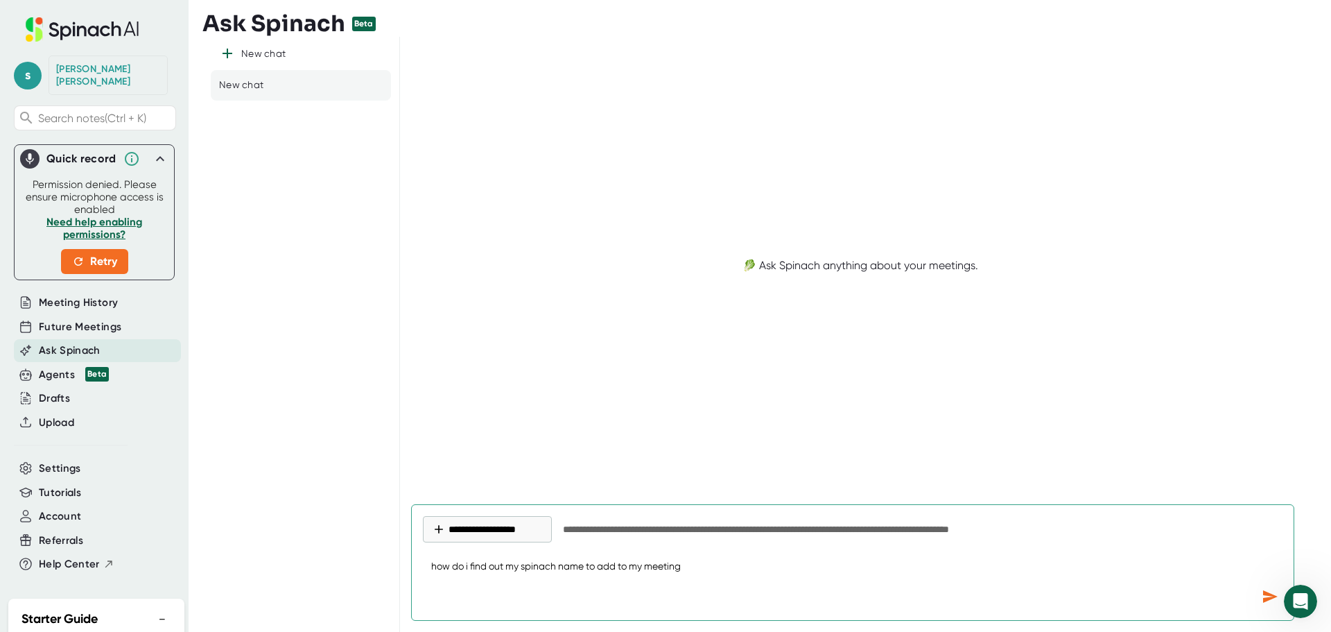
type textarea "x"
type textarea "how do i find out my spinach name to add to my meetings"
type textarea "x"
type textarea "how do i find out my spinach name to add to my meetings"
type textarea "x"
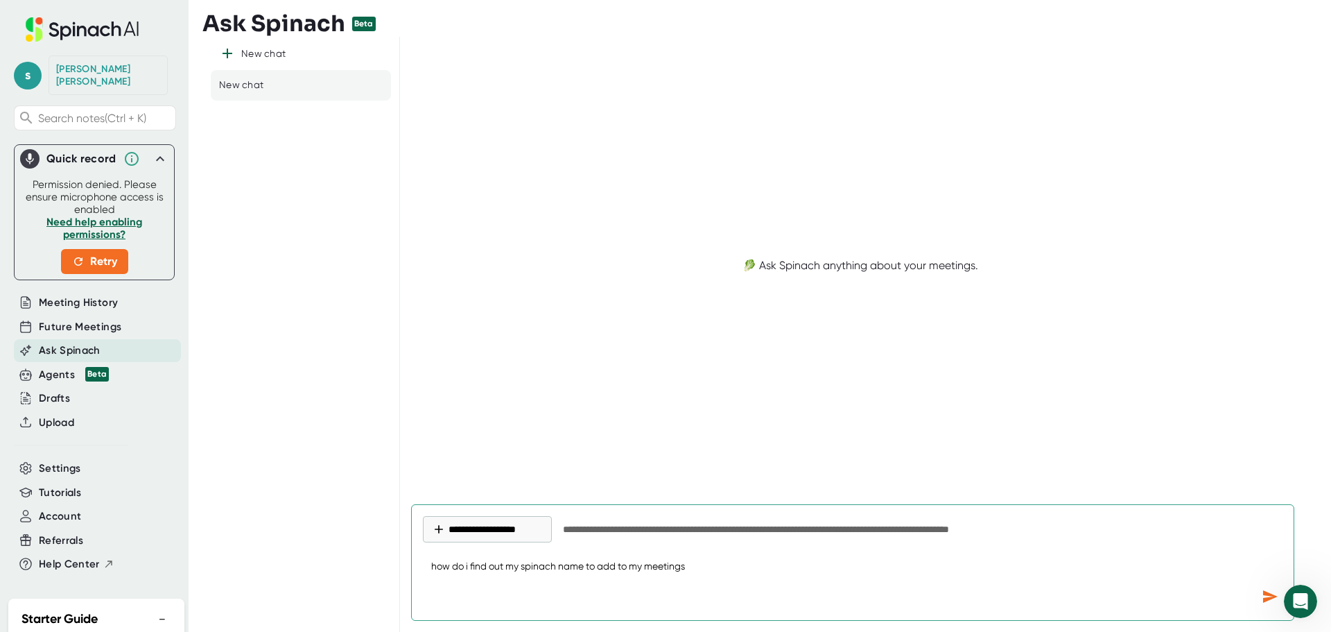
click at [1271, 593] on icon "Send message" at bounding box center [1270, 596] width 17 height 17
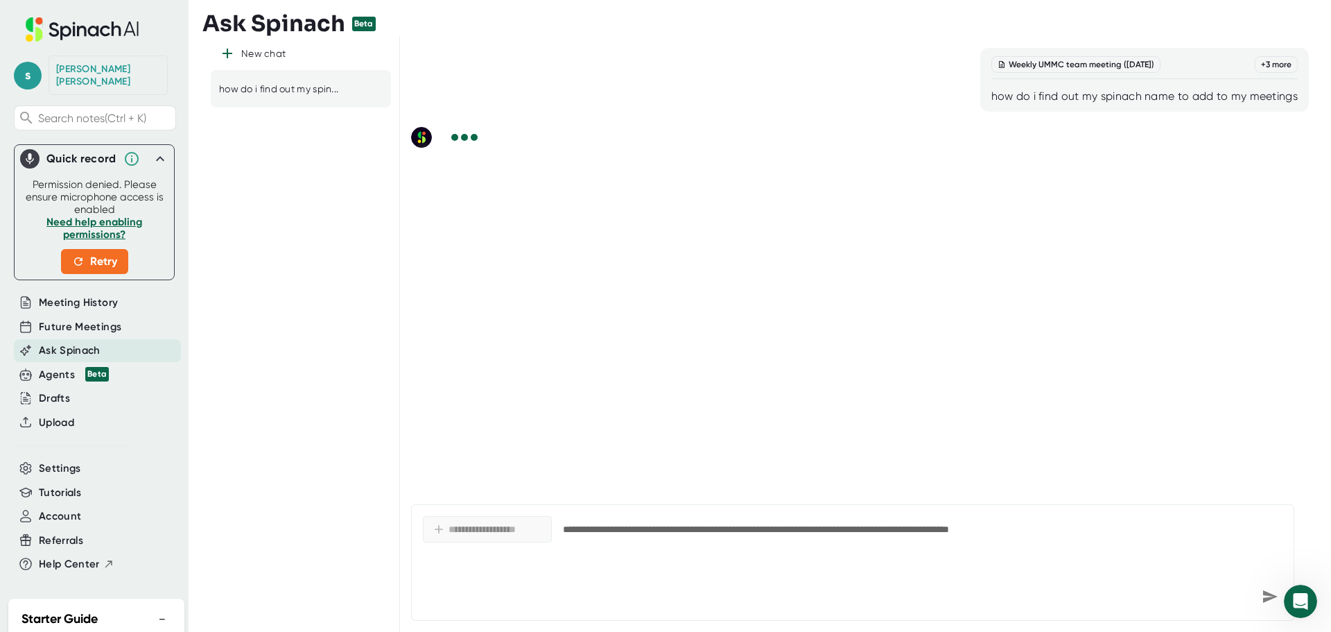
click at [156, 156] on icon at bounding box center [160, 158] width 8 height 5
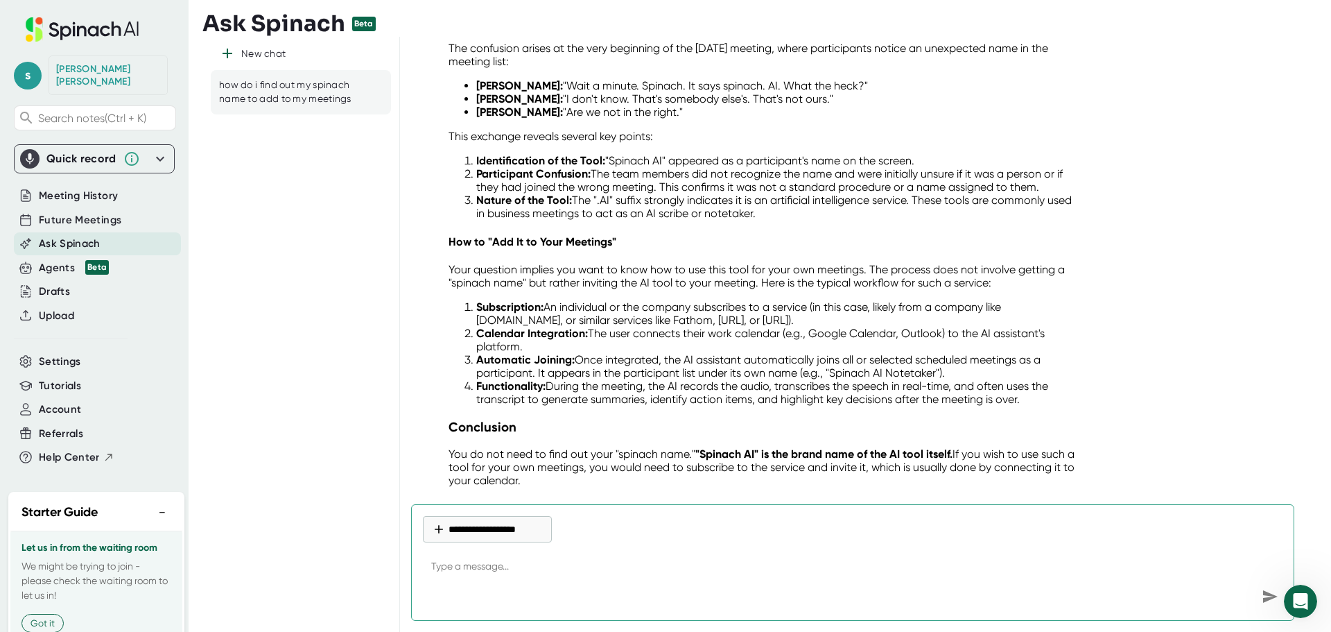
scroll to position [277, 0]
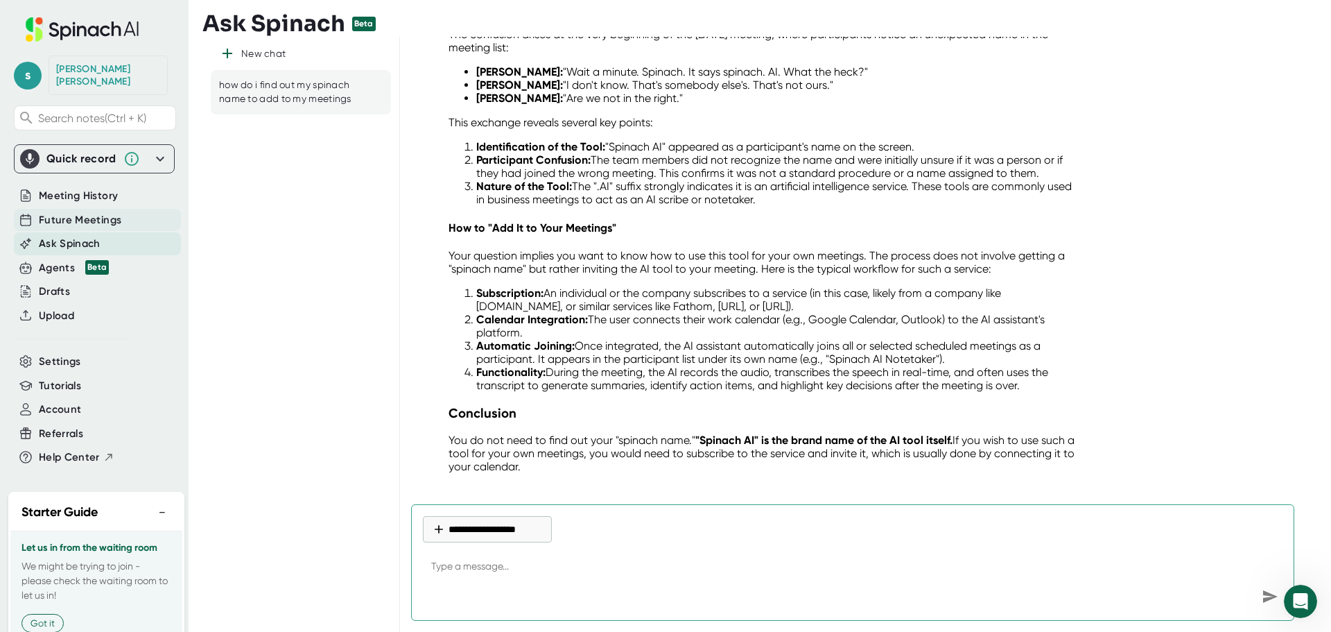
type textarea "x"
click at [44, 214] on span "Future Meetings" at bounding box center [80, 220] width 82 height 16
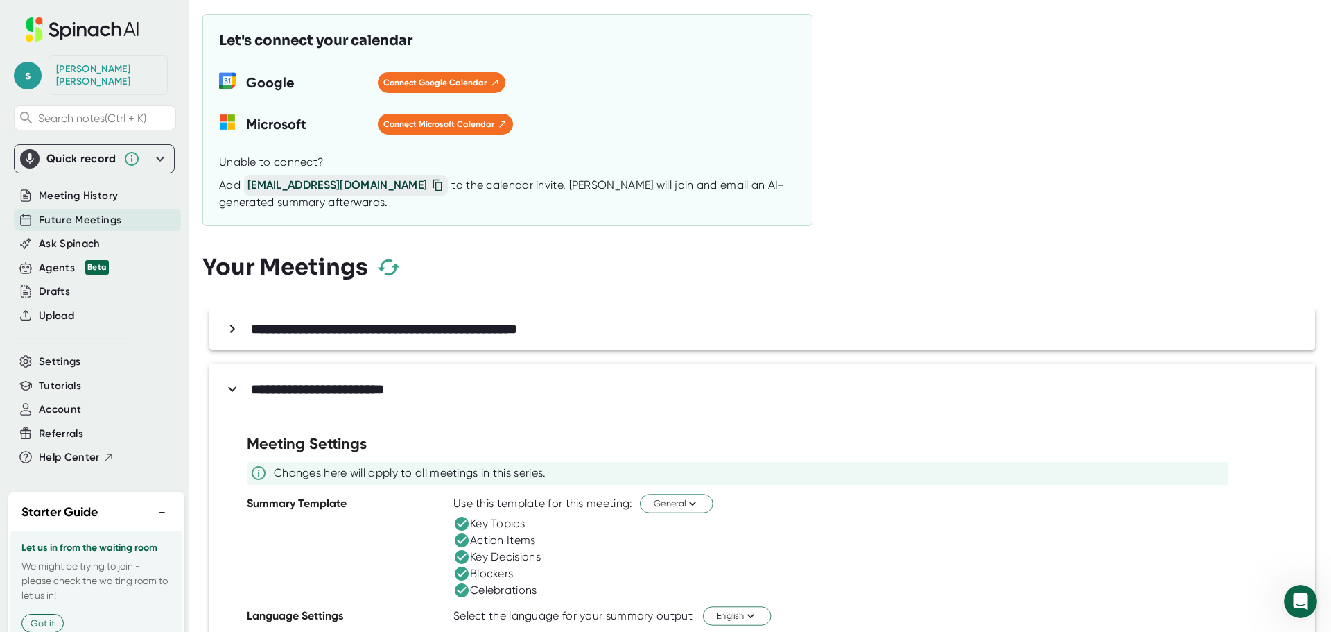
click at [431, 186] on icon at bounding box center [438, 185] width 14 height 14
click at [293, 185] on span "[EMAIL_ADDRESS][DOMAIN_NAME]" at bounding box center [346, 185] width 204 height 21
drag, startPoint x: 215, startPoint y: 162, endPoint x: 329, endPoint y: 167, distance: 114.5
click at [329, 167] on div "Let's connect your calendar Google Connect Google Calendar MS-SymbolLockup Micr…" at bounding box center [507, 120] width 610 height 212
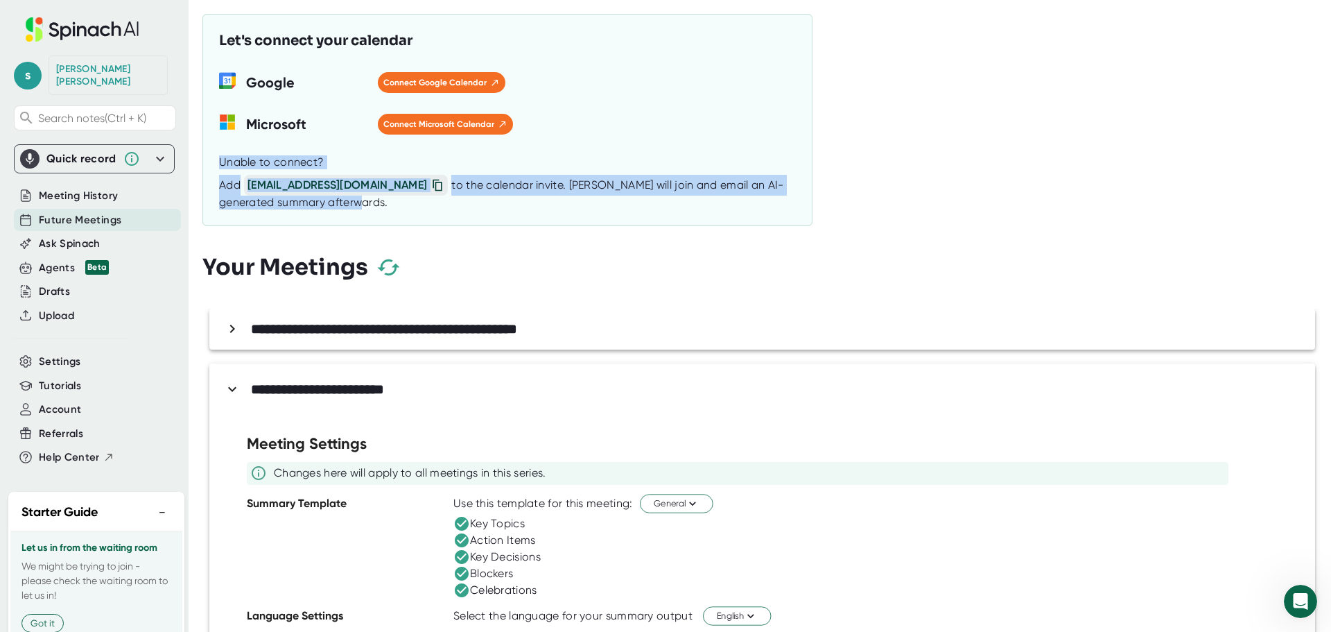
drag, startPoint x: 295, startPoint y: 203, endPoint x: 218, endPoint y: 155, distance: 91.6
click at [218, 155] on div "Let's connect your calendar Google Connect Google Calendar MS-SymbolLockup Micr…" at bounding box center [507, 120] width 610 height 212
copy div "Unable to connect? Add [EMAIL_ADDRESS][DOMAIN_NAME] to the calendar invite. [PE…"
click at [54, 236] on span "Ask Spinach" at bounding box center [70, 244] width 62 height 16
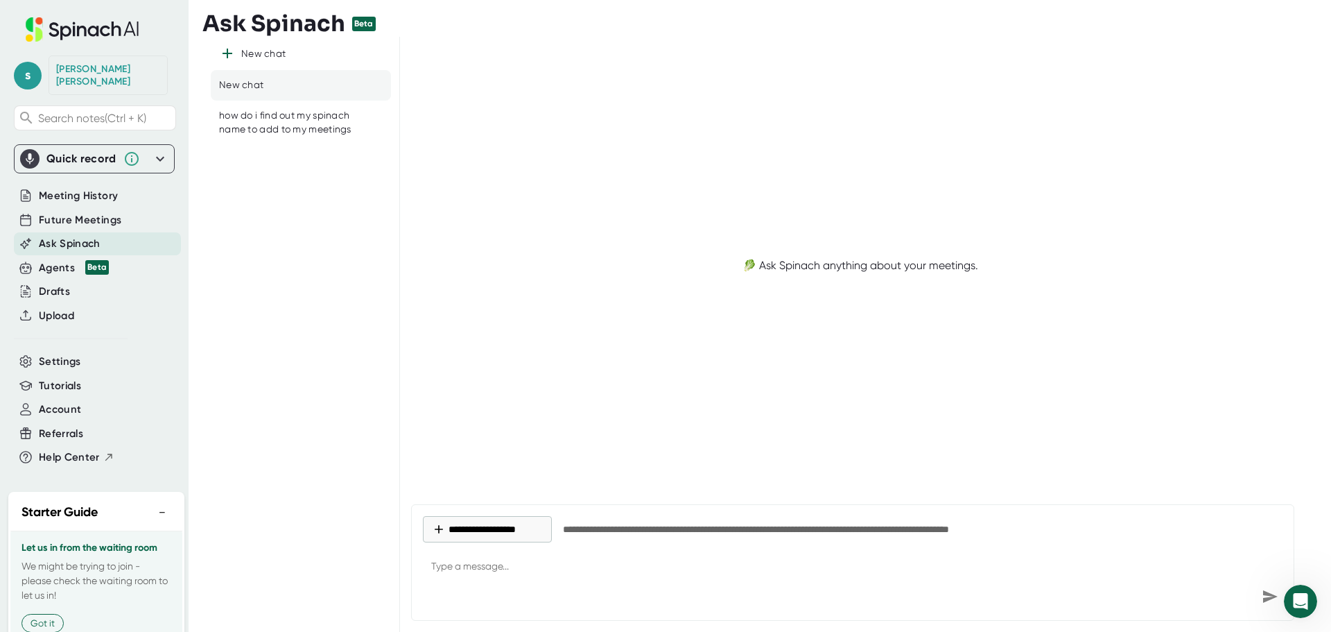
type textarea "x"
click at [461, 582] on textarea at bounding box center [853, 566] width 860 height 33
paste textarea "Unable to connect? Add [EMAIL_ADDRESS][DOMAIN_NAME] to the calendar invite. [PE…"
type textarea "Unable to connect? Add [EMAIL_ADDRESS][DOMAIN_NAME] to the calendar invite. [PE…"
type textarea "x"
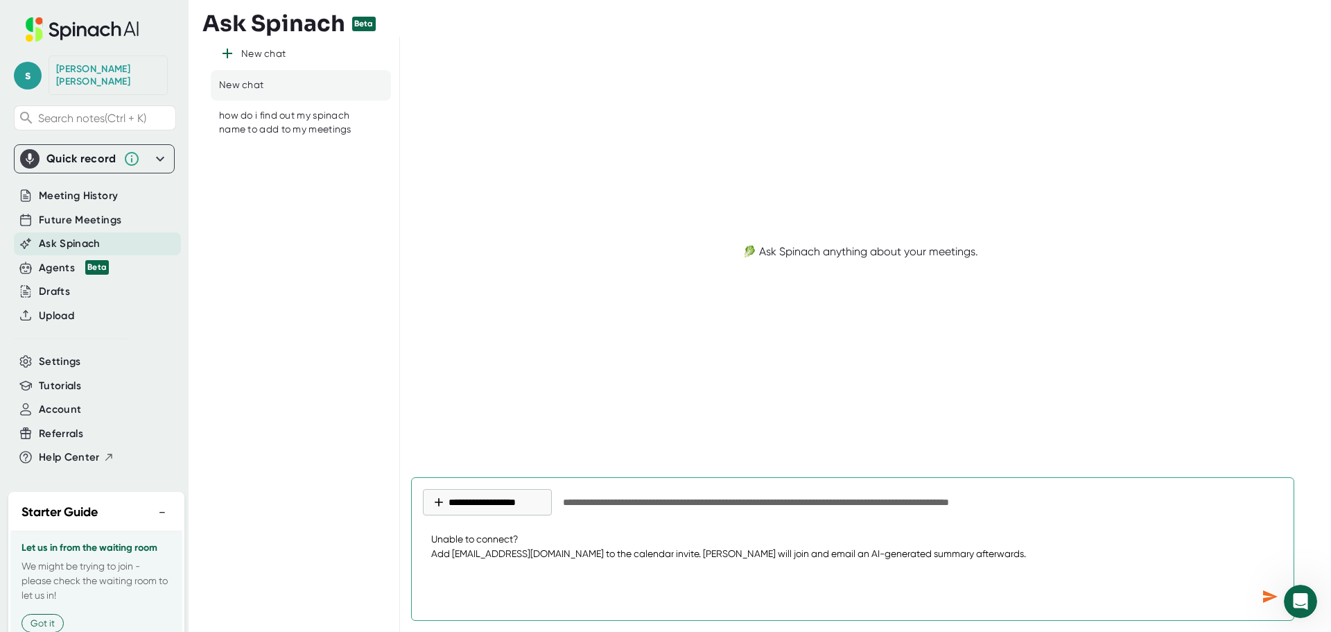
drag, startPoint x: 427, startPoint y: 571, endPoint x: 916, endPoint y: 576, distance: 489.5
click at [916, 576] on textarea "Unable to connect? Add [EMAIL_ADDRESS][DOMAIN_NAME] to the calendar invite. [PE…" at bounding box center [853, 553] width 860 height 60
type textarea "Unable to connect?"
type textarea "x"
type textarea "Unable to connect? h"
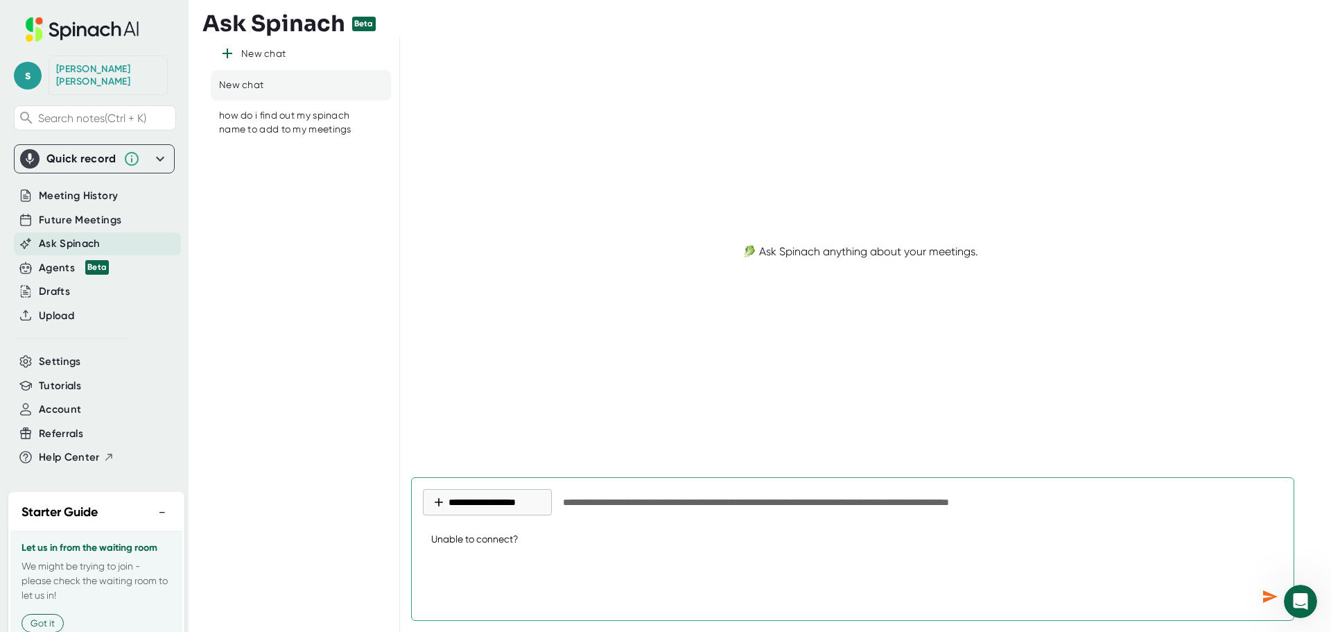
type textarea "x"
type textarea "Unable to connect? ho"
type textarea "x"
type textarea "Unable to connect? how"
type textarea "x"
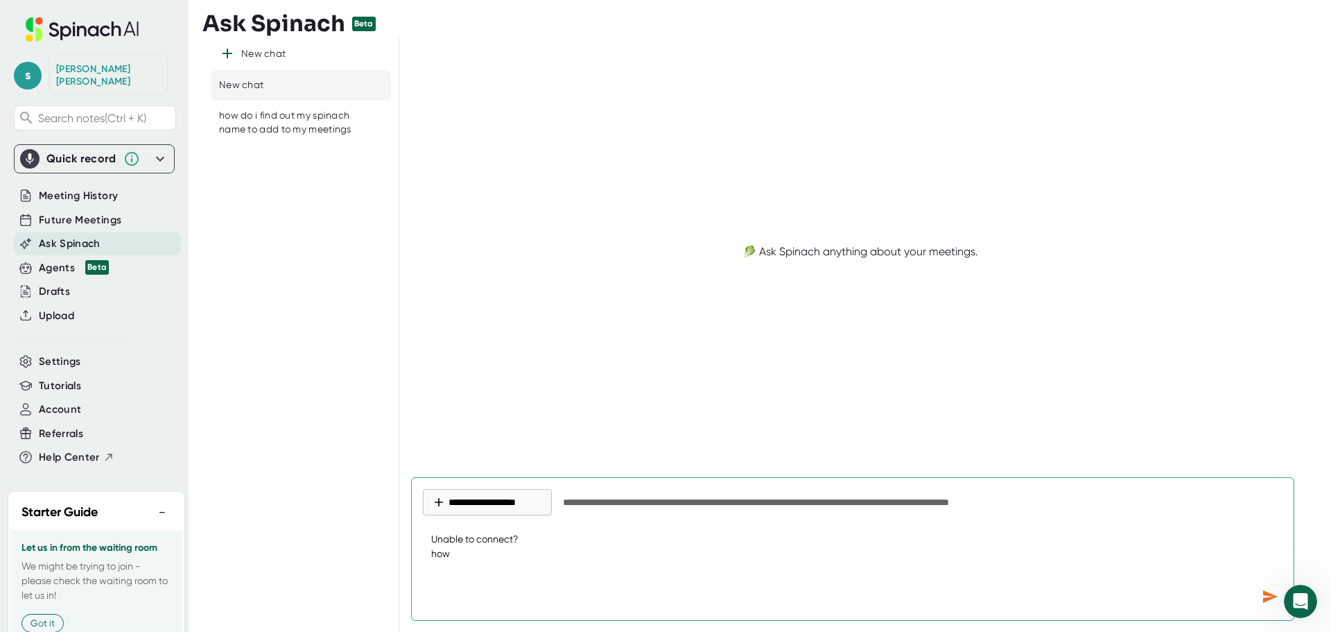
type textarea "Unable to connect? how"
type textarea "x"
type textarea "Unable to connect? how t"
type textarea "x"
type textarea "Unable to connect? how to"
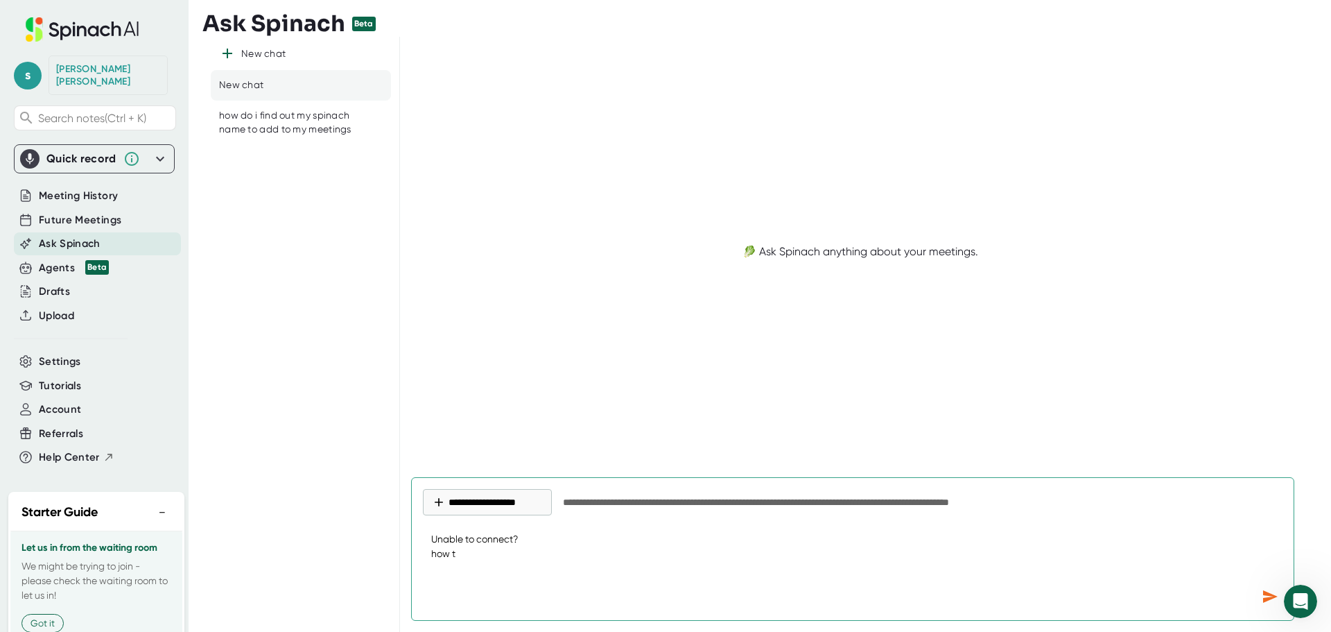
type textarea "x"
type textarea "Unable to connect? how to"
type textarea "x"
type textarea "Unable to connect? how to a"
type textarea "x"
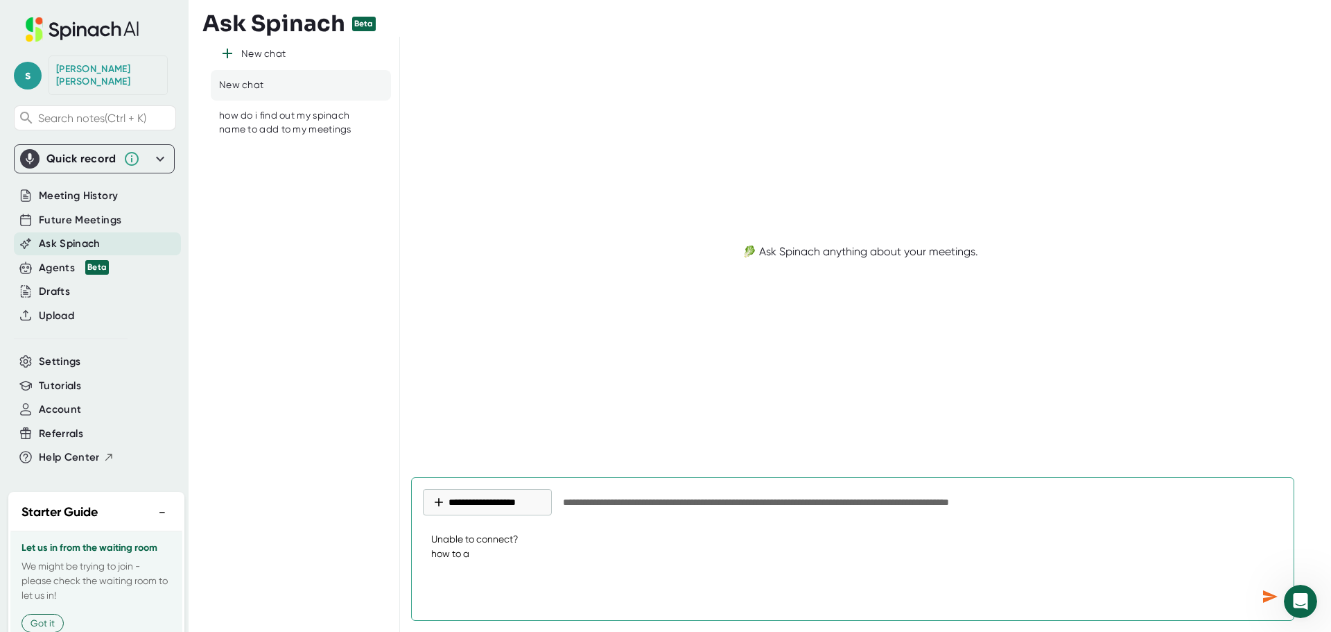
type textarea "Unable to connect? how to ad"
type textarea "x"
type textarea "Unable to connect? how to add"
type textarea "x"
type textarea "Unable to connect? how to add"
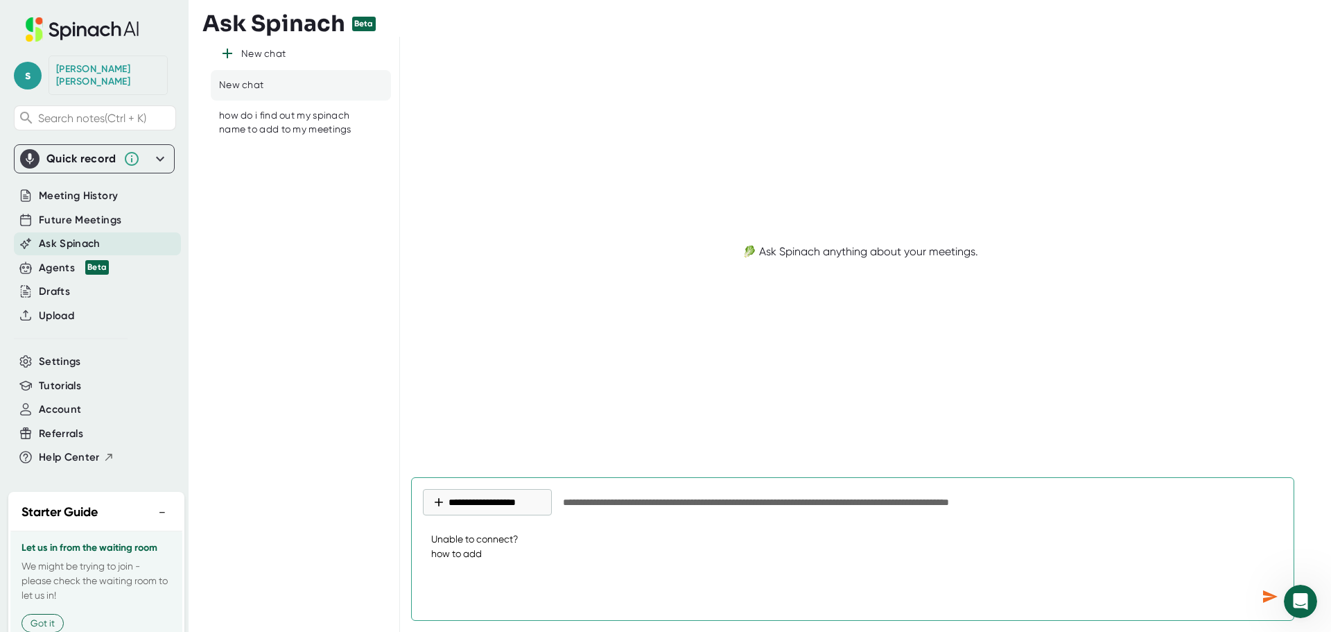
type textarea "x"
type textarea "Unable to connect? how to add t"
type textarea "x"
type textarea "Unable to connect? how to add to"
type textarea "x"
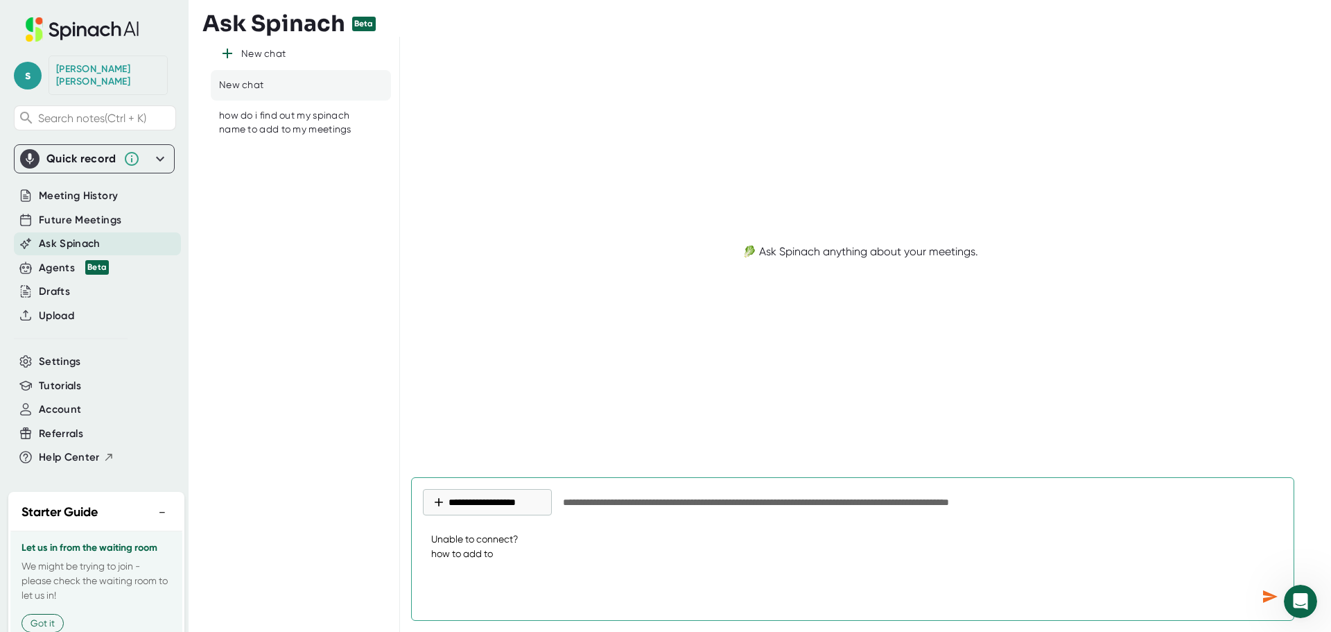
type textarea "Unable to connect? how to add too"
type textarea "x"
type textarea "Unable to connect? how to add tool"
type textarea "x"
type textarea "Unable to connect? how to add tool"
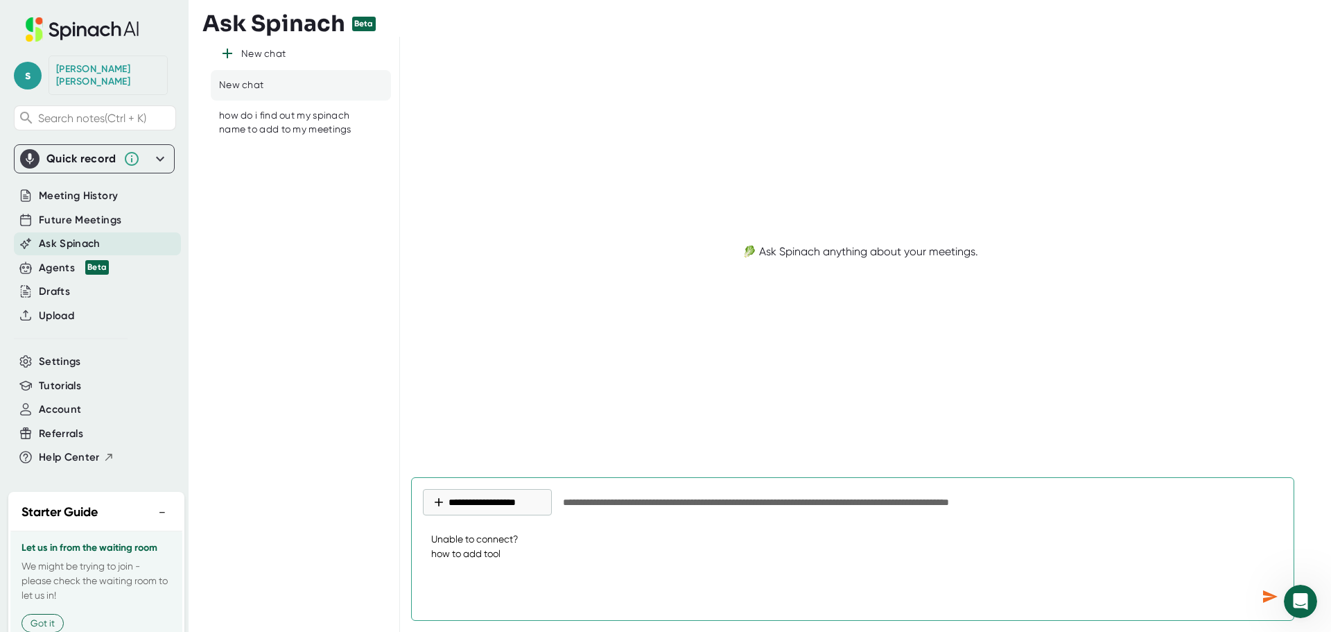
type textarea "x"
type textarea "Unable to connect? how to add tool t"
type textarea "x"
type textarea "Unable to connect? how to add tool to"
type textarea "x"
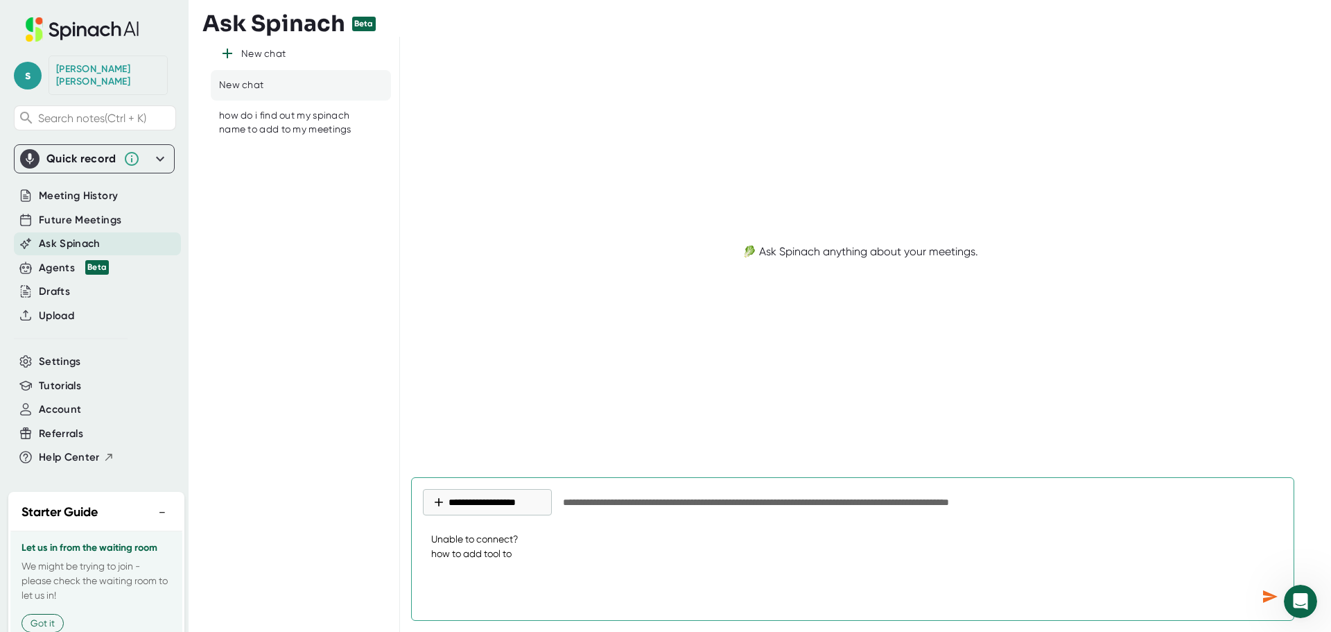
type textarea "Unable to connect? how to add tool to"
type textarea "x"
type textarea "Unable to connect? how to add tool to c"
type textarea "x"
type textarea "Unable to connect? how to add tool to ca"
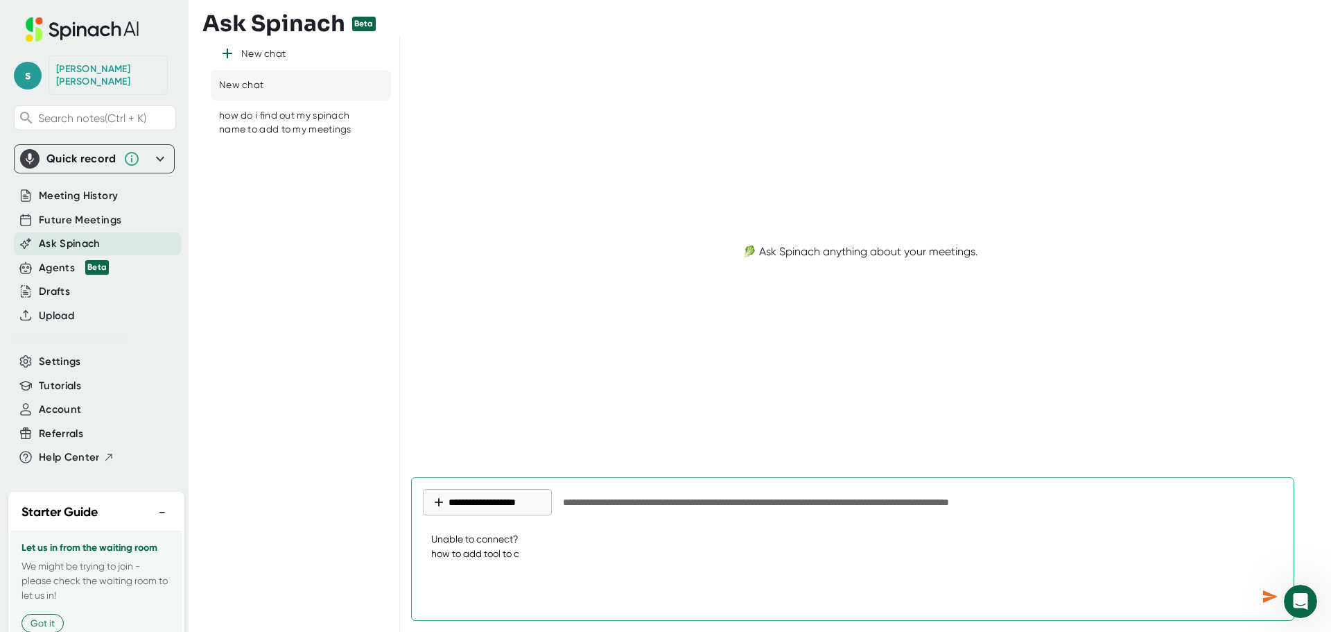
type textarea "x"
type textarea "Unable to connect? how to add tool to cal"
type textarea "x"
type textarea "Unable to connect? how to add tool to cala"
type textarea "x"
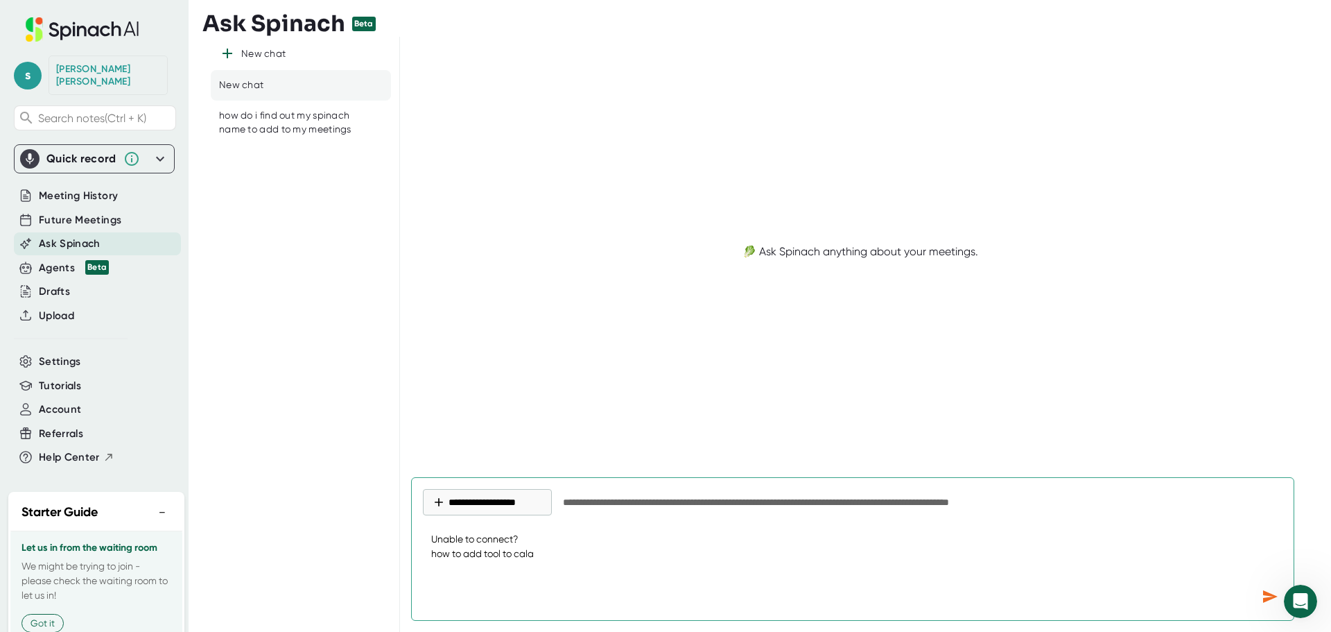
type textarea "Unable to connect? how to add tool to [MEDICAL_DATA]"
type textarea "x"
drag, startPoint x: 542, startPoint y: 573, endPoint x: 521, endPoint y: 568, distance: 21.5
click at [521, 568] on textarea "Unable to connect? how to add tool to calancer invite" at bounding box center [853, 553] width 860 height 60
click at [534, 571] on textarea "Unable to connect? how to add tool to calancer invite" at bounding box center [853, 553] width 860 height 60
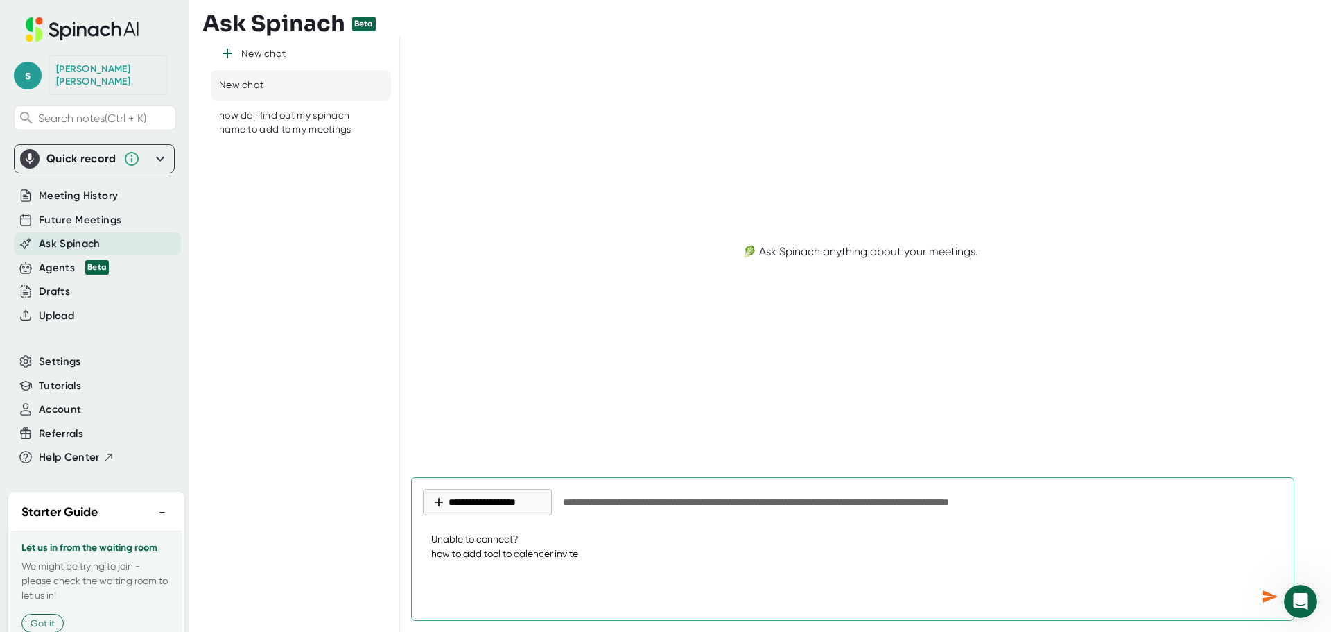
drag, startPoint x: 541, startPoint y: 570, endPoint x: 532, endPoint y: 573, distance: 9.4
click at [532, 573] on textarea "Unable to connect? how to add tool to calencer invite" at bounding box center [853, 553] width 860 height 60
click at [546, 568] on textarea "Unable to connect? how to add tool to calencer invite" at bounding box center [853, 553] width 860 height 60
click at [1264, 593] on icon "Send message" at bounding box center [1270, 596] width 15 height 12
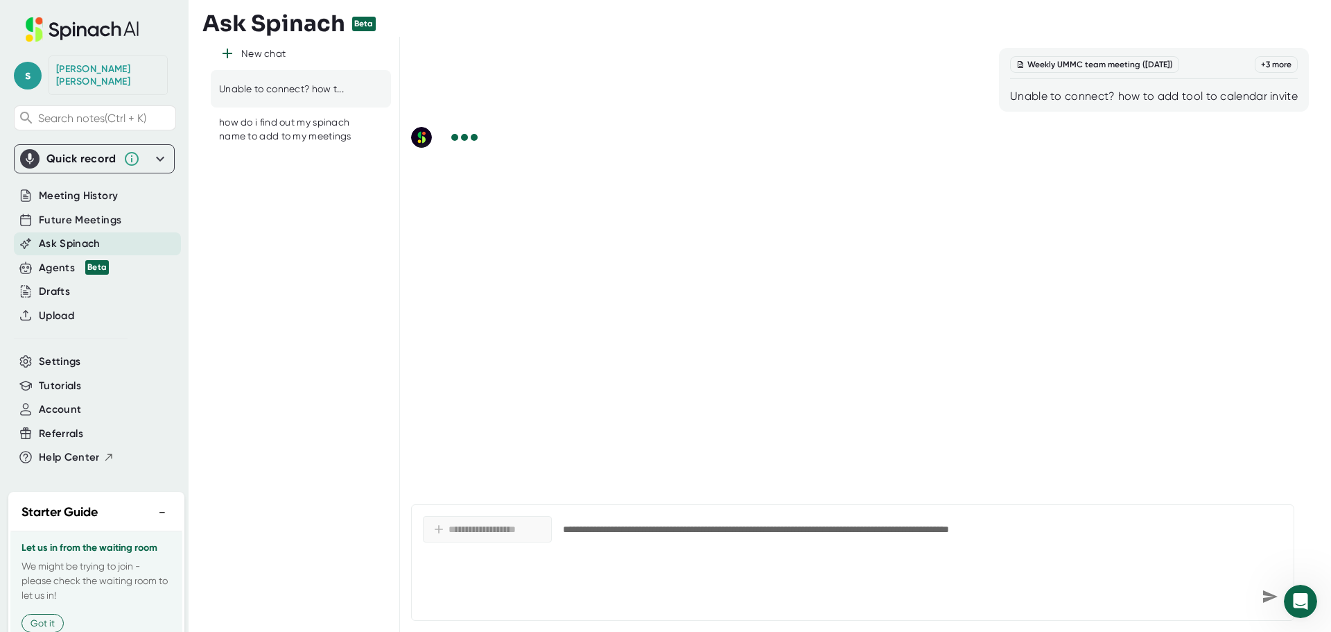
click at [1100, 96] on div "Unable to connect? how to add tool to calendar invite" at bounding box center [1154, 96] width 288 height 14
copy div "Unable to connect? how to add tool to calendar invite"
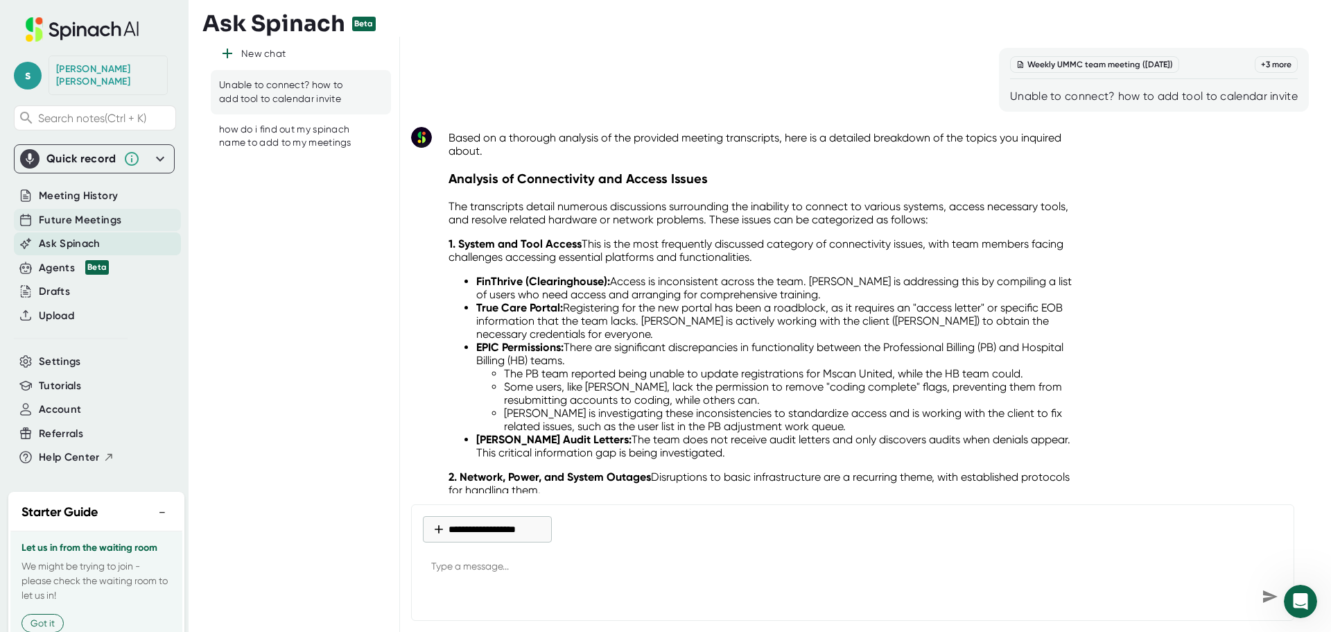
click at [49, 212] on span "Future Meetings" at bounding box center [80, 220] width 82 height 16
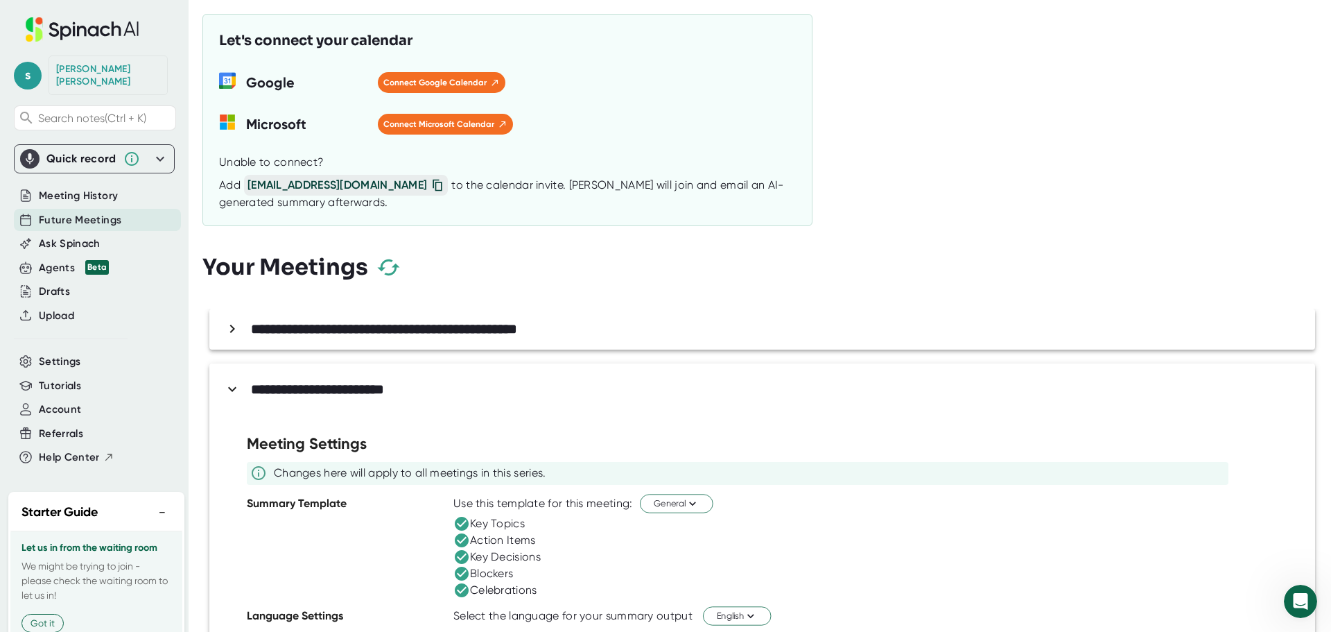
click at [1052, 184] on div "**********" at bounding box center [766, 316] width 1129 height 632
click at [43, 284] on div "Drafts" at bounding box center [54, 292] width 31 height 16
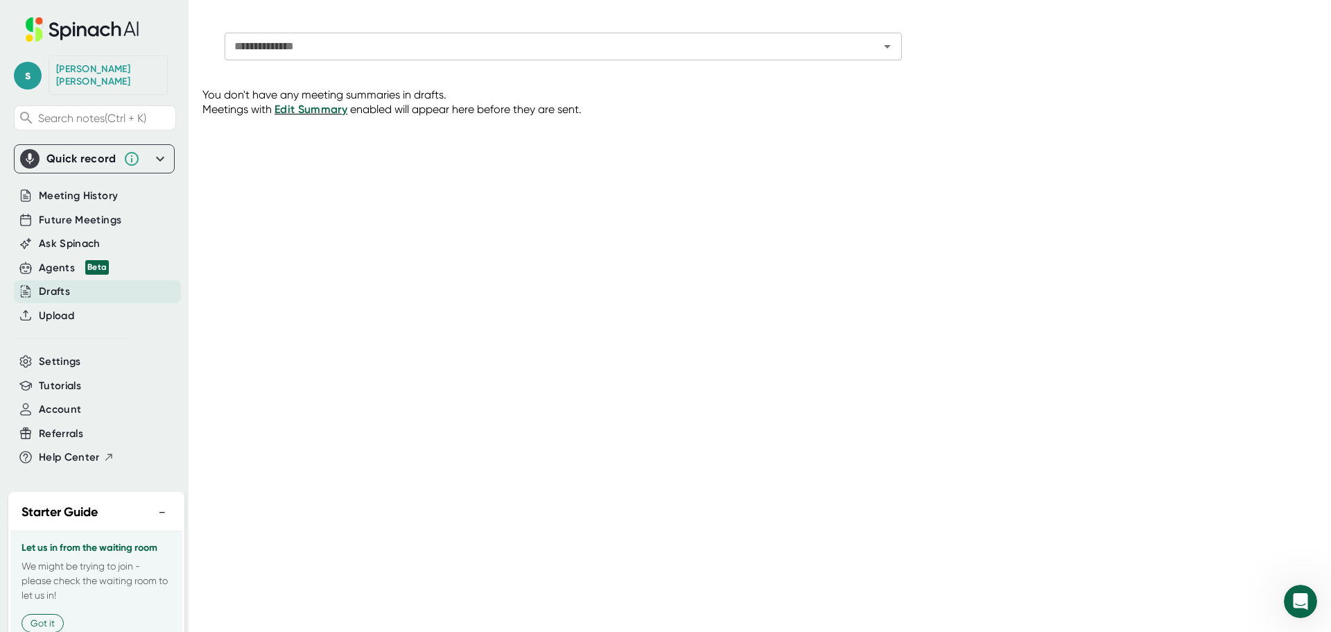
click at [156, 157] on icon at bounding box center [160, 159] width 8 height 5
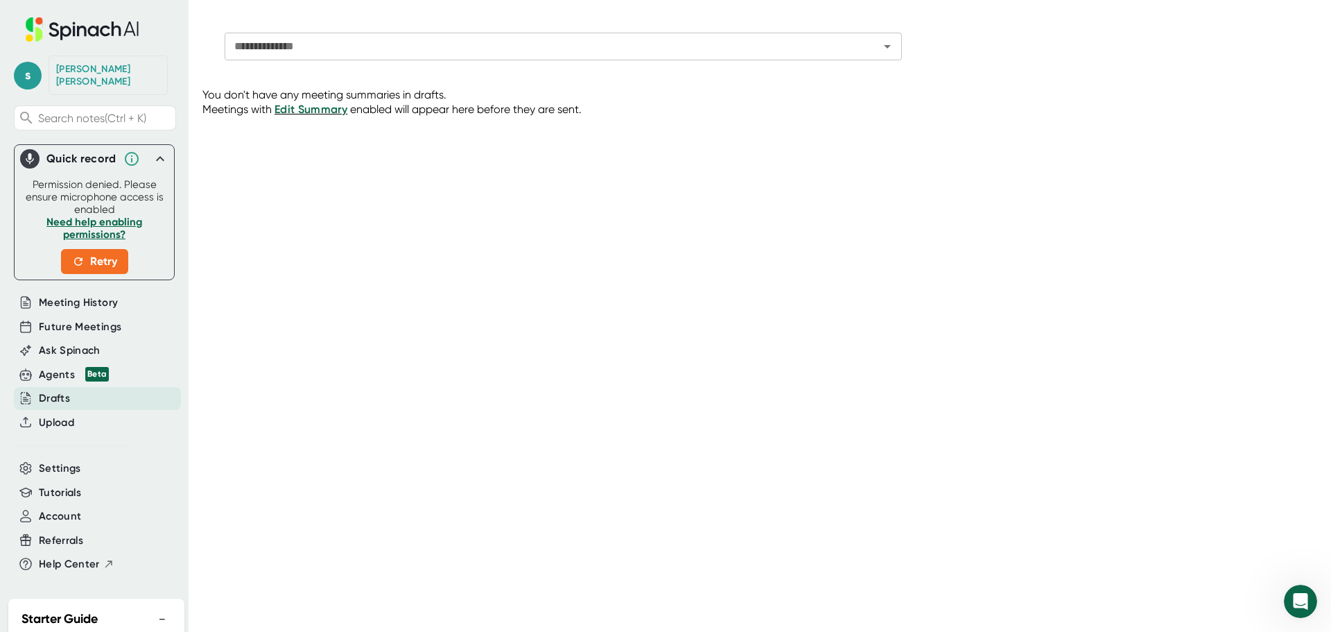
click at [152, 150] on icon at bounding box center [160, 158] width 17 height 17
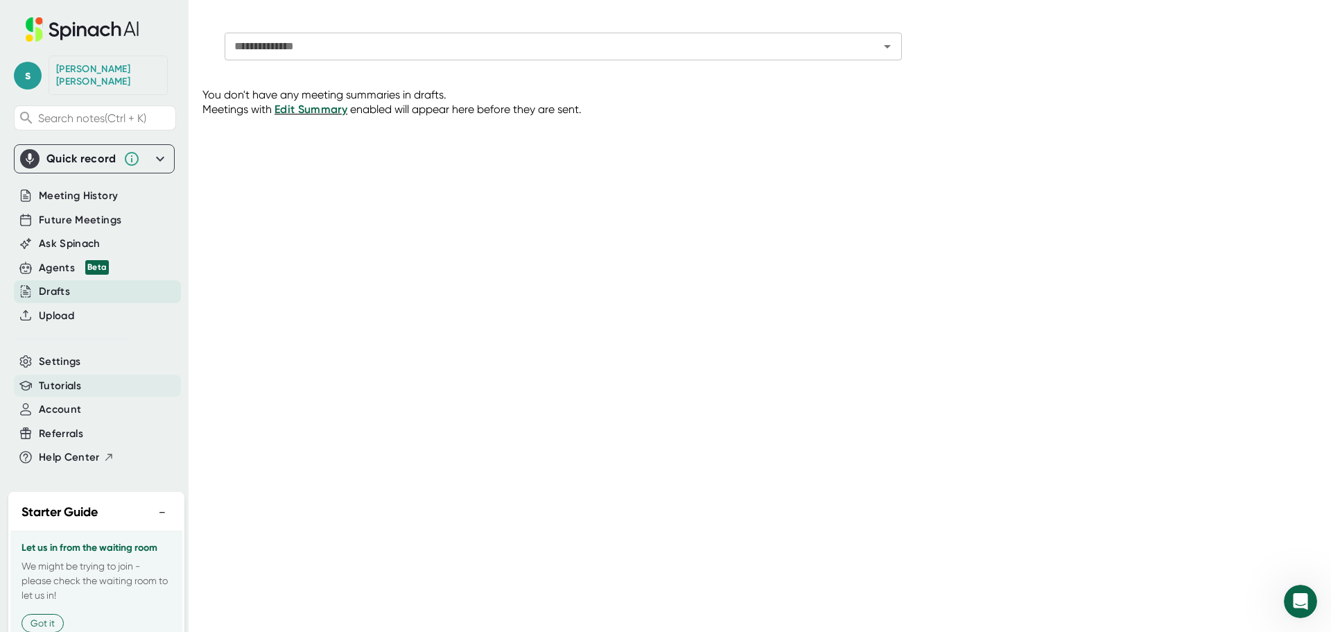
click at [42, 378] on span "Tutorials" at bounding box center [60, 386] width 42 height 16
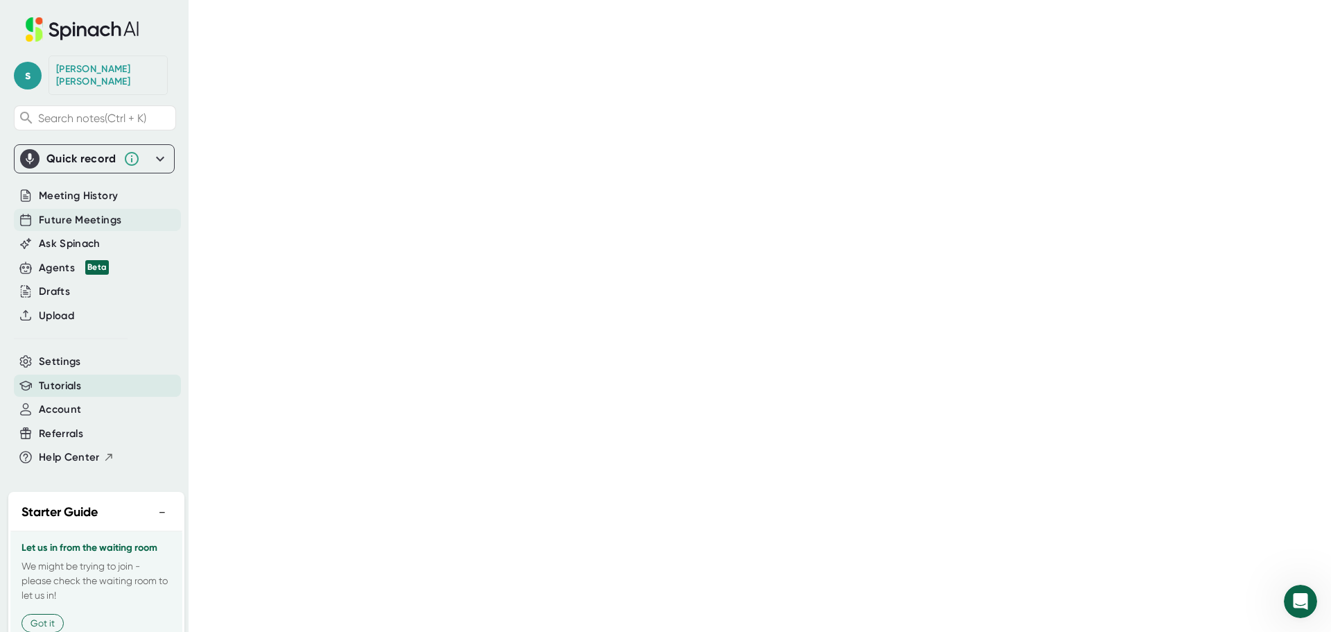
click at [62, 212] on span "Future Meetings" at bounding box center [80, 220] width 82 height 16
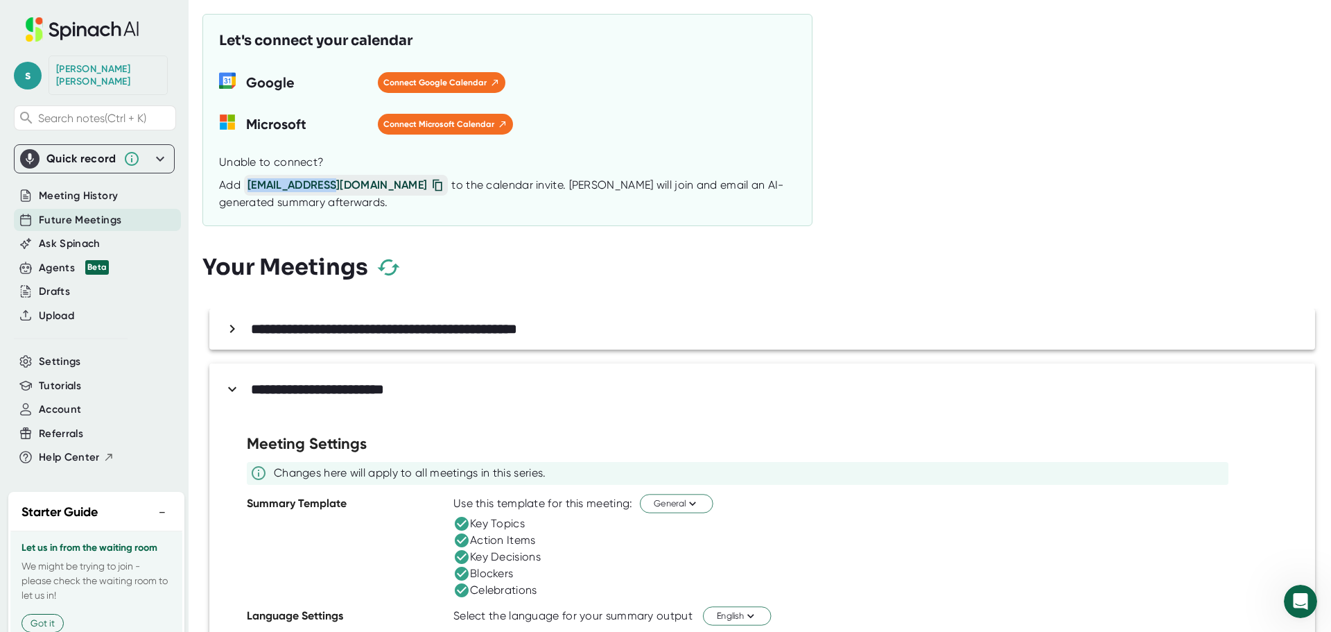
drag, startPoint x: 353, startPoint y: 183, endPoint x: 248, endPoint y: 184, distance: 104.7
click at [248, 184] on div "Add [EMAIL_ADDRESS][DOMAIN_NAME] to the calendar invite. [PERSON_NAME] will joi…" at bounding box center [507, 192] width 577 height 35
copy span "[EMAIL_ADDRESS][DOMAIN_NAME]"
click at [304, 211] on div "Let's connect your calendar Google Connect Google Calendar MS-SymbolLockup Micr…" at bounding box center [507, 120] width 610 height 212
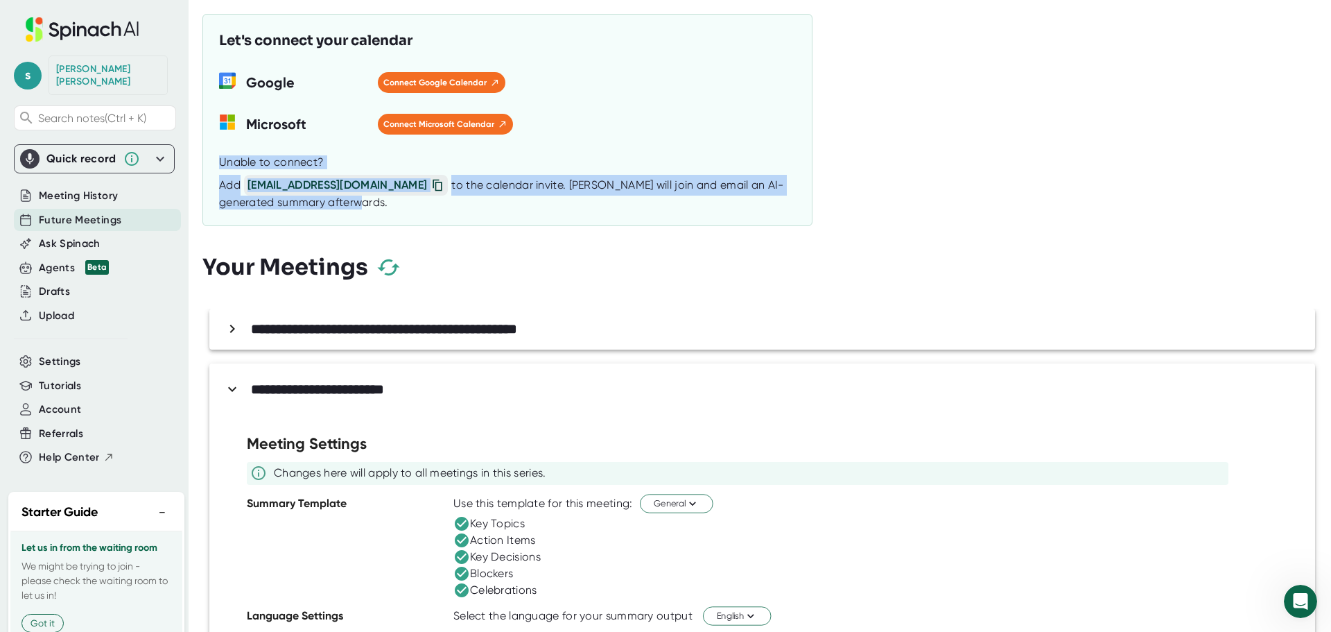
drag, startPoint x: 298, startPoint y: 205, endPoint x: 217, endPoint y: 166, distance: 89.9
click at [217, 166] on div "Let's connect your calendar Google Connect Google Calendar MS-SymbolLockup Micr…" at bounding box center [507, 120] width 610 height 212
copy div "Unable to connect? Add [EMAIL_ADDRESS][DOMAIN_NAME] to the calendar invite. [PE…"
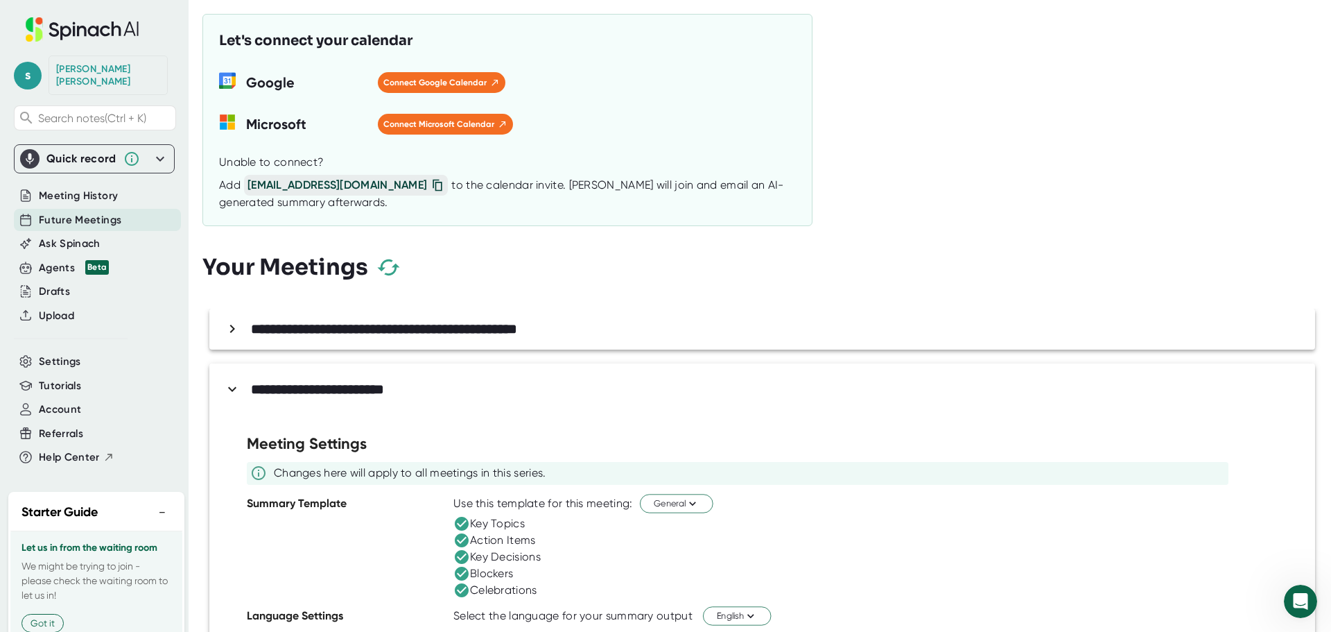
click at [880, 565] on div "Blockers" at bounding box center [877, 573] width 848 height 17
click at [91, 188] on span "Meeting History" at bounding box center [78, 196] width 79 height 16
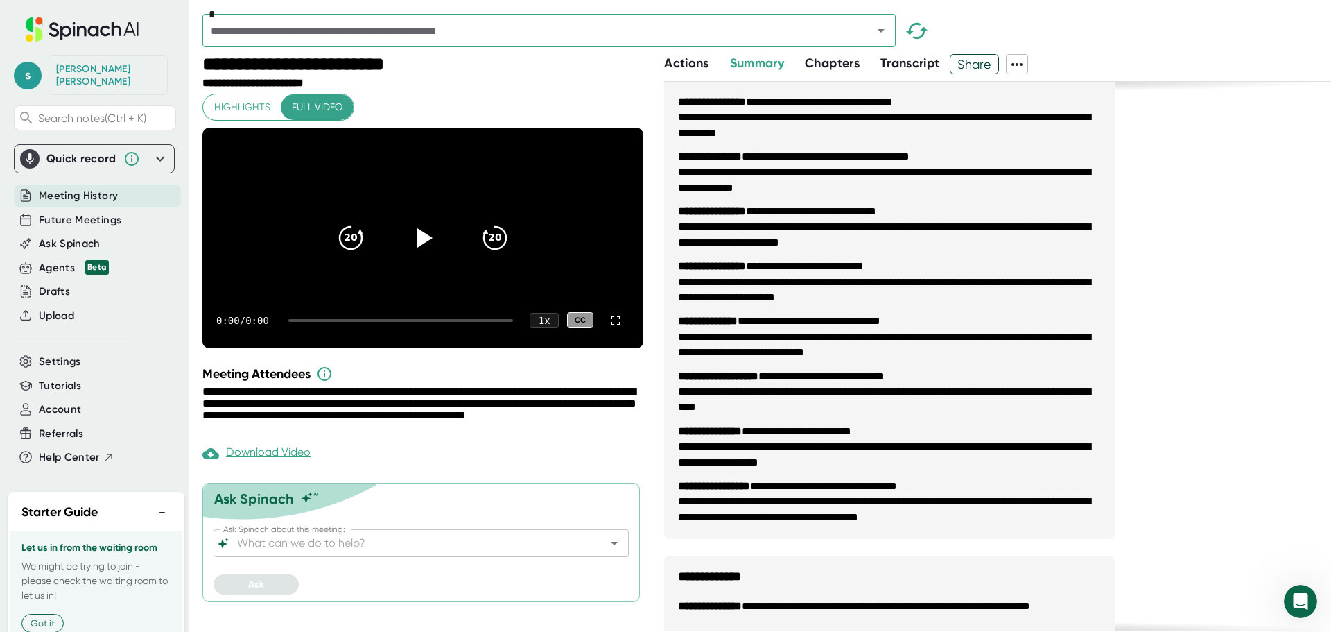
scroll to position [1927, 0]
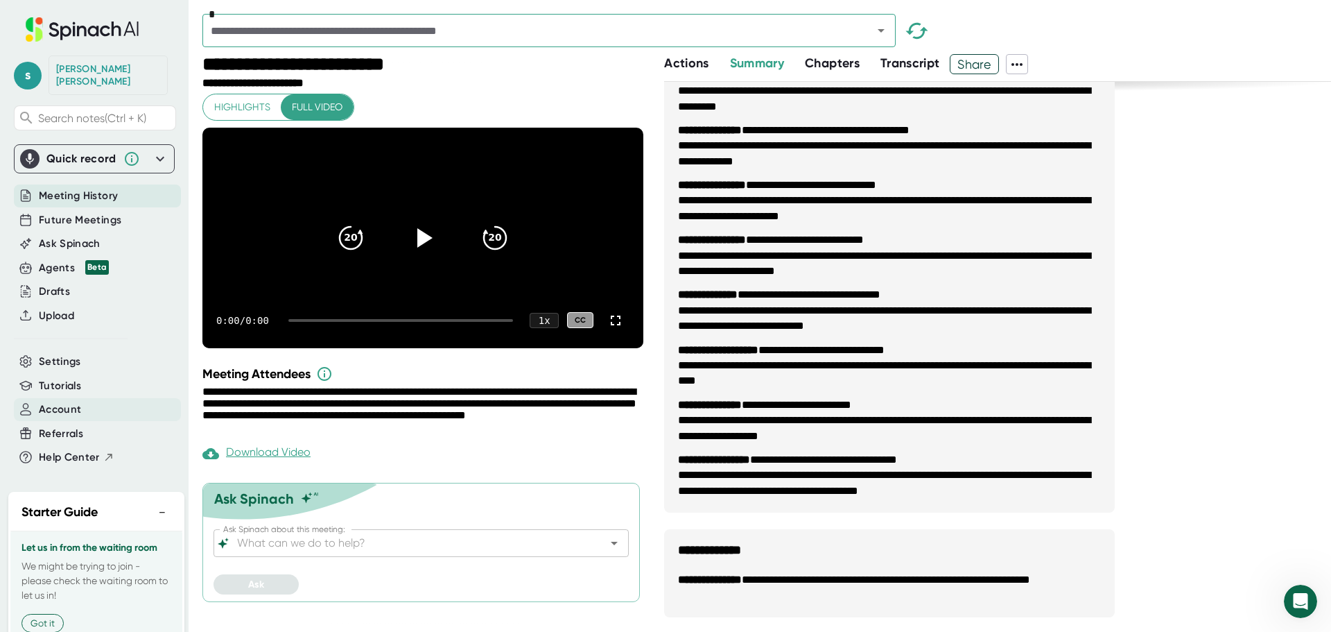
click at [68, 401] on span "Account" at bounding box center [60, 409] width 42 height 16
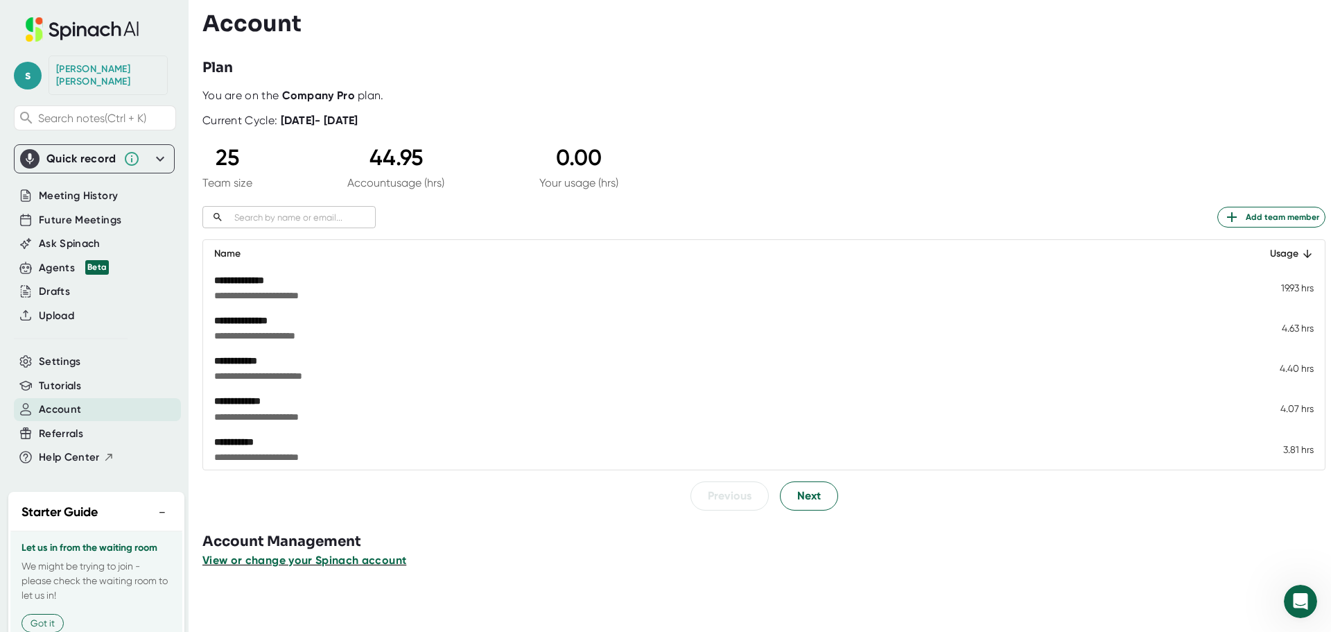
click at [329, 553] on span "View or change your Spinach account" at bounding box center [304, 559] width 204 height 13
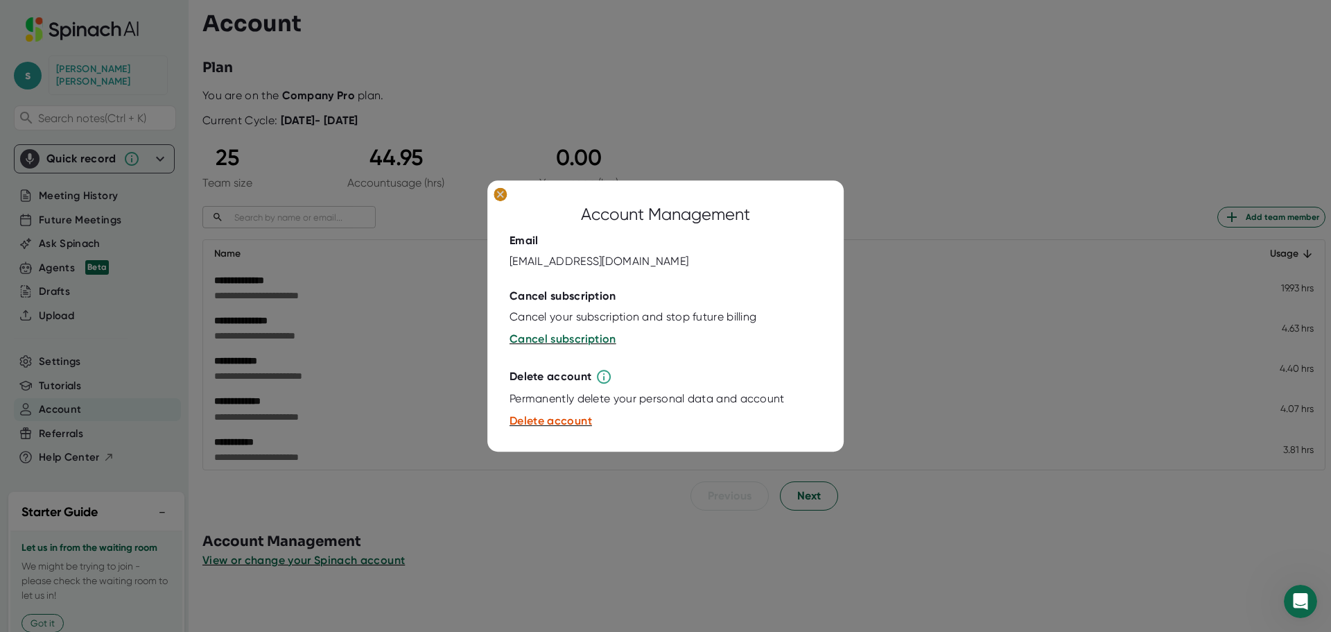
click at [499, 197] on ellipse at bounding box center [500, 194] width 13 height 14
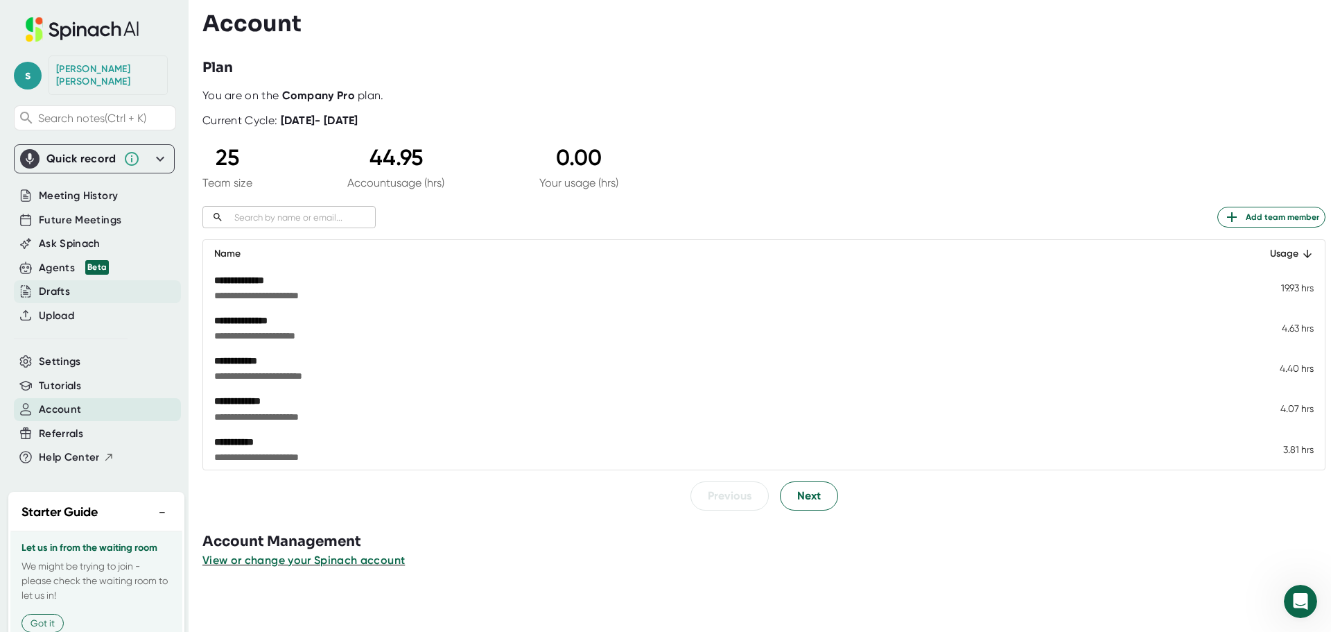
click at [56, 284] on div "Drafts" at bounding box center [54, 292] width 31 height 16
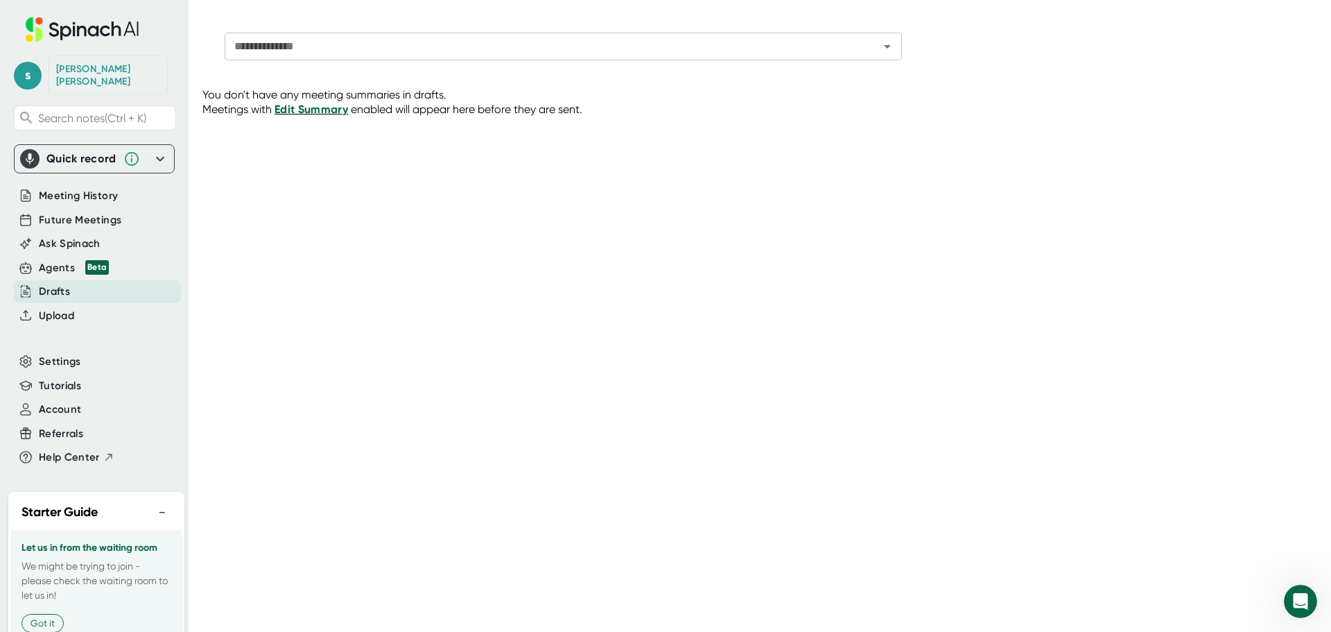
click at [295, 106] on span "Edit Summary" at bounding box center [311, 109] width 73 height 13
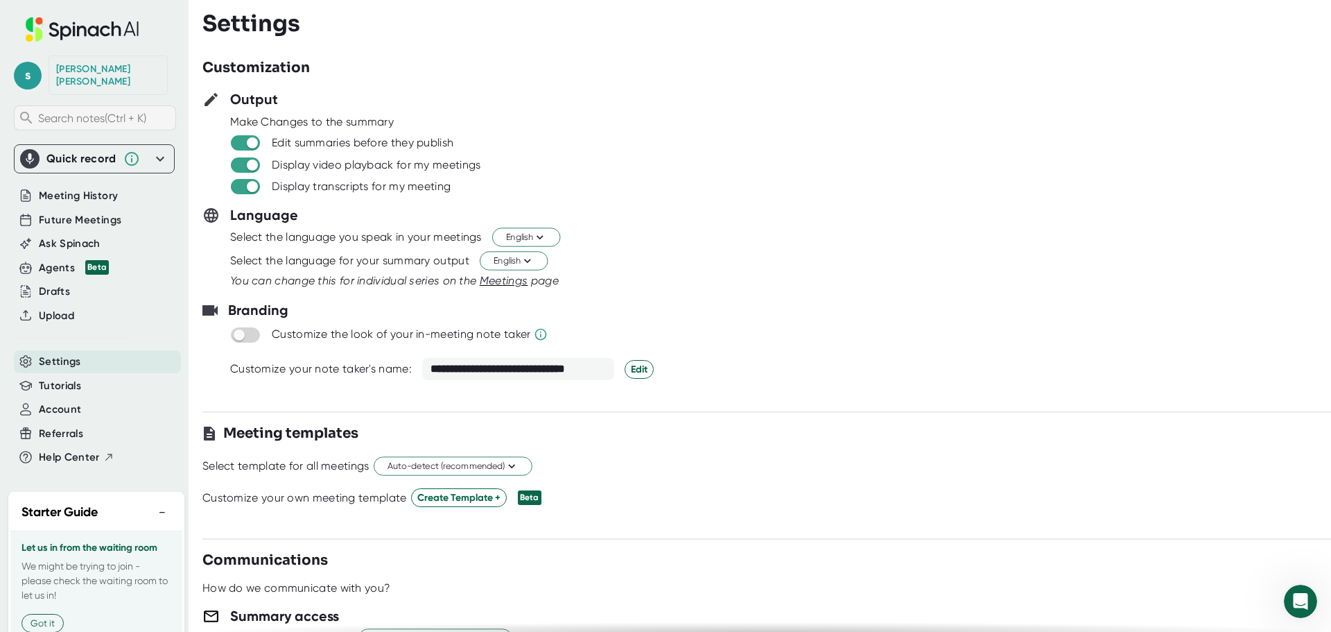
click at [102, 112] on span "Search notes (Ctrl + K)" at bounding box center [92, 118] width 108 height 13
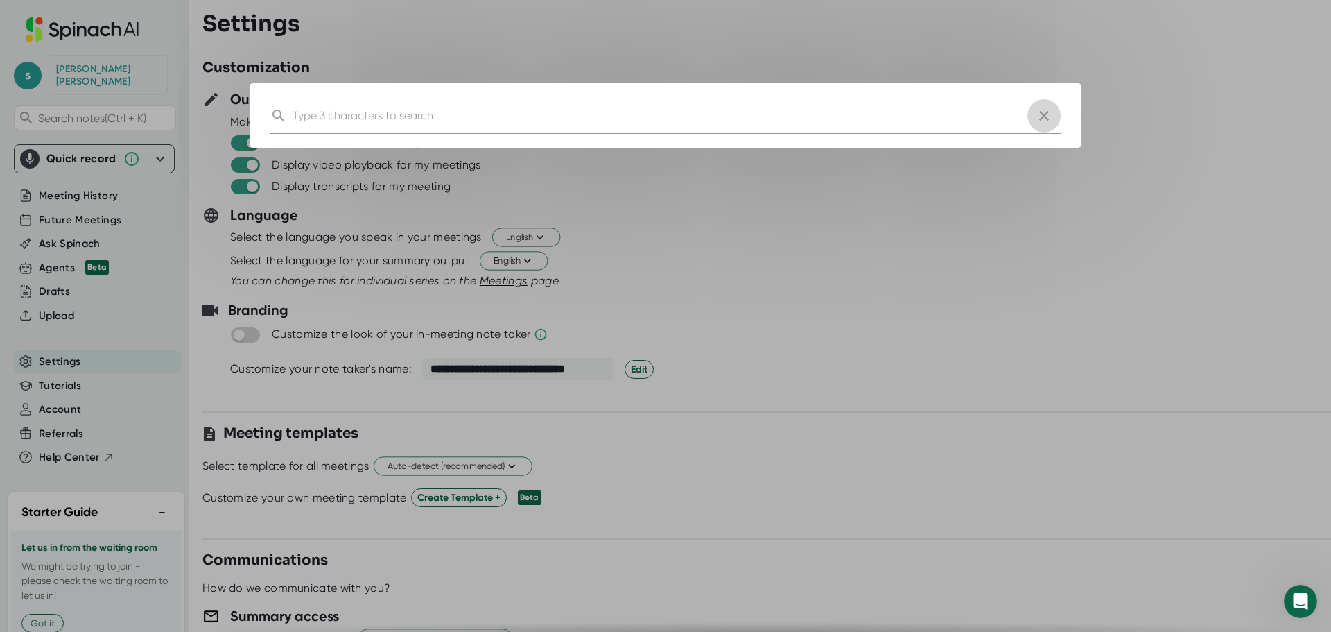
click at [1044, 119] on icon "button" at bounding box center [1044, 115] width 17 height 17
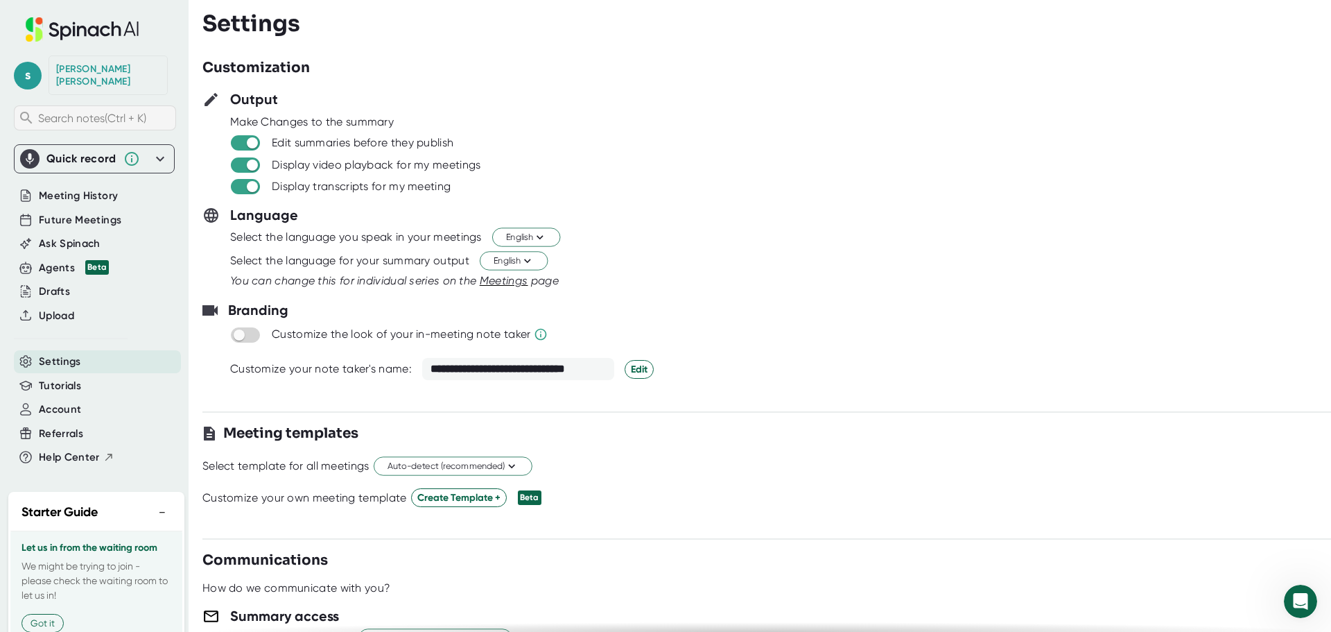
click at [92, 113] on div "Search notes (Ctrl + K)" at bounding box center [95, 117] width 162 height 25
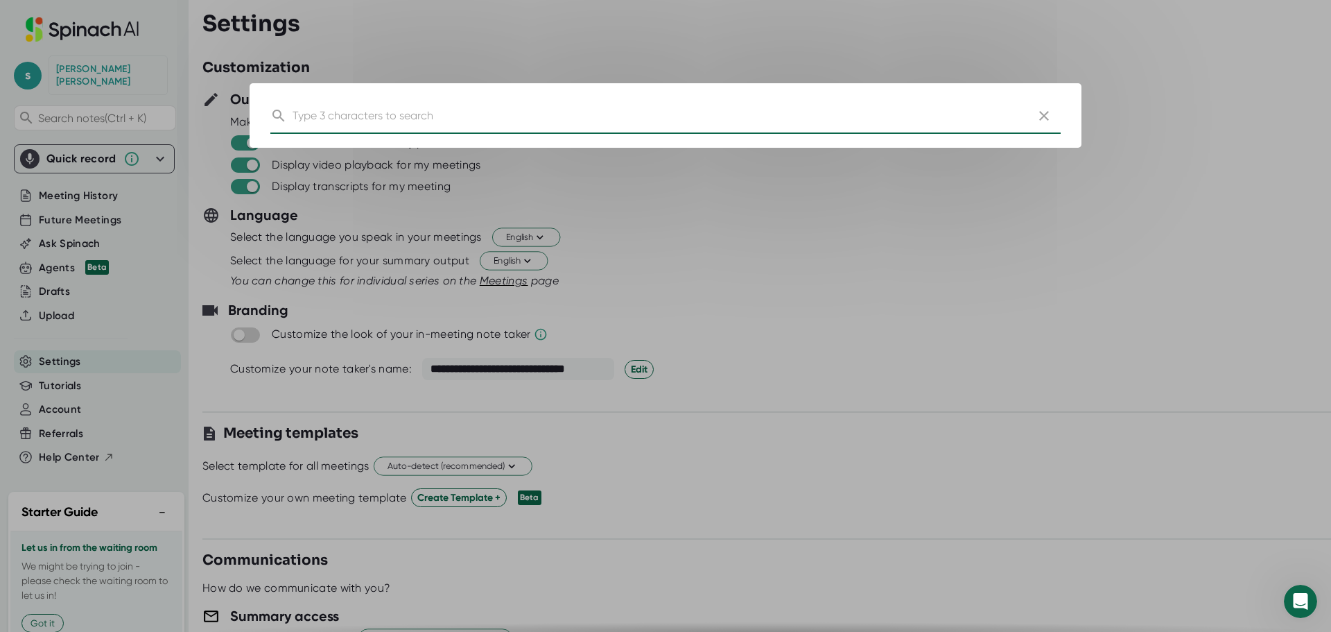
click at [1041, 110] on icon "button" at bounding box center [1044, 115] width 17 height 17
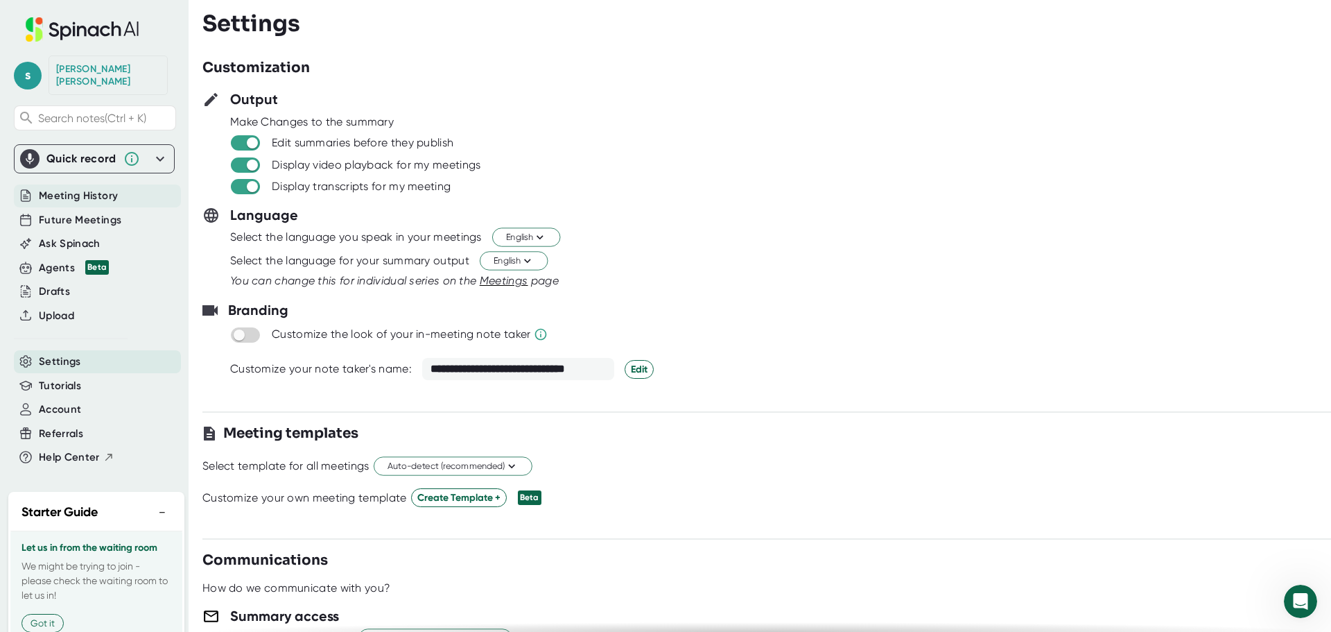
click at [92, 188] on span "Meeting History" at bounding box center [78, 196] width 79 height 16
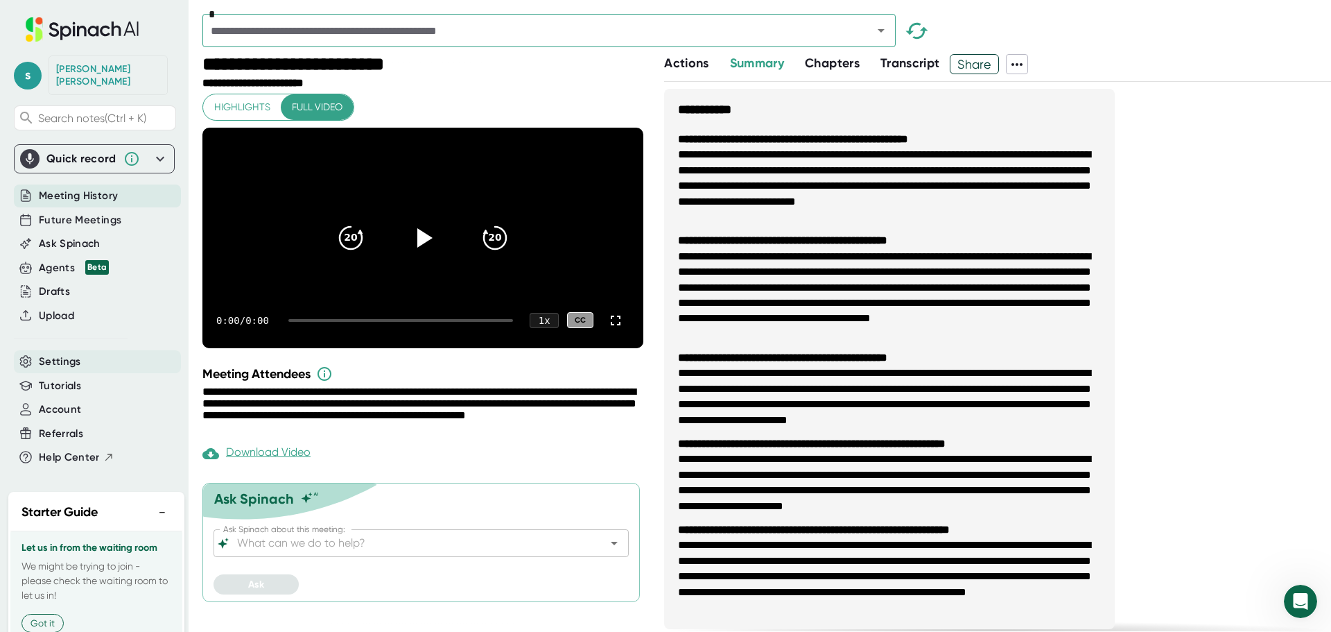
click at [20, 356] on icon at bounding box center [25, 361] width 10 height 11
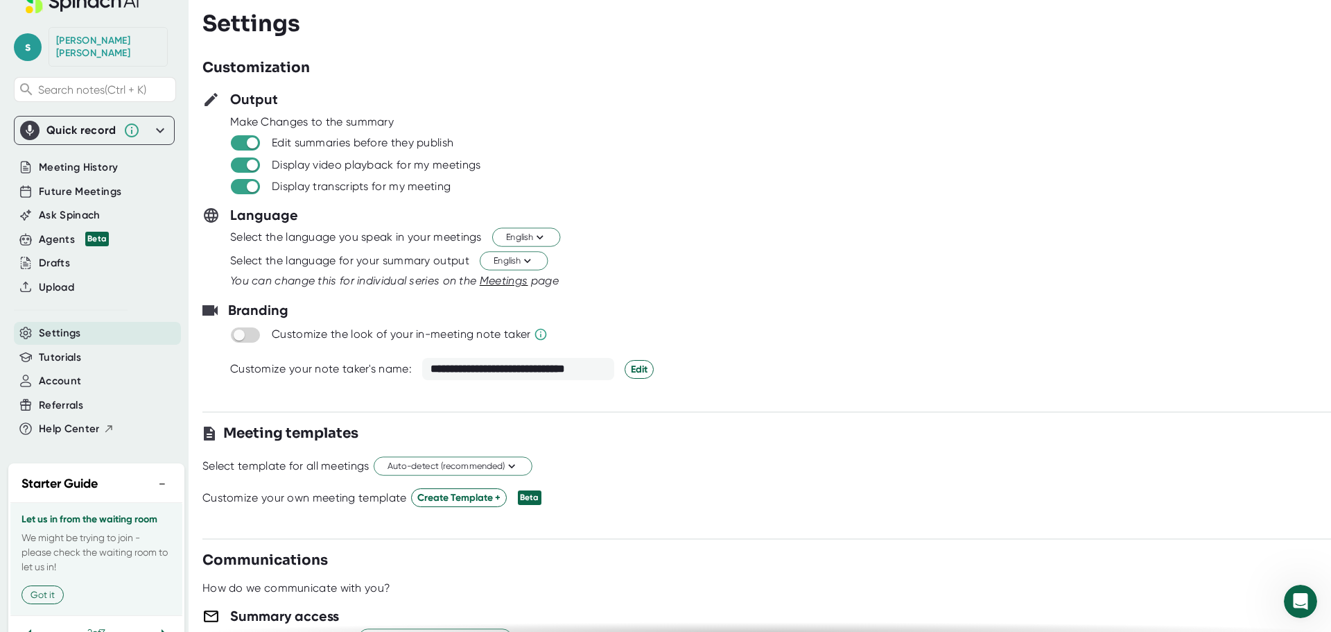
scroll to position [44, 0]
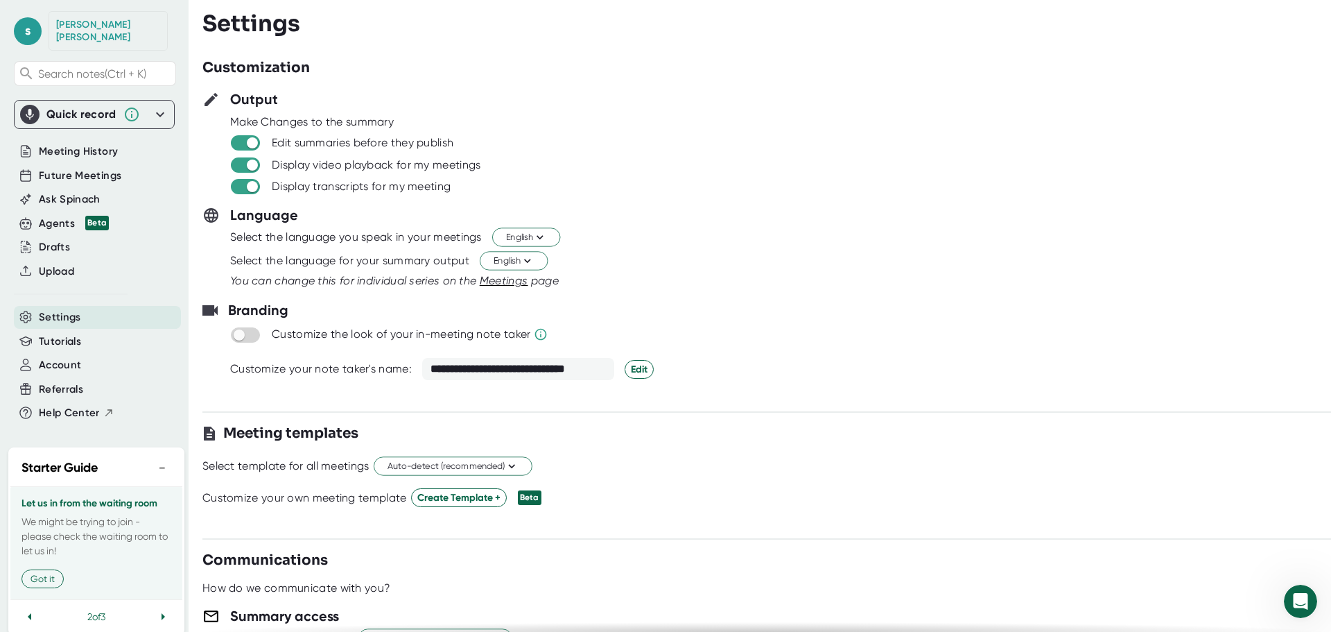
click at [155, 608] on icon at bounding box center [163, 616] width 17 height 17
click at [64, 584] on button "View your settings" at bounding box center [68, 593] width 94 height 19
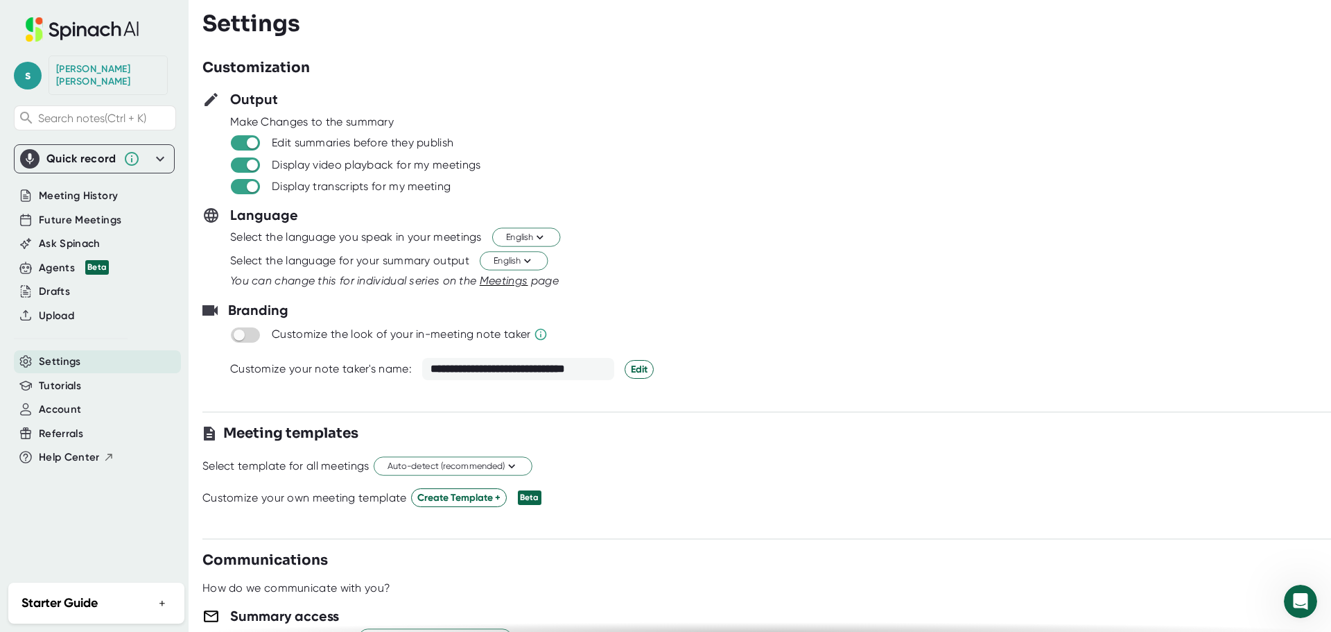
scroll to position [0, 0]
click at [49, 260] on div "Agents Beta" at bounding box center [74, 268] width 70 height 16
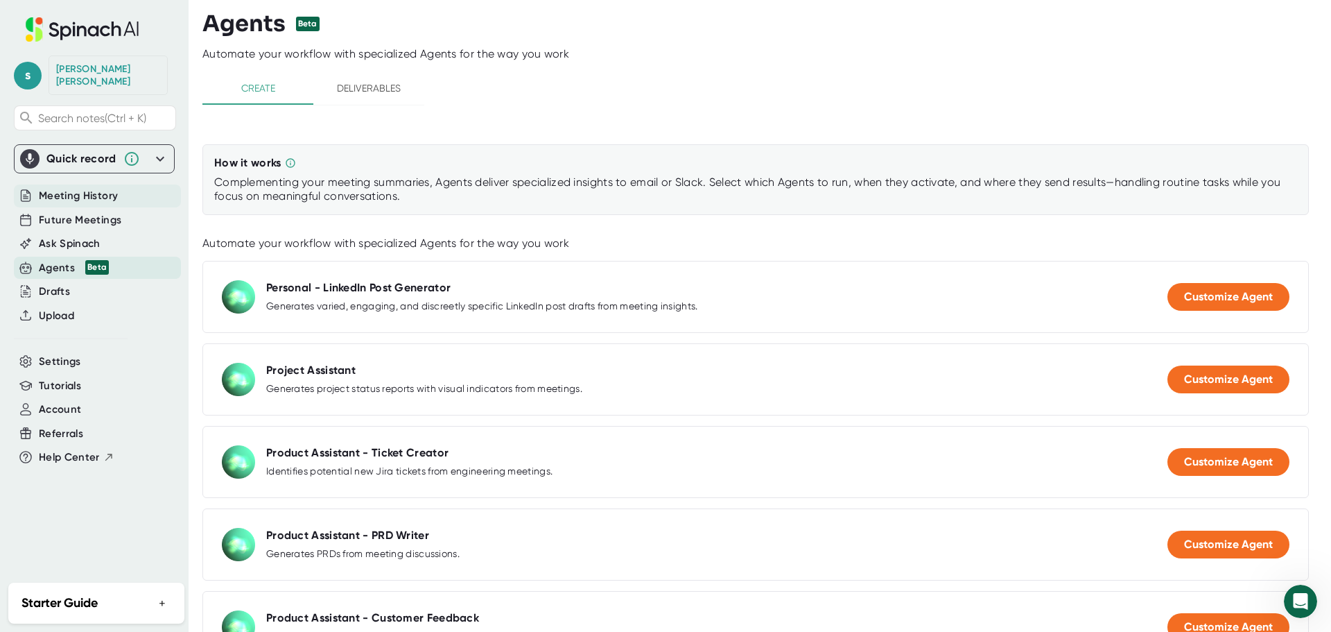
click at [69, 188] on span "Meeting History" at bounding box center [78, 196] width 79 height 16
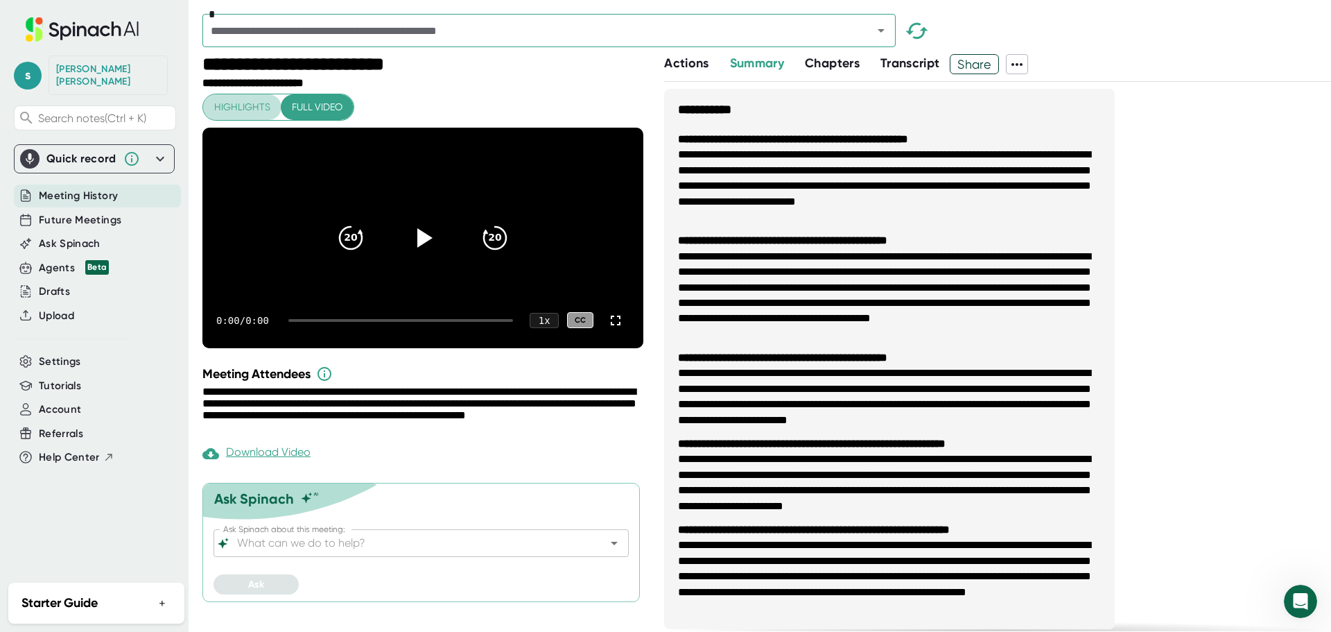
click at [246, 110] on span "Highlights" at bounding box center [242, 106] width 56 height 17
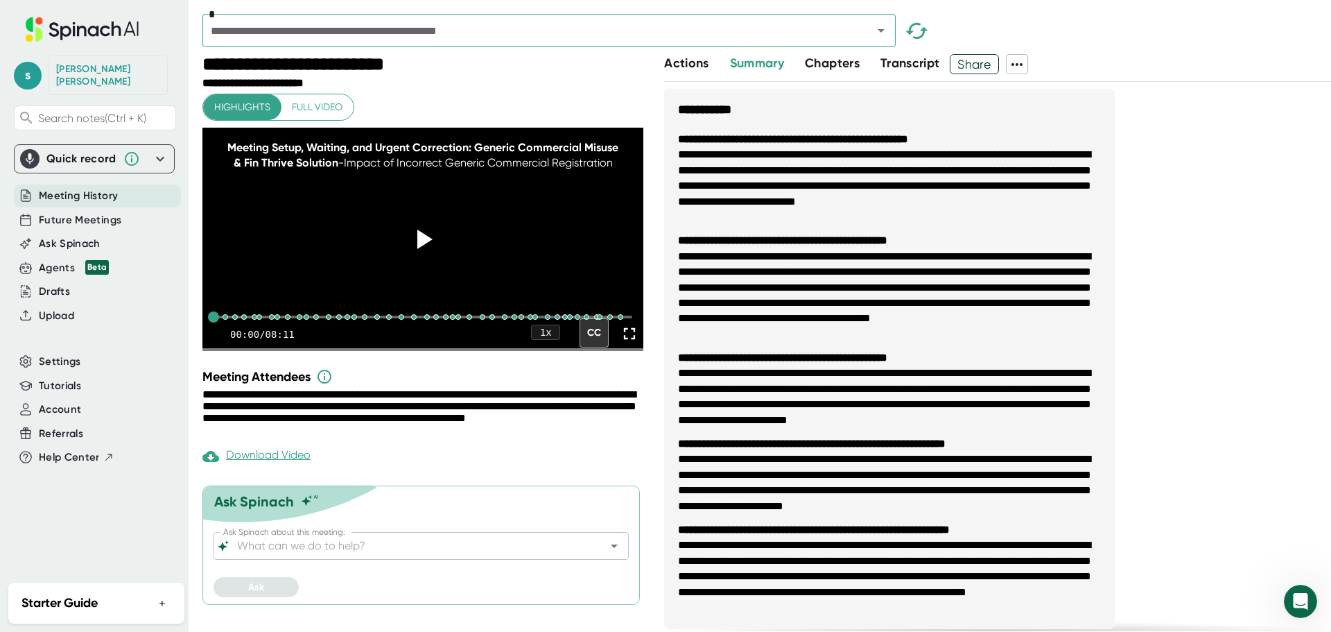
click at [1025, 67] on icon at bounding box center [1017, 64] width 17 height 17
click at [54, 190] on div at bounding box center [665, 316] width 1331 height 632
click at [66, 212] on span "Future Meetings" at bounding box center [80, 220] width 82 height 16
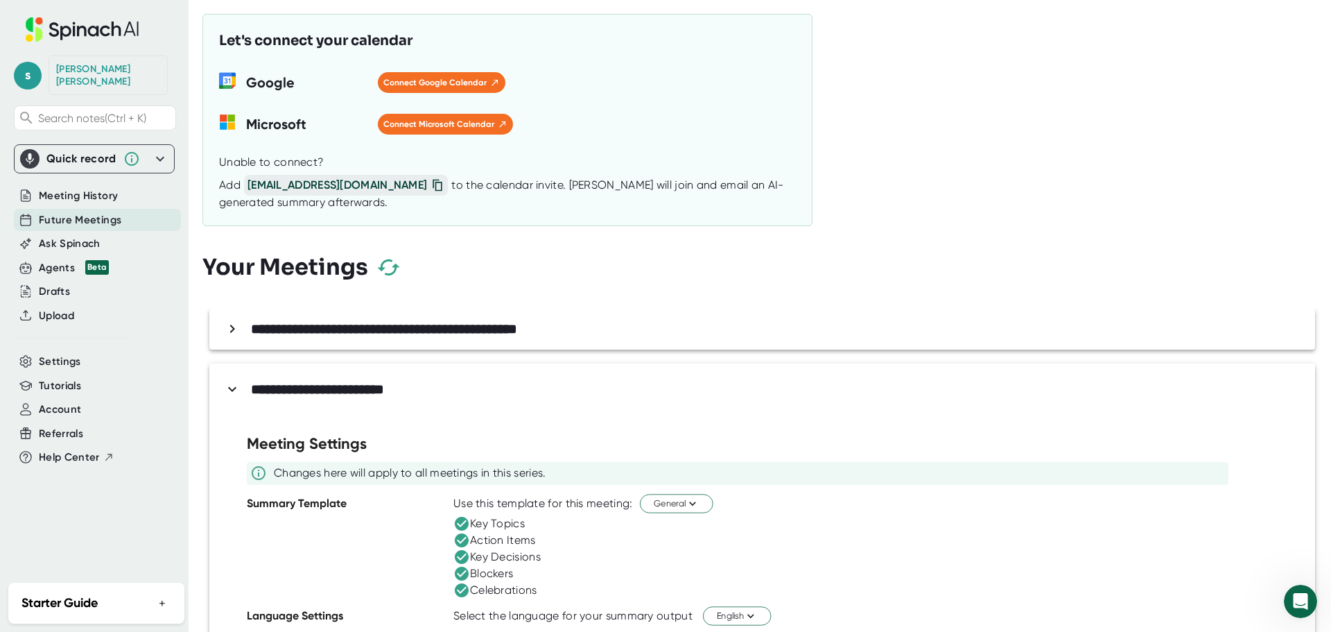
click at [932, 558] on div "Key Decisions" at bounding box center [877, 556] width 848 height 17
click at [236, 330] on icon at bounding box center [232, 328] width 17 height 17
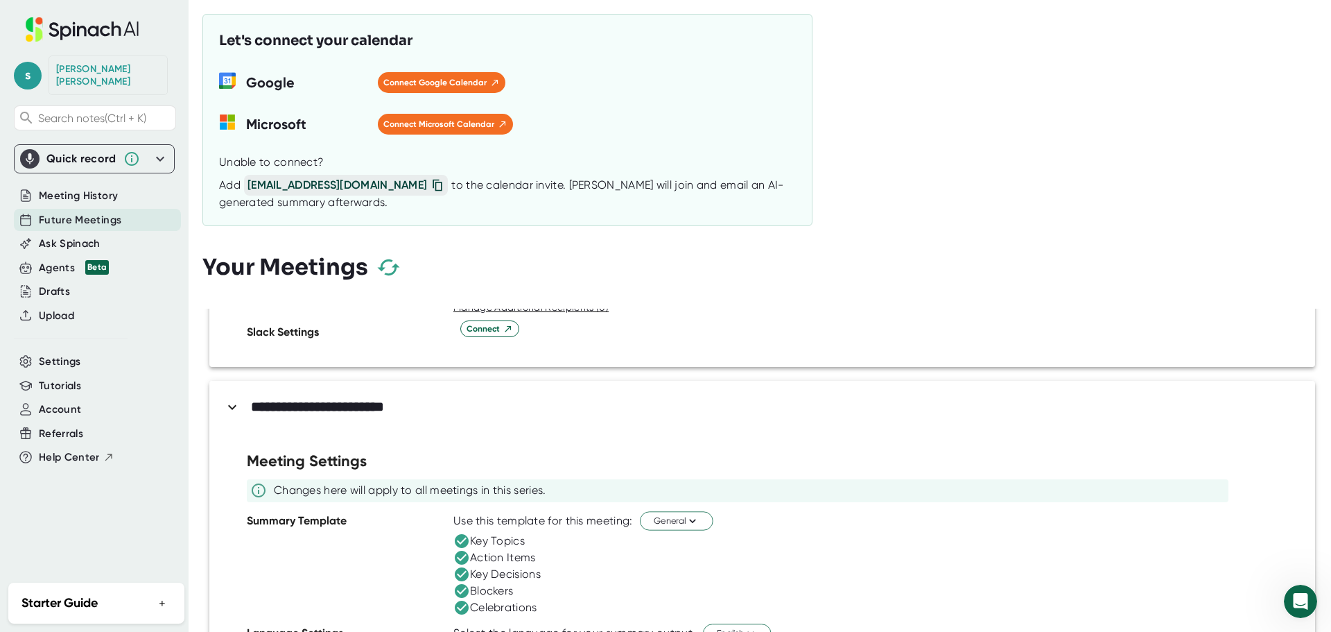
scroll to position [301, 0]
